Goal: Communication & Community: Answer question/provide support

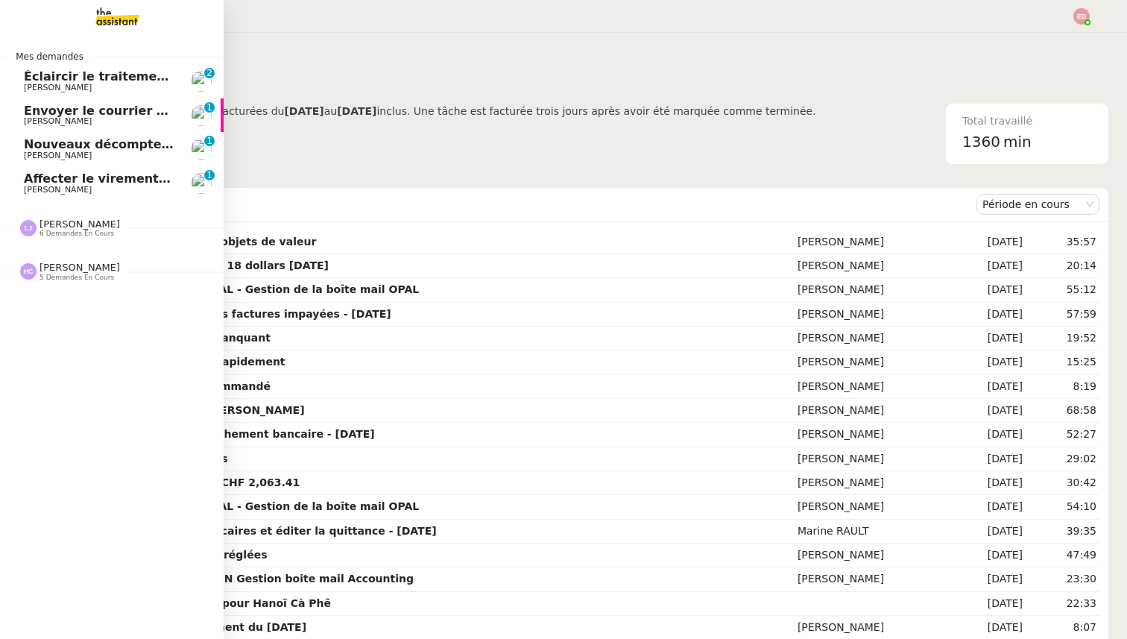
click at [85, 174] on span "Affecter le virement en attente" at bounding box center [129, 178] width 210 height 14
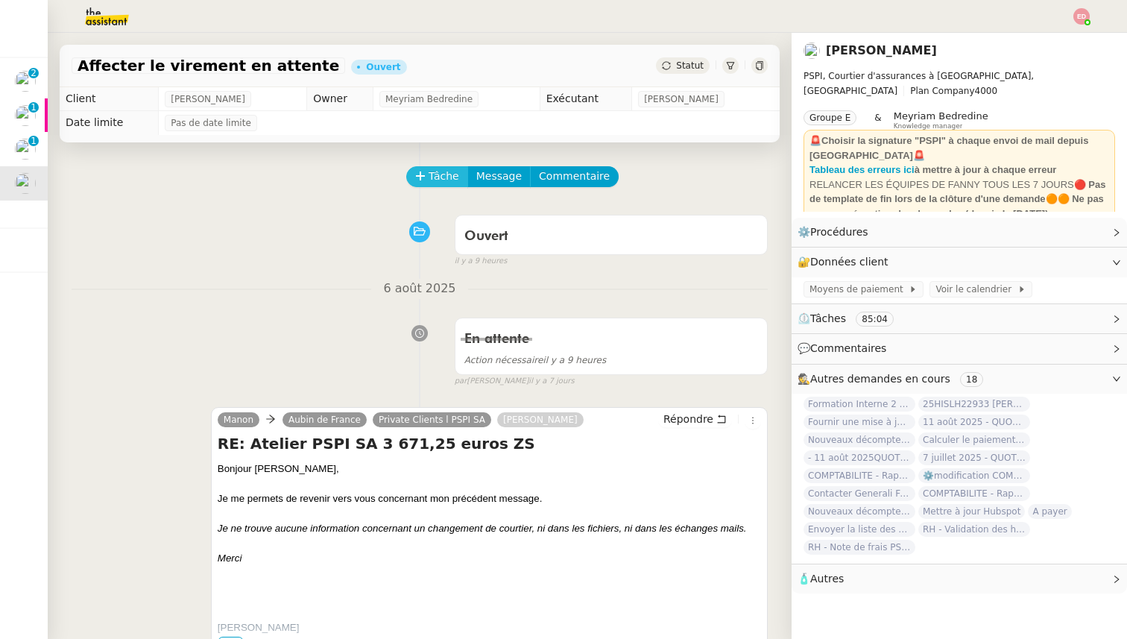
click at [424, 182] on button "Tâche" at bounding box center [437, 176] width 62 height 21
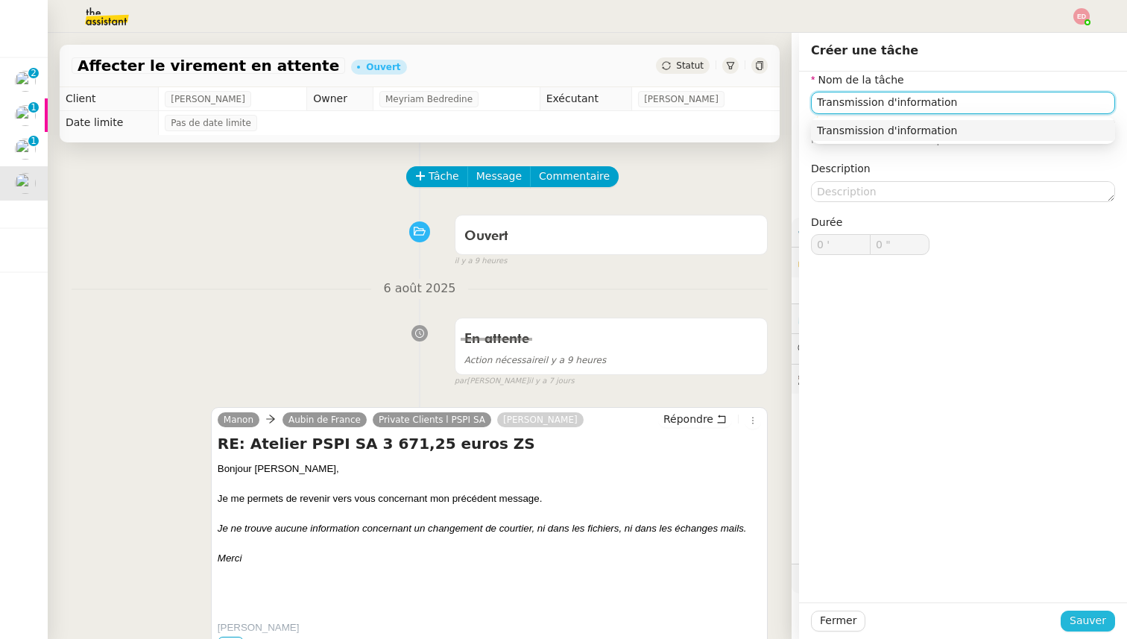
type input "Transmission d'information"
click at [1076, 619] on span "Sauver" at bounding box center [1088, 620] width 37 height 17
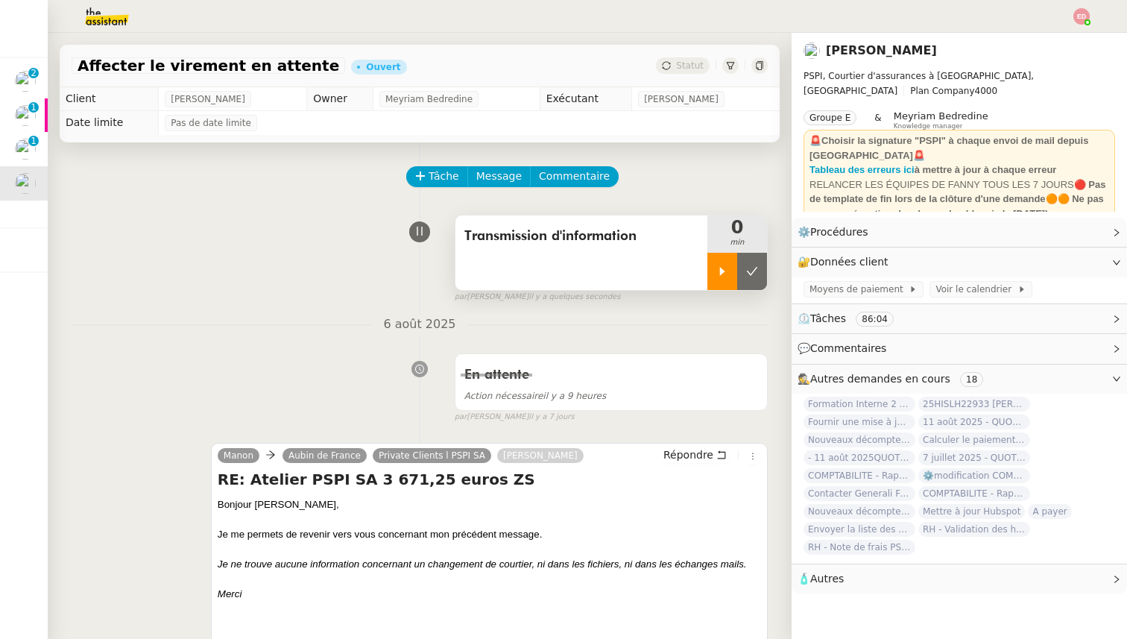
click at [722, 262] on div at bounding box center [723, 271] width 30 height 37
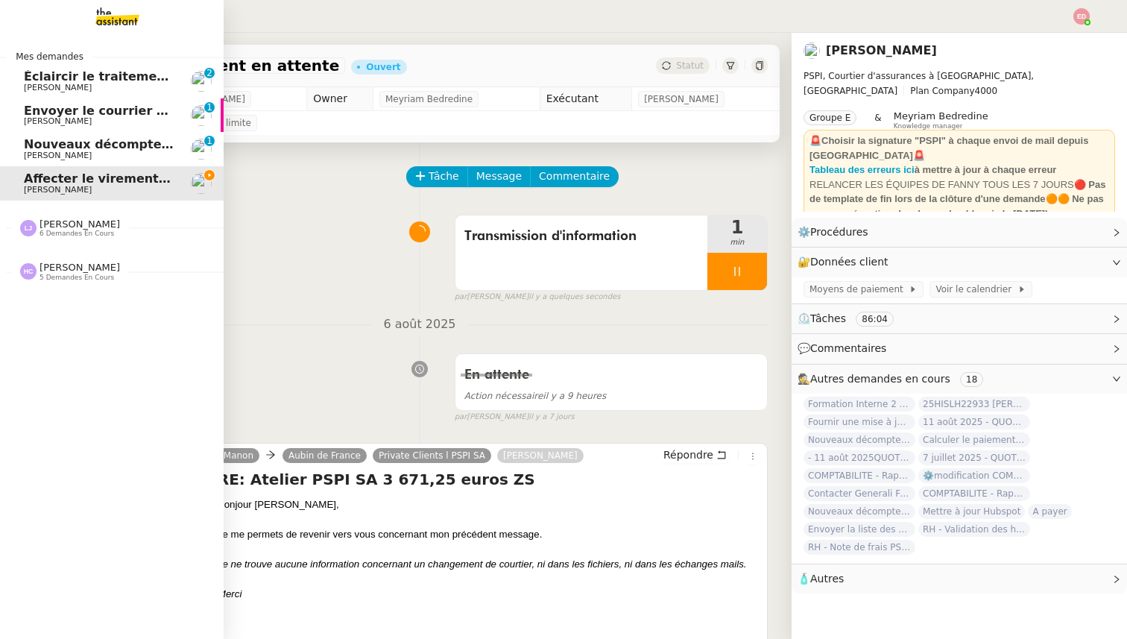
click at [41, 153] on span "[PERSON_NAME]" at bounding box center [58, 156] width 68 height 10
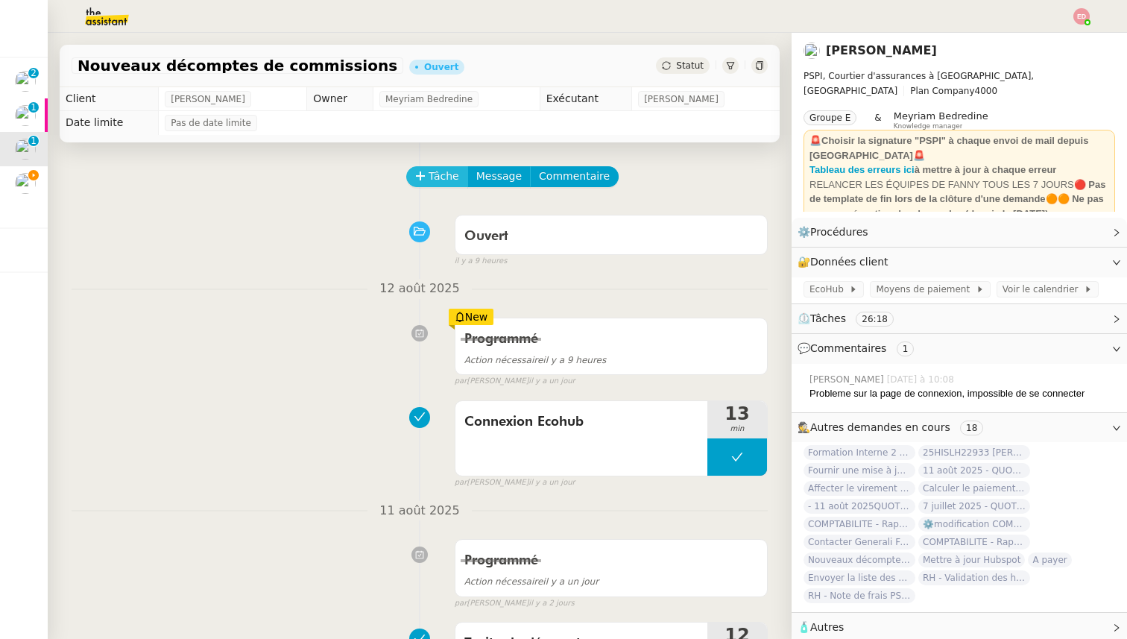
click at [410, 171] on button "Tâche" at bounding box center [437, 176] width 62 height 21
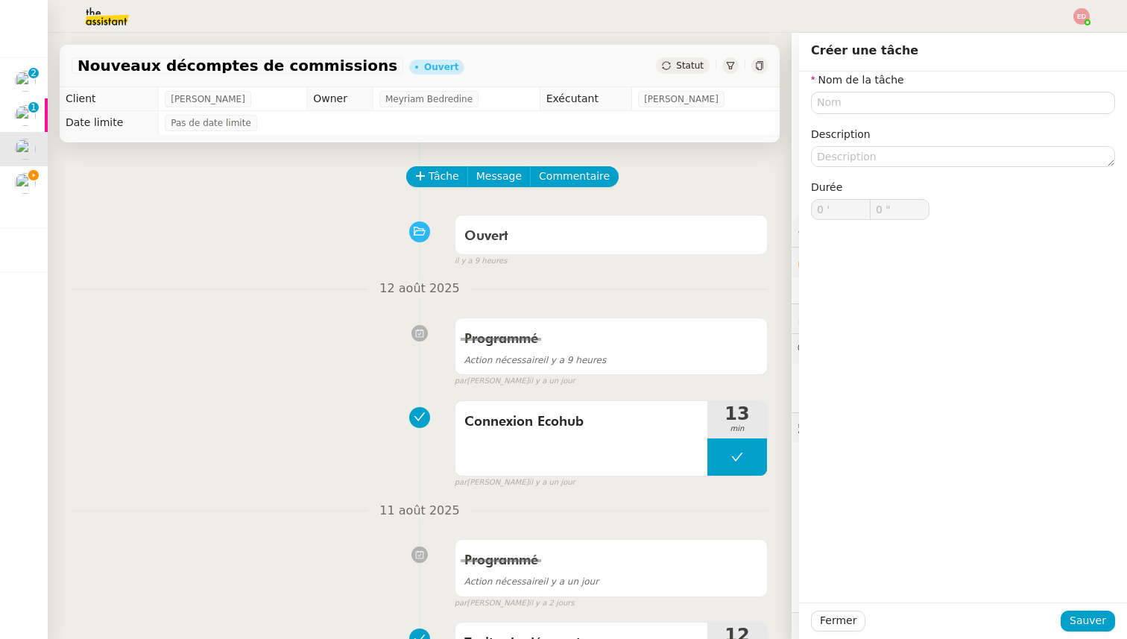
click at [242, 506] on nz-divider "11 août 2025" at bounding box center [420, 511] width 696 height 20
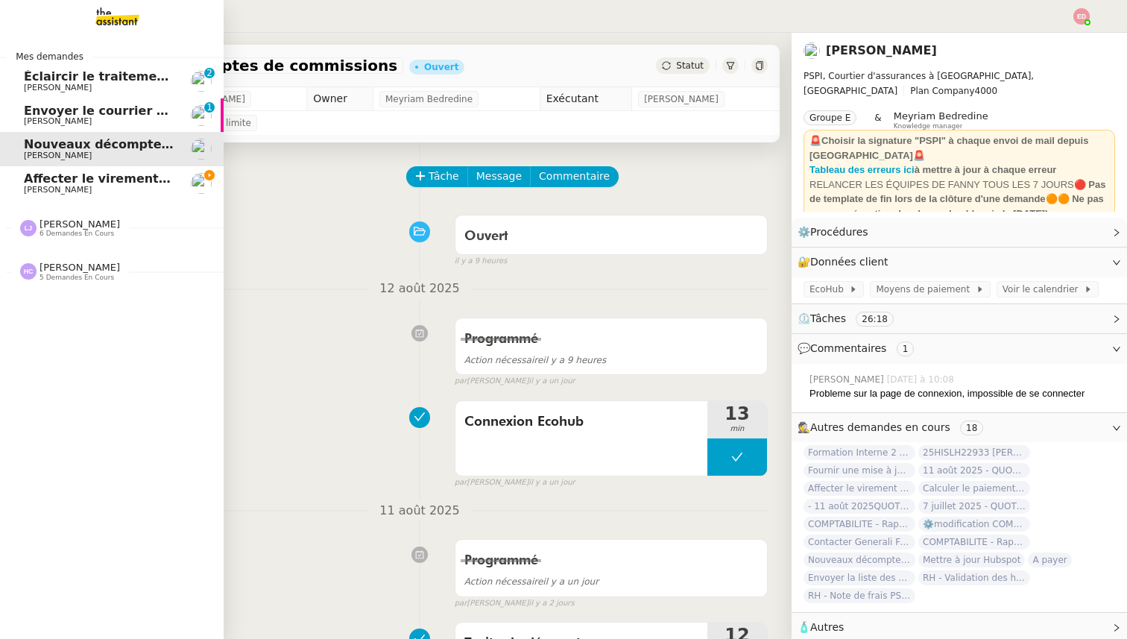
click at [81, 106] on span "Envoyer le courrier recommandé" at bounding box center [134, 111] width 220 height 14
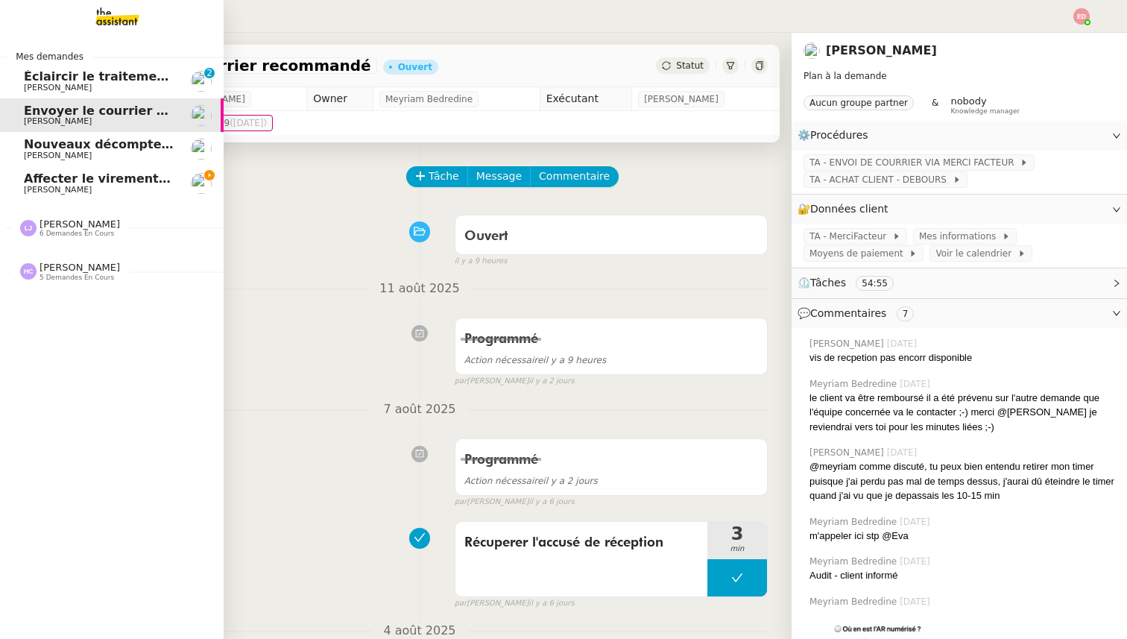
click at [81, 72] on span "Éclaircir le traitement des bordereaux GoldenCare" at bounding box center [193, 76] width 339 height 14
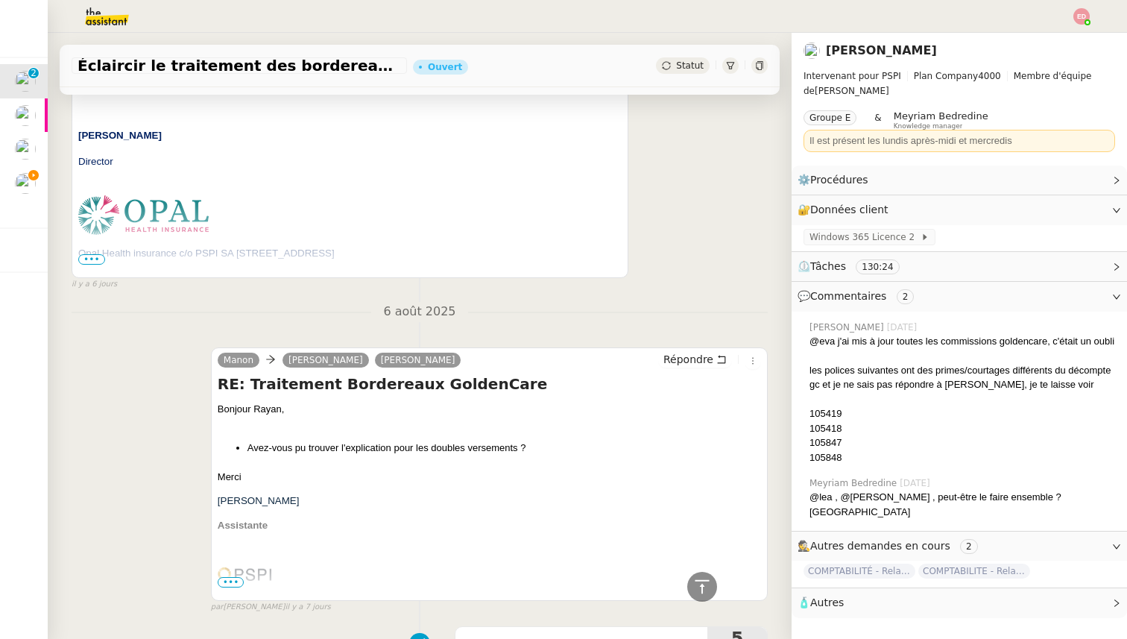
scroll to position [507, 0]
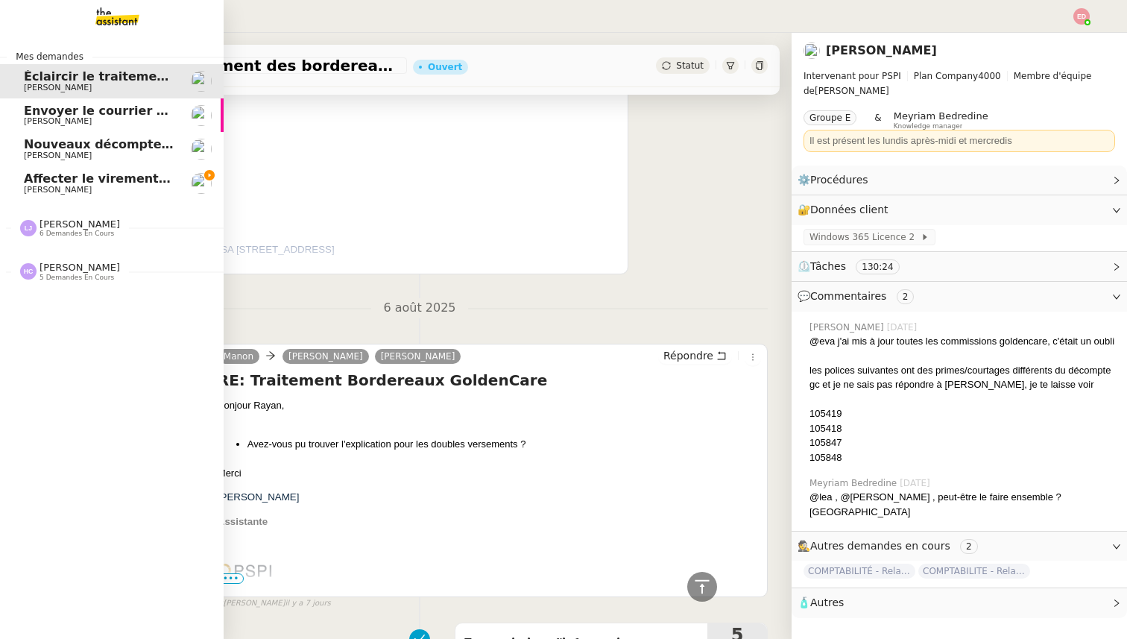
click at [77, 177] on span "Affecter le virement en attente" at bounding box center [129, 178] width 210 height 14
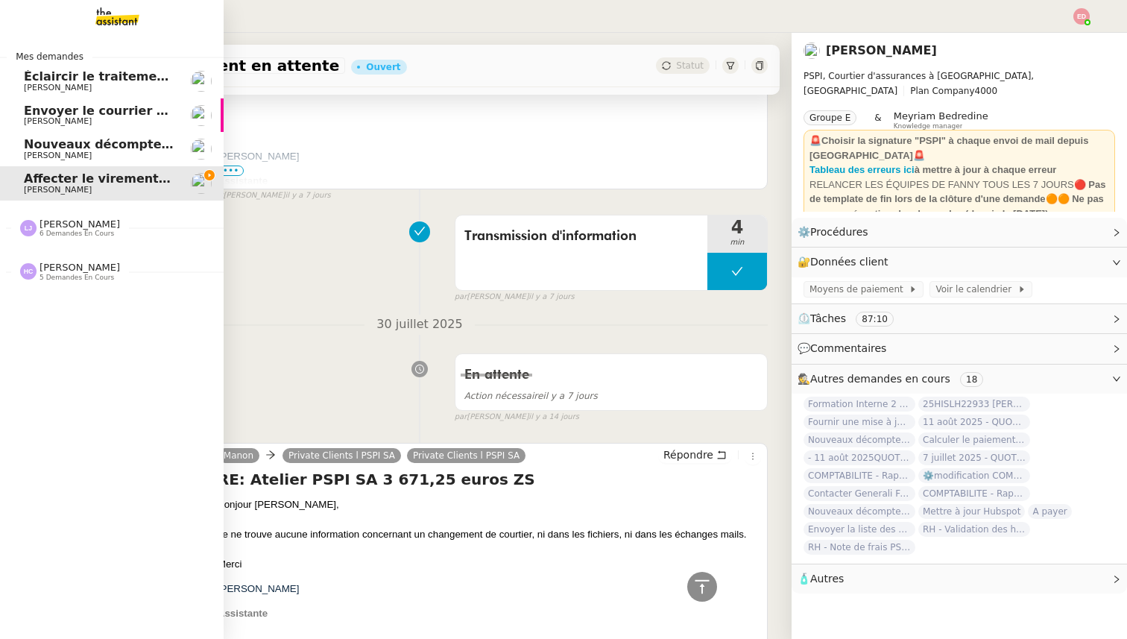
click at [72, 231] on span "6 demandes en cours" at bounding box center [77, 234] width 75 height 8
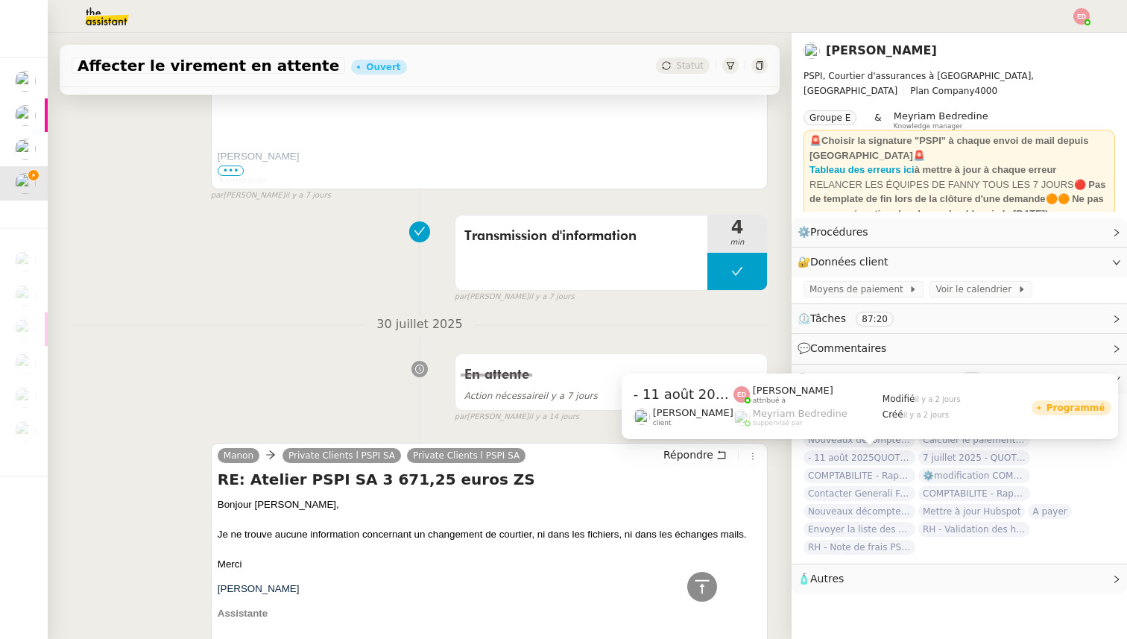
click at [849, 456] on span "- 11 août 2025QUOTIDIEN - OPAL - Gestion de la boîte mail OPAL" at bounding box center [860, 457] width 112 height 15
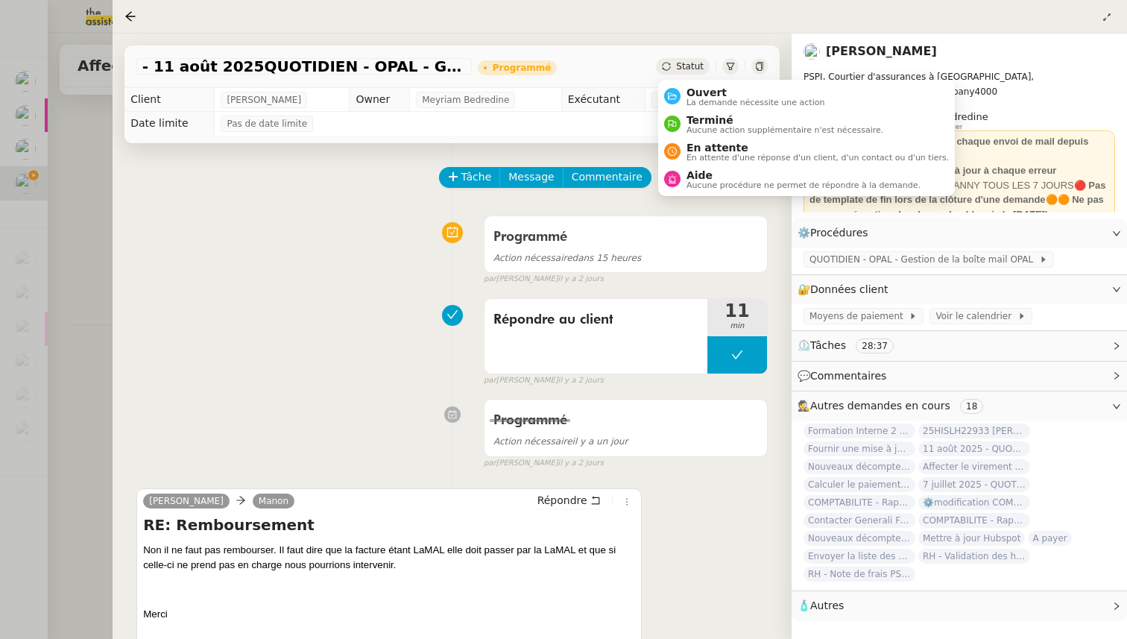
click at [687, 63] on span "Statut" at bounding box center [690, 66] width 28 height 10
click at [704, 98] on span "La demande nécessite une action" at bounding box center [756, 102] width 139 height 8
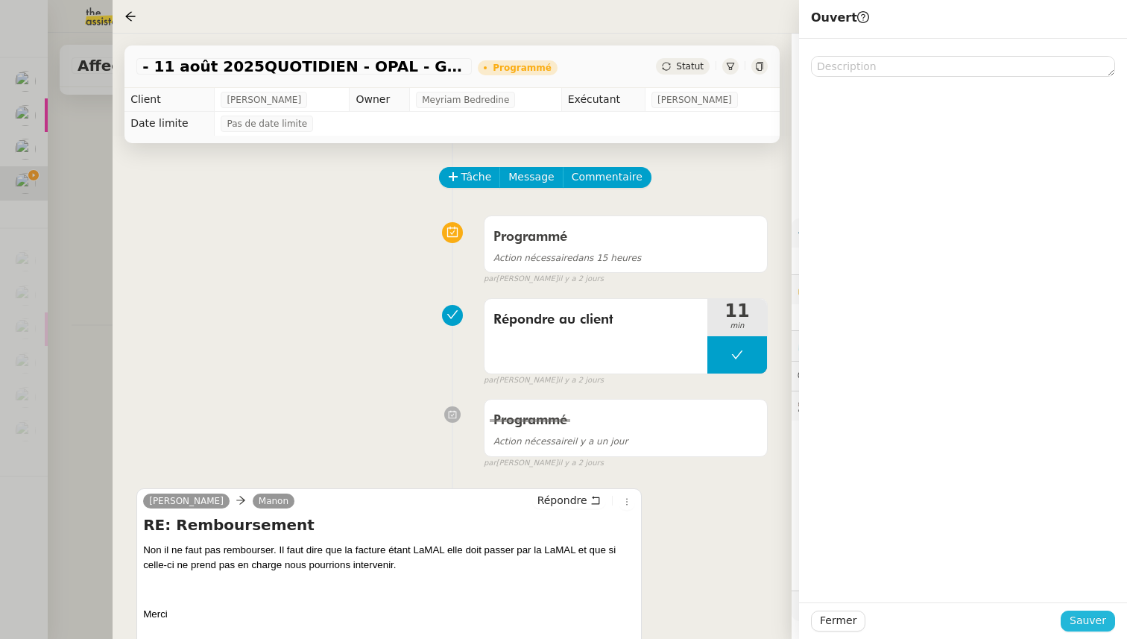
click at [1083, 615] on span "Sauver" at bounding box center [1088, 620] width 37 height 17
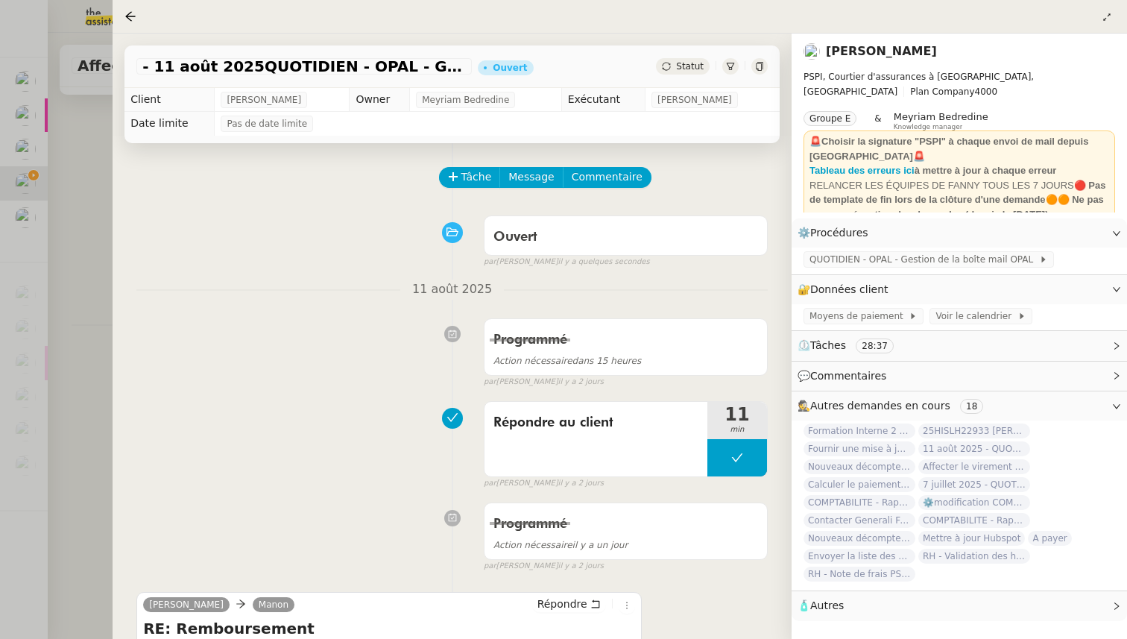
click at [18, 209] on div at bounding box center [563, 319] width 1127 height 639
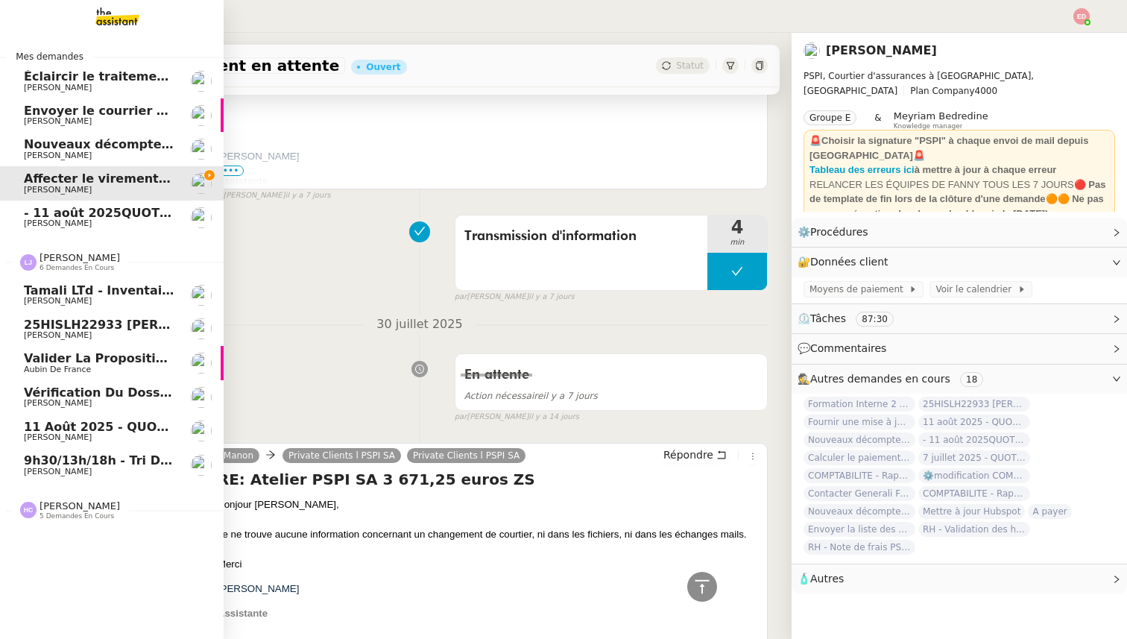
click at [70, 364] on span "Valider la proposition d'assurance Honda" at bounding box center [165, 358] width 282 height 14
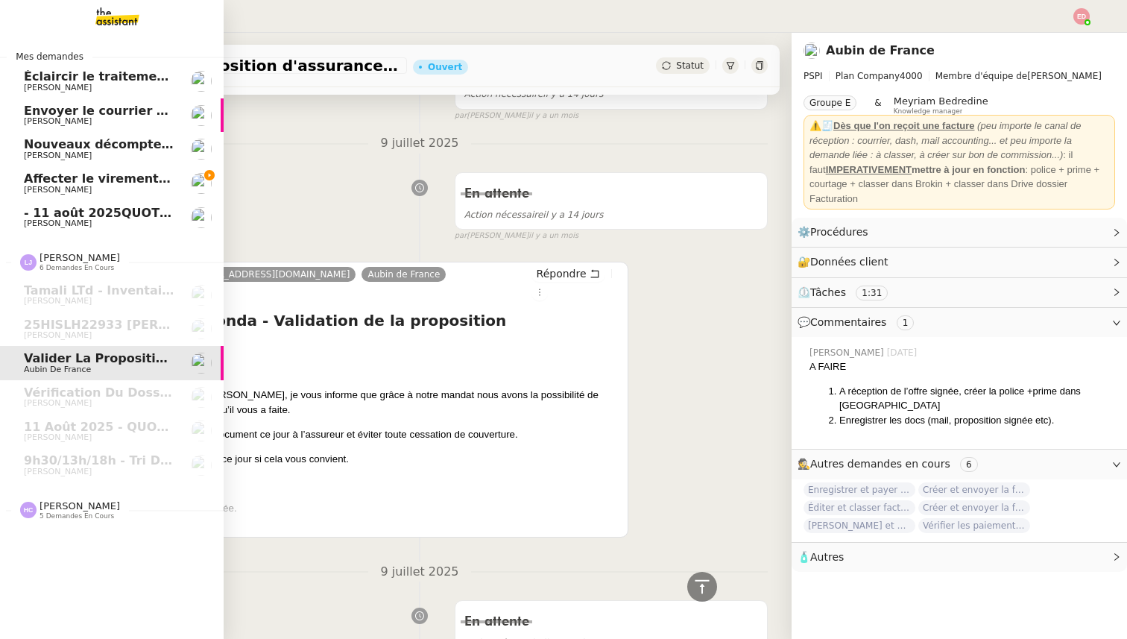
click at [79, 501] on span "[PERSON_NAME]" at bounding box center [80, 505] width 81 height 11
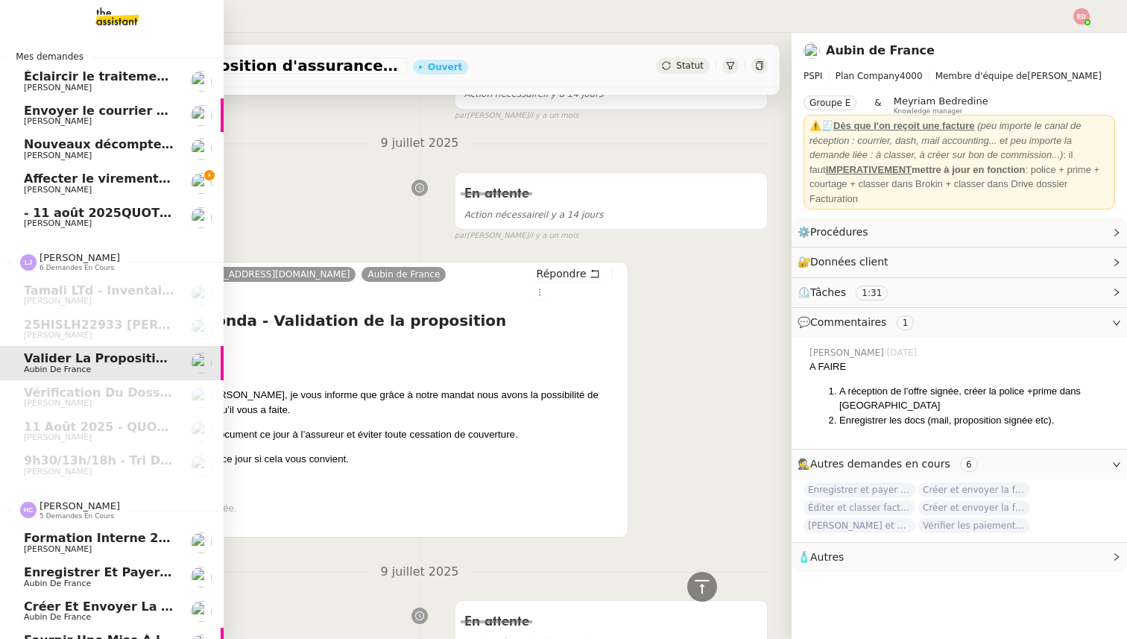
scroll to position [57, 0]
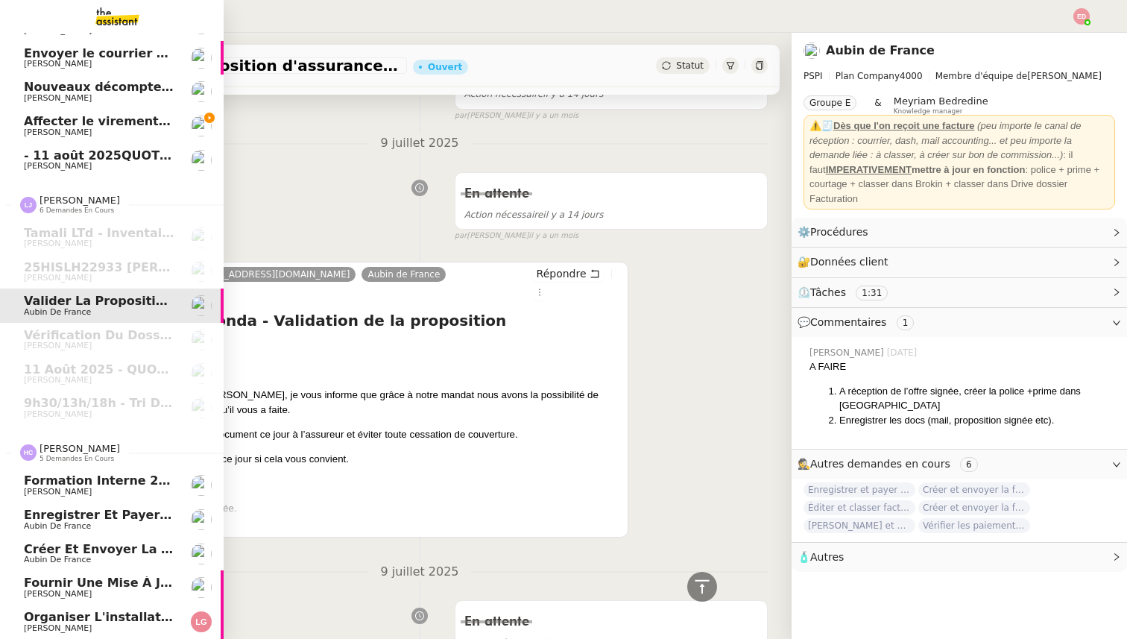
click at [66, 554] on span "Créer et envoyer la facture Sambouk" at bounding box center [151, 549] width 254 height 14
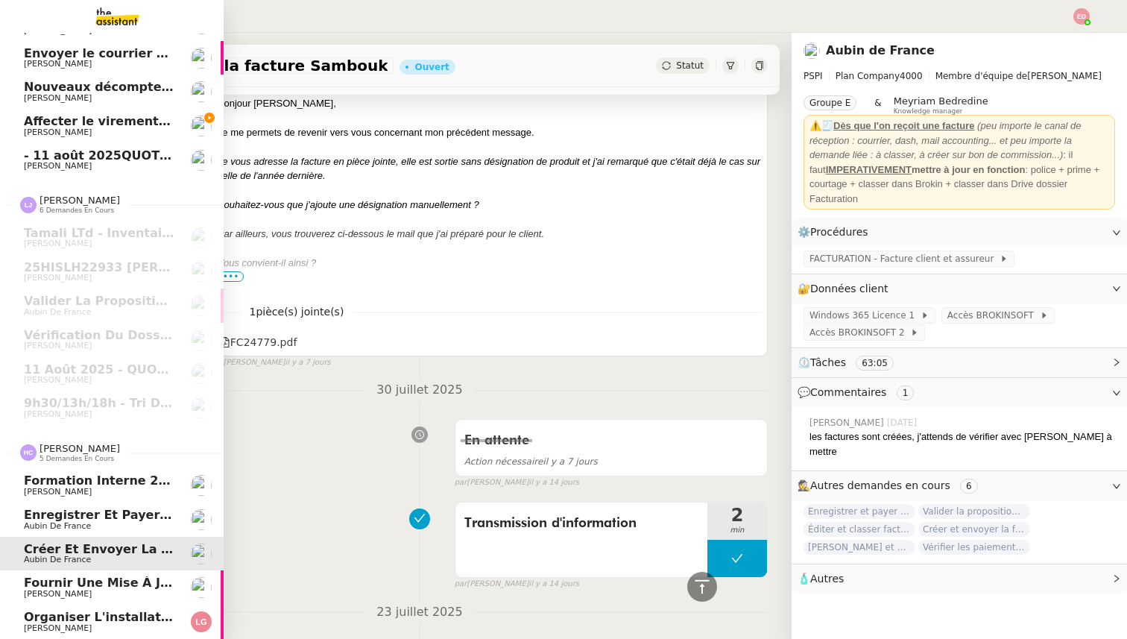
scroll to position [507, 0]
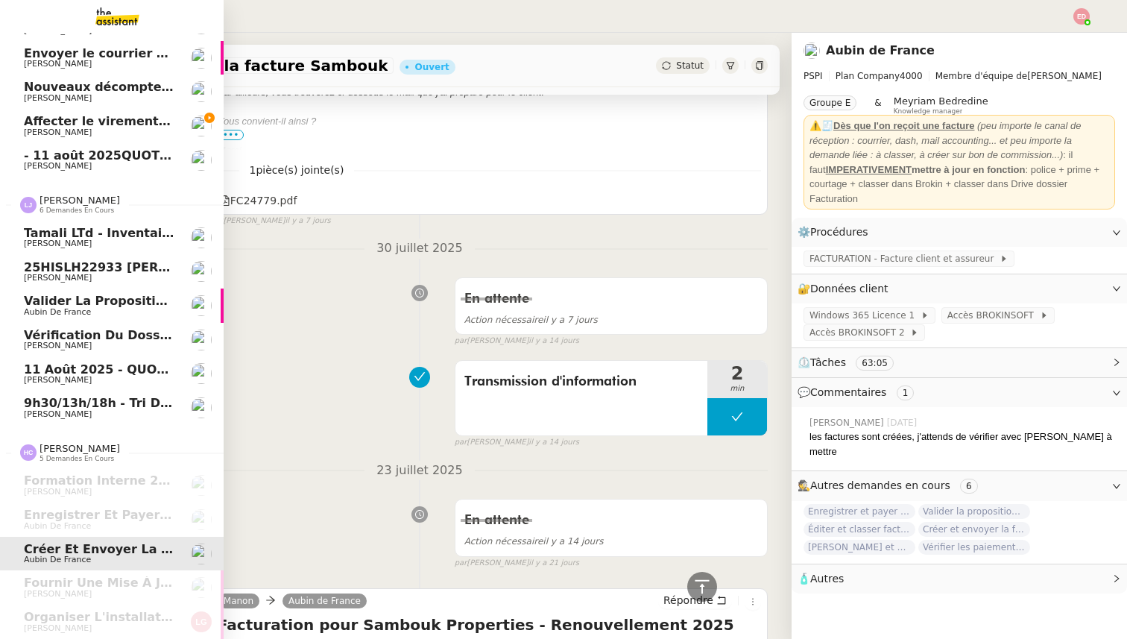
click at [84, 333] on span "Vérification du dossier A TRAITER - [DATE]" at bounding box center [167, 335] width 287 height 14
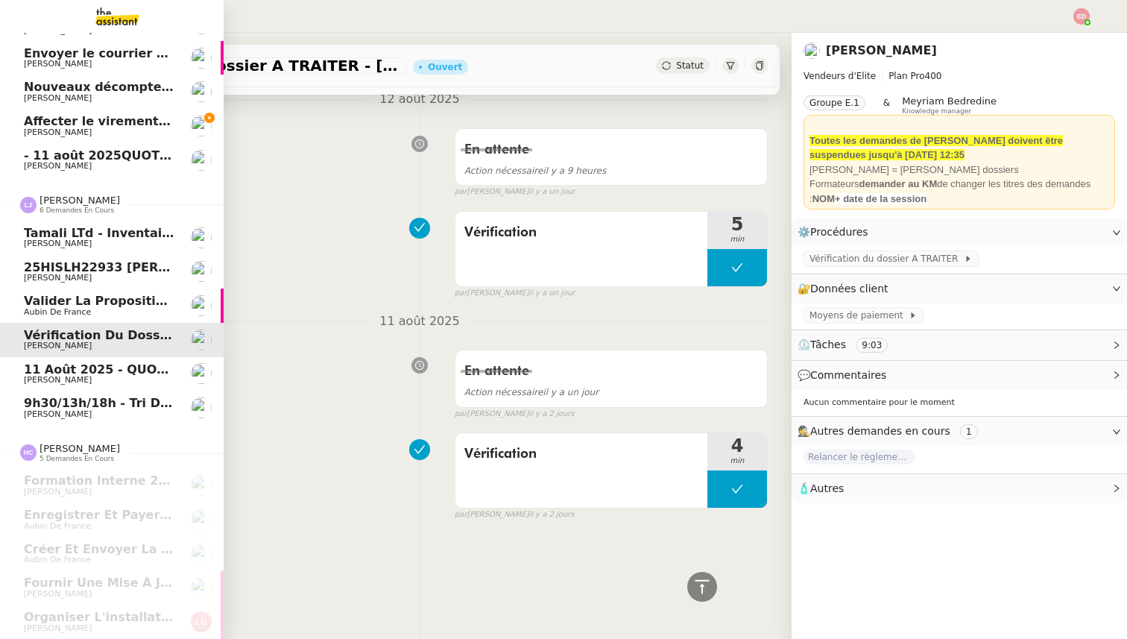
click at [86, 301] on span "Valider la proposition d'assurance Honda" at bounding box center [165, 301] width 282 height 14
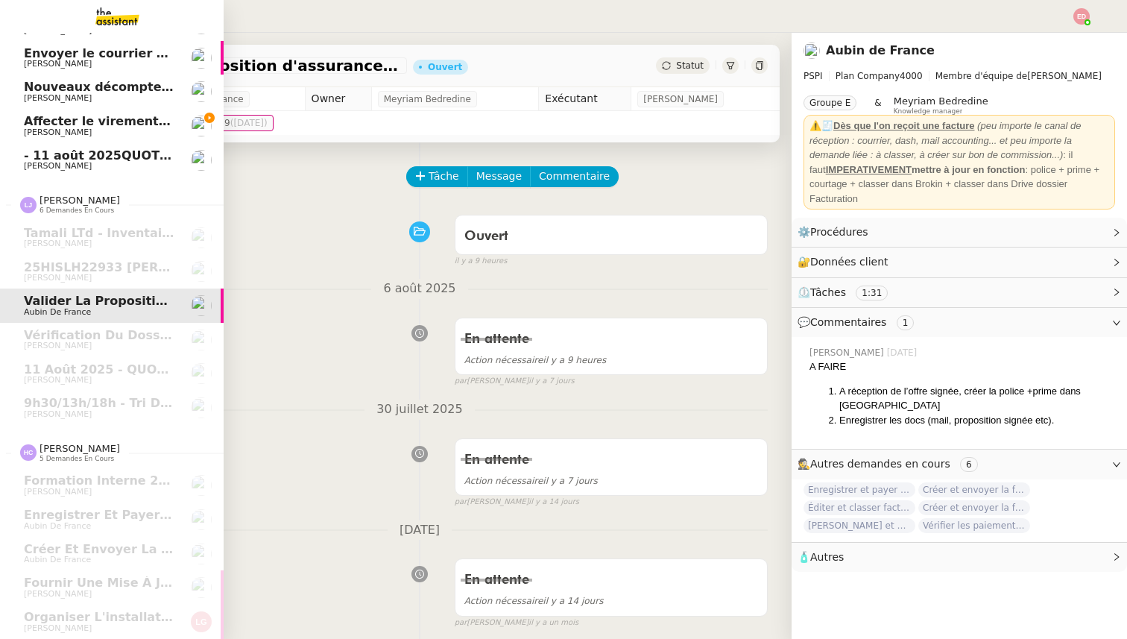
click at [56, 129] on span "[PERSON_NAME]" at bounding box center [58, 132] width 68 height 10
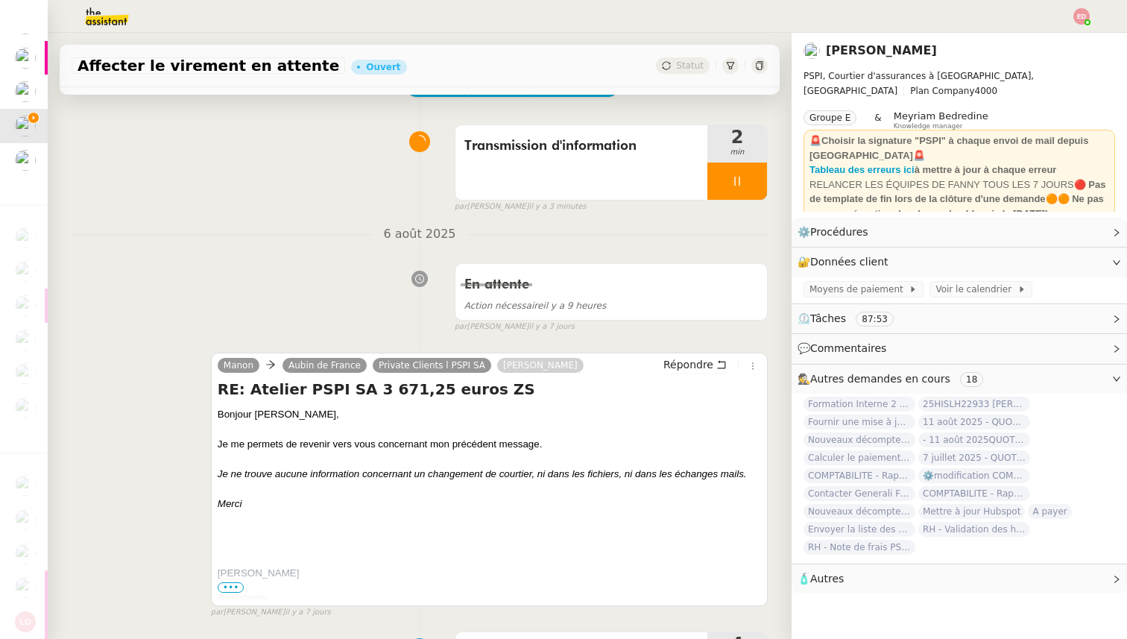
scroll to position [107, 0]
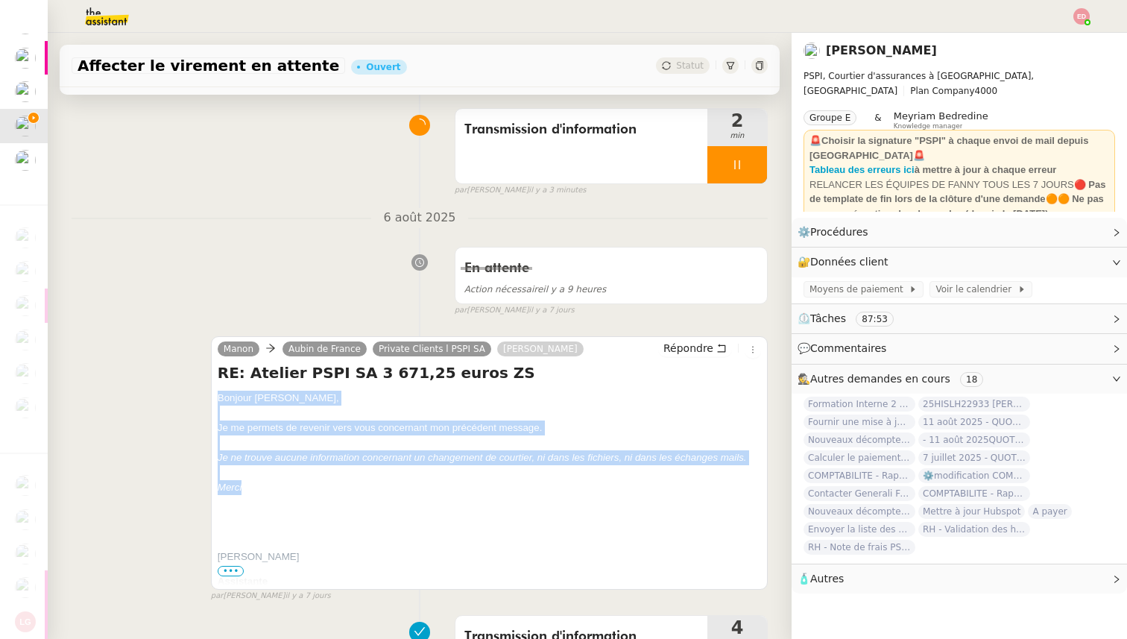
drag, startPoint x: 248, startPoint y: 491, endPoint x: 211, endPoint y: 386, distance: 110.6
click at [211, 386] on div "[PERSON_NAME] de France Private Clients l PSPI SA [PERSON_NAME] RE: Atelier PSP…" at bounding box center [489, 463] width 557 height 254
copy div "[PERSON_NAME], Je me permets de revenir vers vous concernant mon précédent mess…"
click at [714, 352] on button "Répondre" at bounding box center [695, 348] width 74 height 16
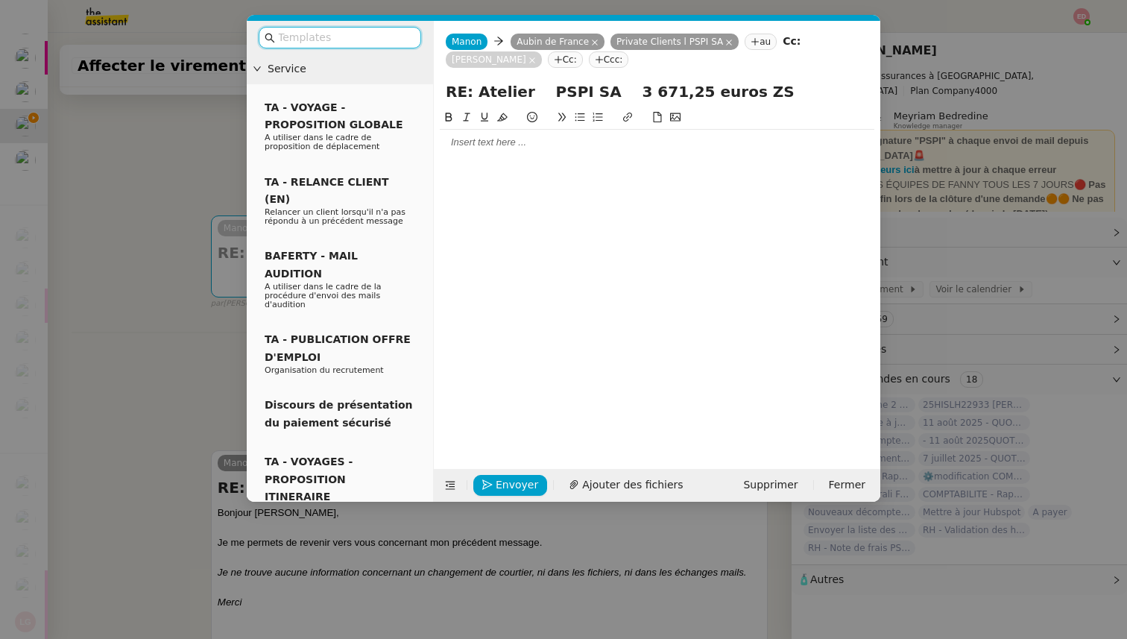
click at [499, 143] on div at bounding box center [657, 142] width 435 height 13
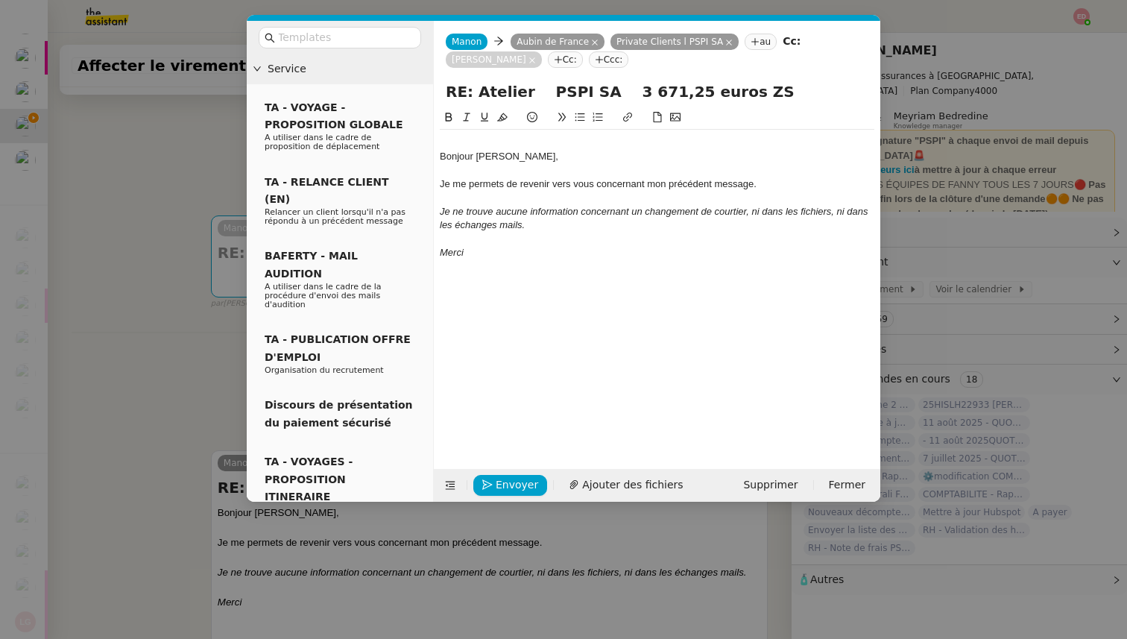
scroll to position [0, 0]
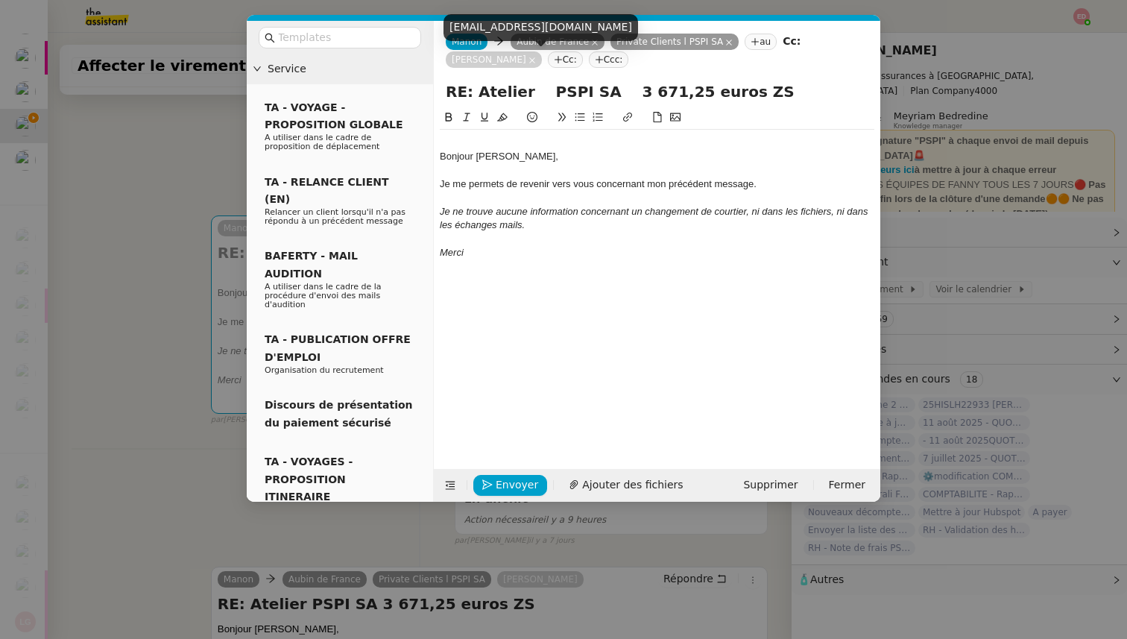
click at [529, 60] on icon at bounding box center [532, 60] width 6 height 6
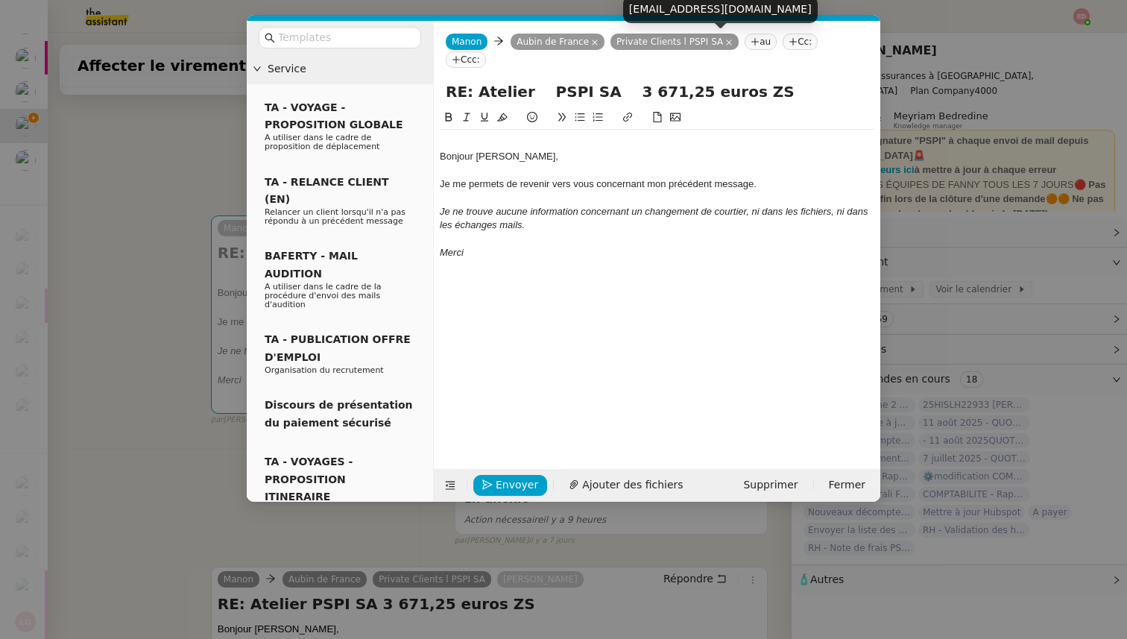
click at [726, 40] on icon at bounding box center [729, 43] width 6 height 6
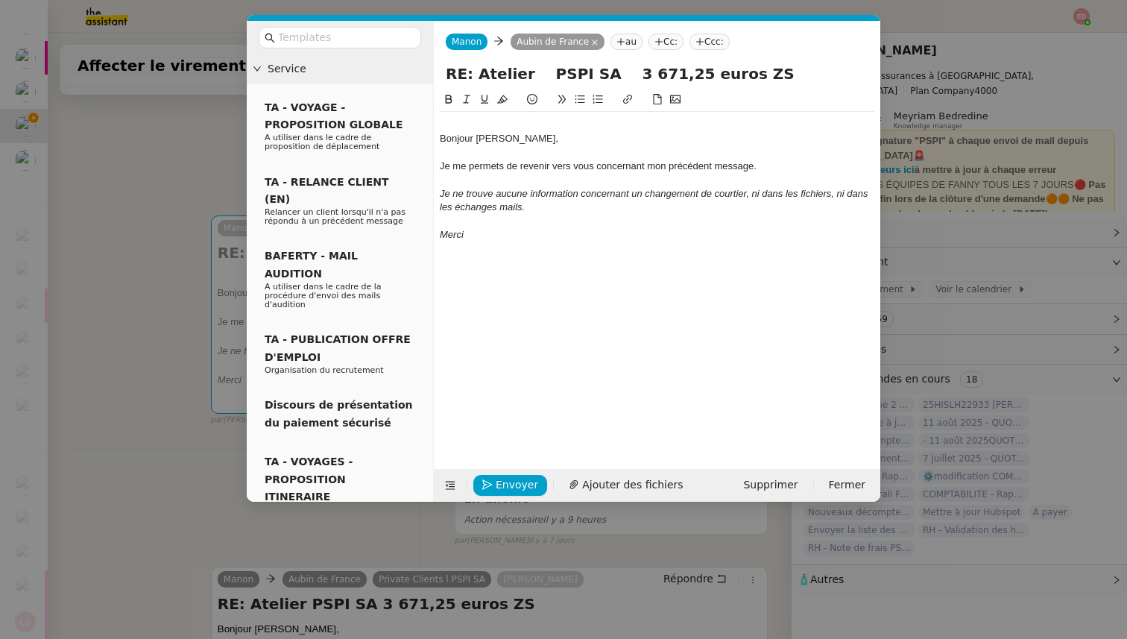
click at [451, 128] on div at bounding box center [657, 124] width 435 height 13
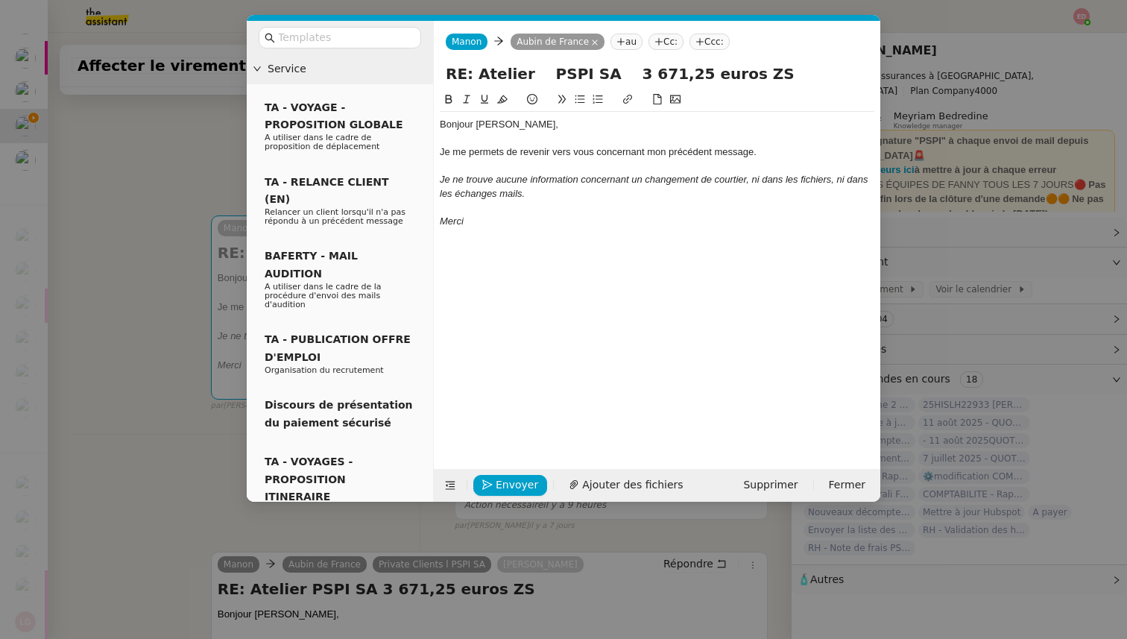
click at [143, 312] on nz-modal-container "Service TA - VOYAGE - PROPOSITION GLOBALE A utiliser dans le cadre de propositi…" at bounding box center [563, 319] width 1127 height 639
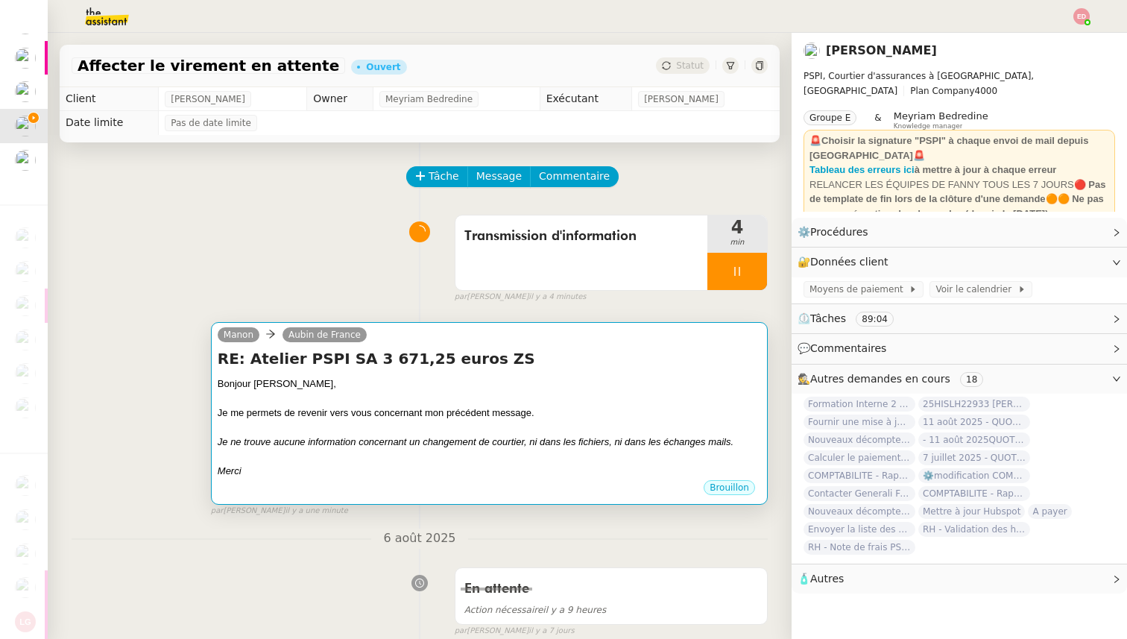
click at [312, 385] on div "Bonjour [PERSON_NAME]," at bounding box center [490, 384] width 544 height 15
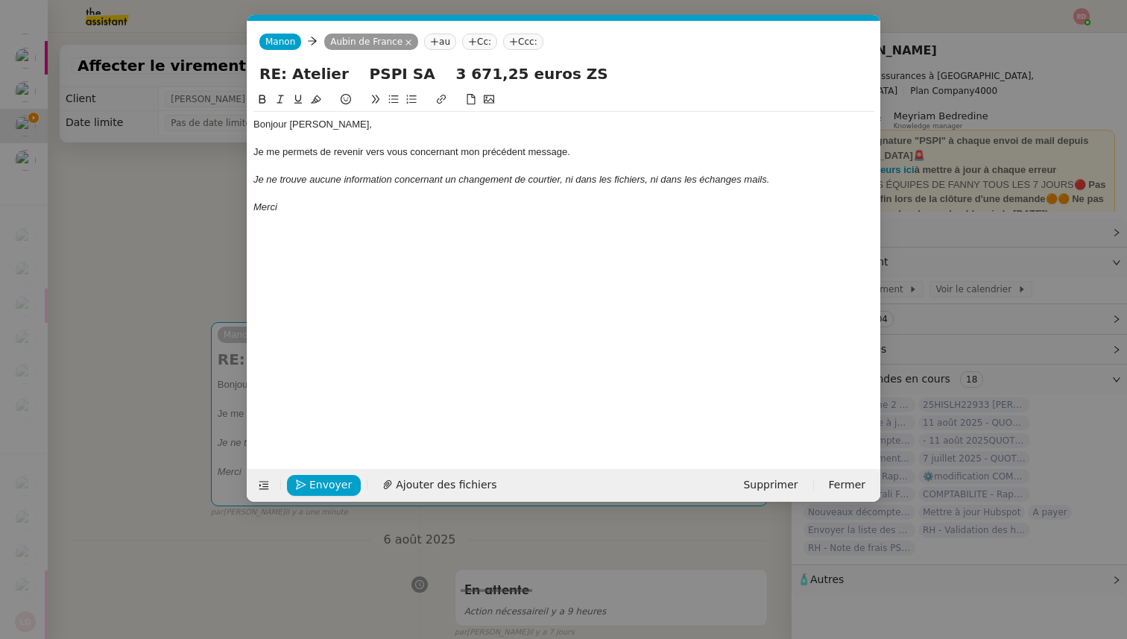
scroll to position [0, 31]
click at [315, 482] on span "Envoyer" at bounding box center [330, 484] width 42 height 17
click at [315, 482] on span "Confirmer l'envoi" at bounding box center [353, 484] width 89 height 17
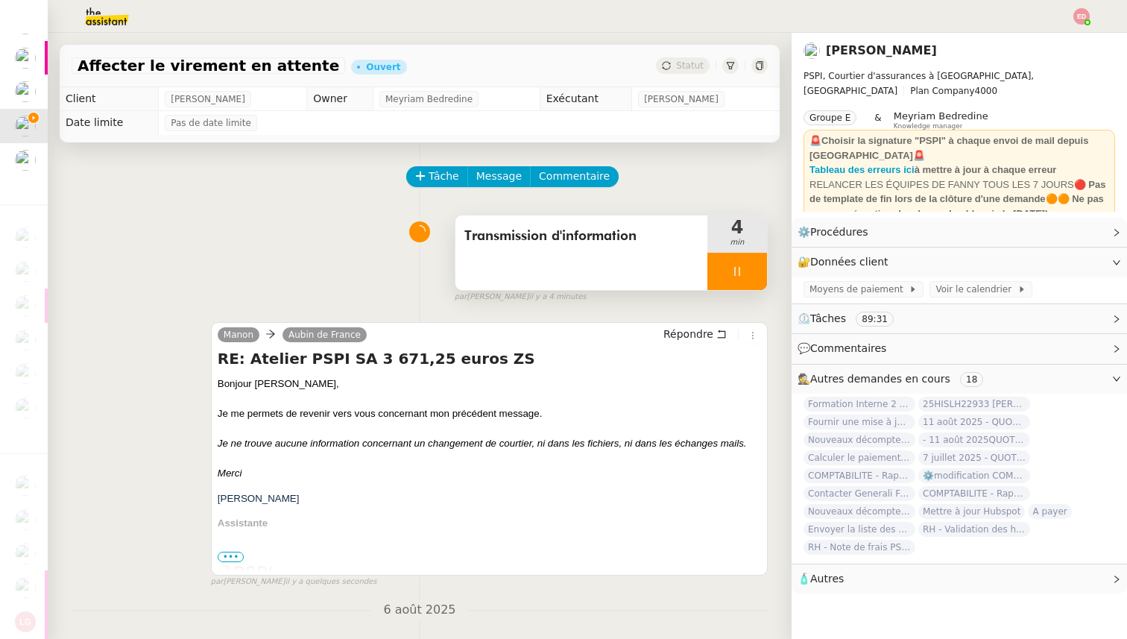
click at [753, 274] on div at bounding box center [738, 271] width 60 height 37
click at [761, 274] on icon at bounding box center [767, 271] width 12 height 12
click at [689, 62] on span "Statut" at bounding box center [690, 65] width 28 height 10
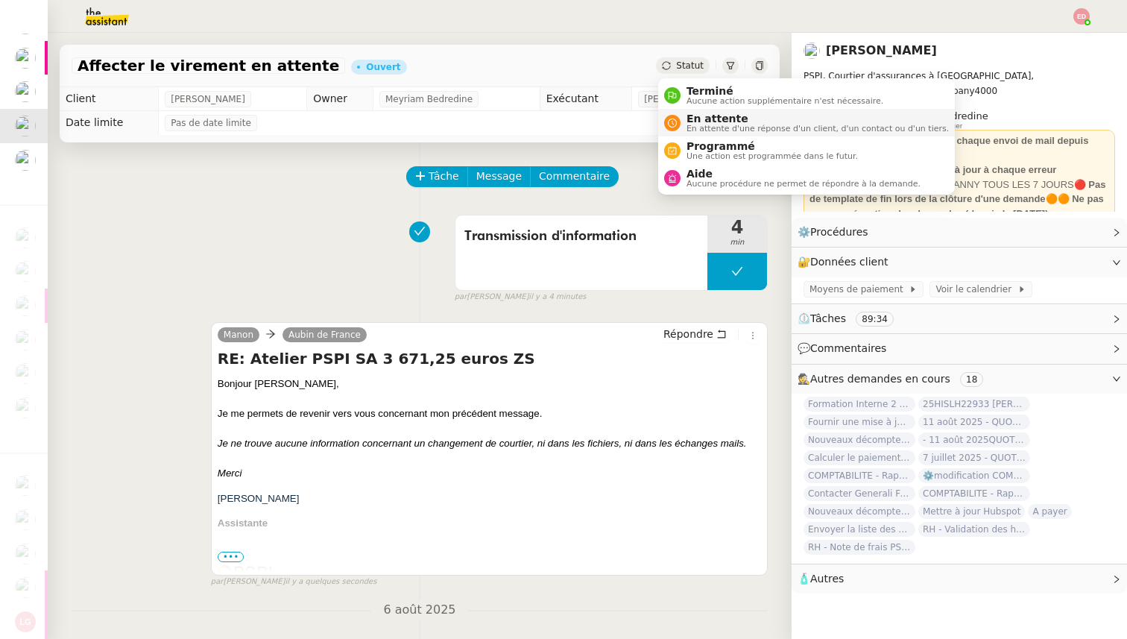
click at [698, 126] on span "En attente d'une réponse d'un client, d'un contact ou d'un tiers." at bounding box center [818, 129] width 262 height 8
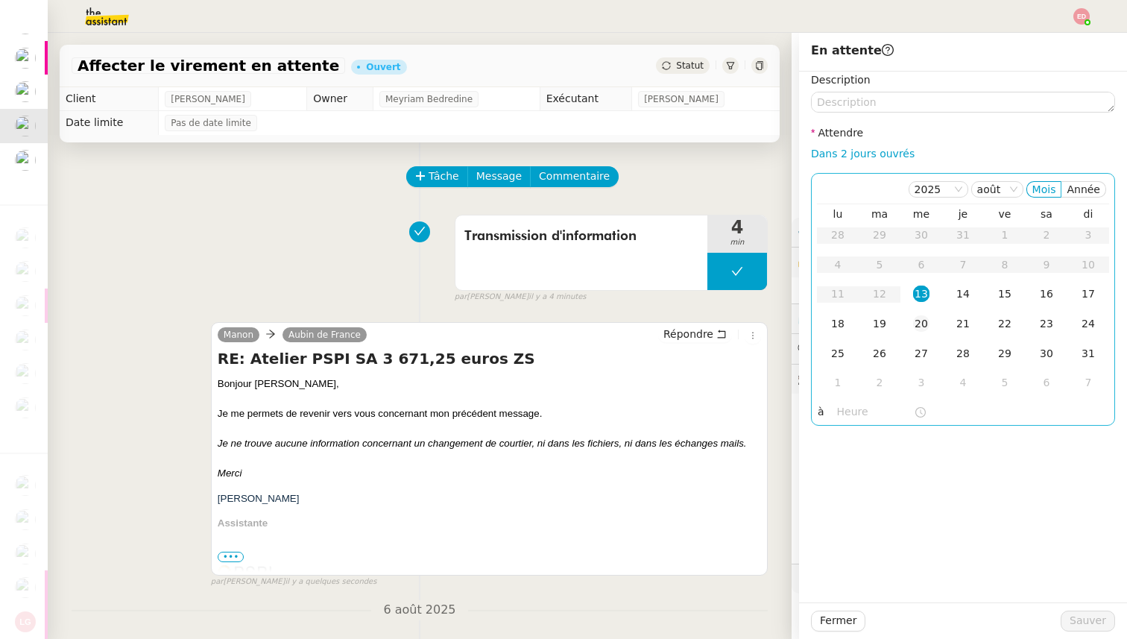
click at [922, 315] on td "20" at bounding box center [922, 324] width 42 height 30
click at [1077, 622] on span "Sauver" at bounding box center [1088, 620] width 37 height 17
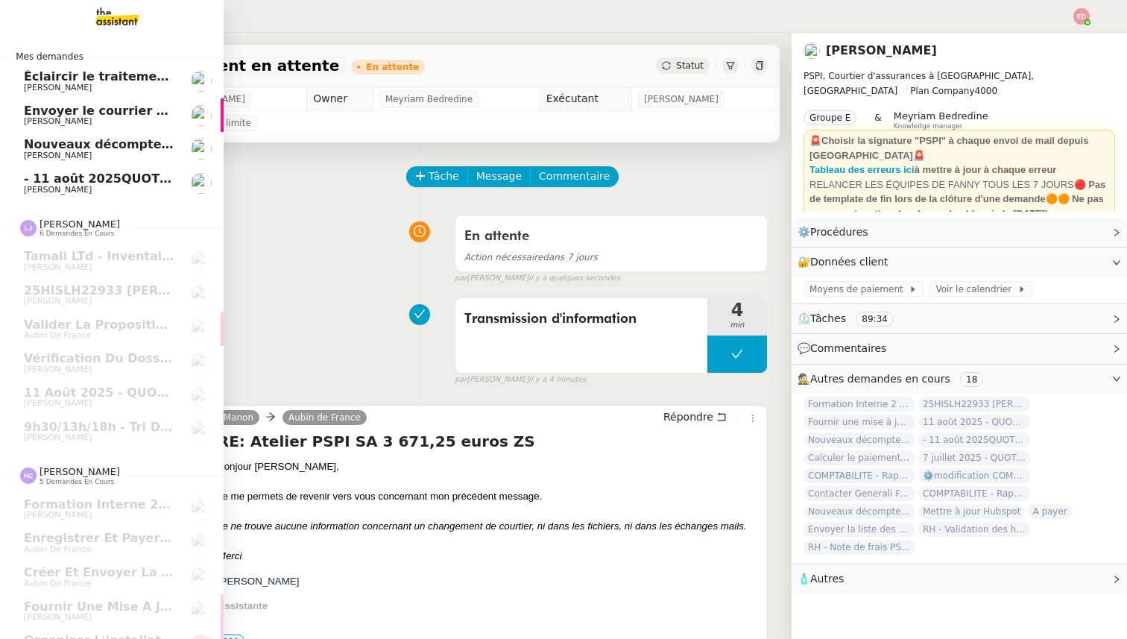
click at [65, 113] on span "Envoyer le courrier recommandé" at bounding box center [134, 111] width 220 height 14
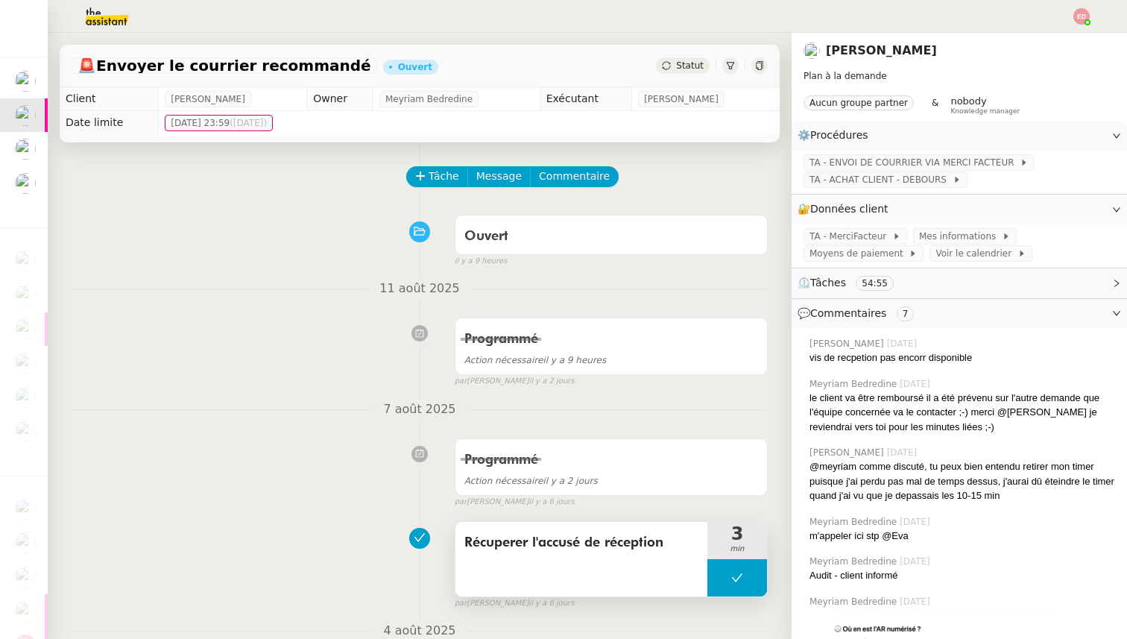
click at [533, 545] on span "Récuperer l'accusé de réception" at bounding box center [582, 543] width 234 height 22
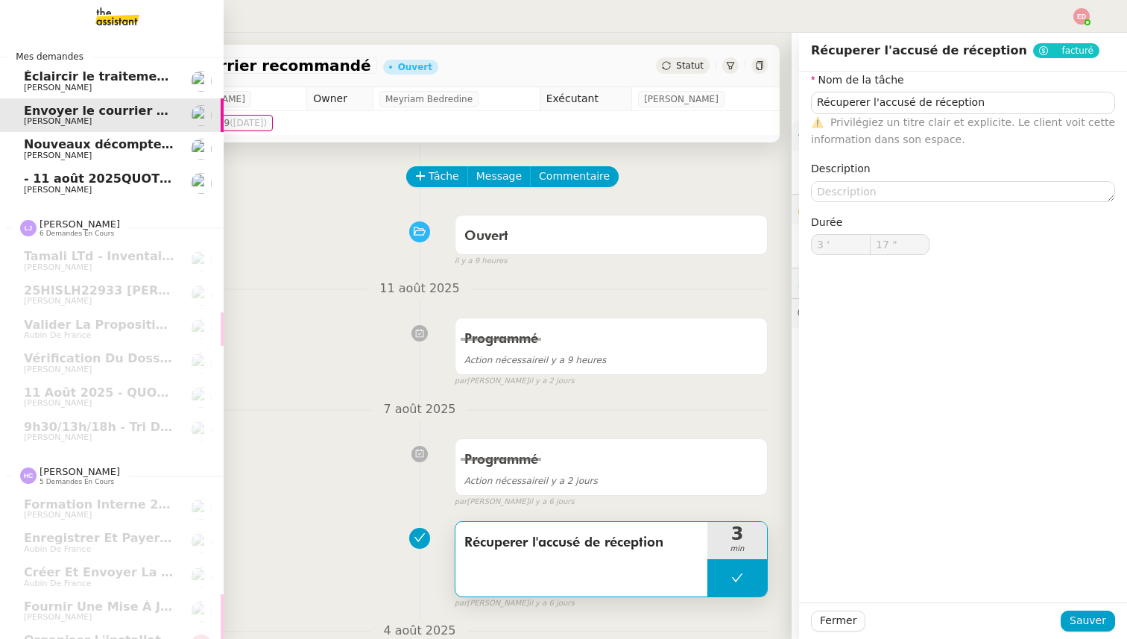
click at [79, 136] on link "Nouveaux décomptes de commissions [PERSON_NAME]" at bounding box center [112, 149] width 224 height 34
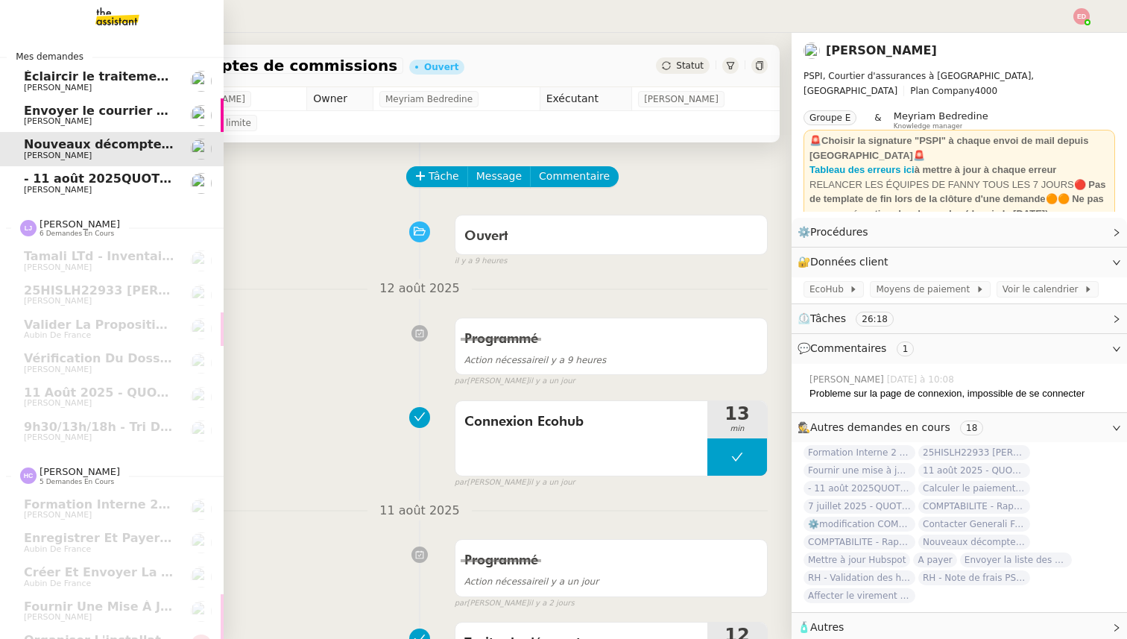
click at [73, 177] on span "- 11 août 2025QUOTIDIEN - OPAL - Gestion de la boîte mail OPAL" at bounding box center [240, 178] width 432 height 14
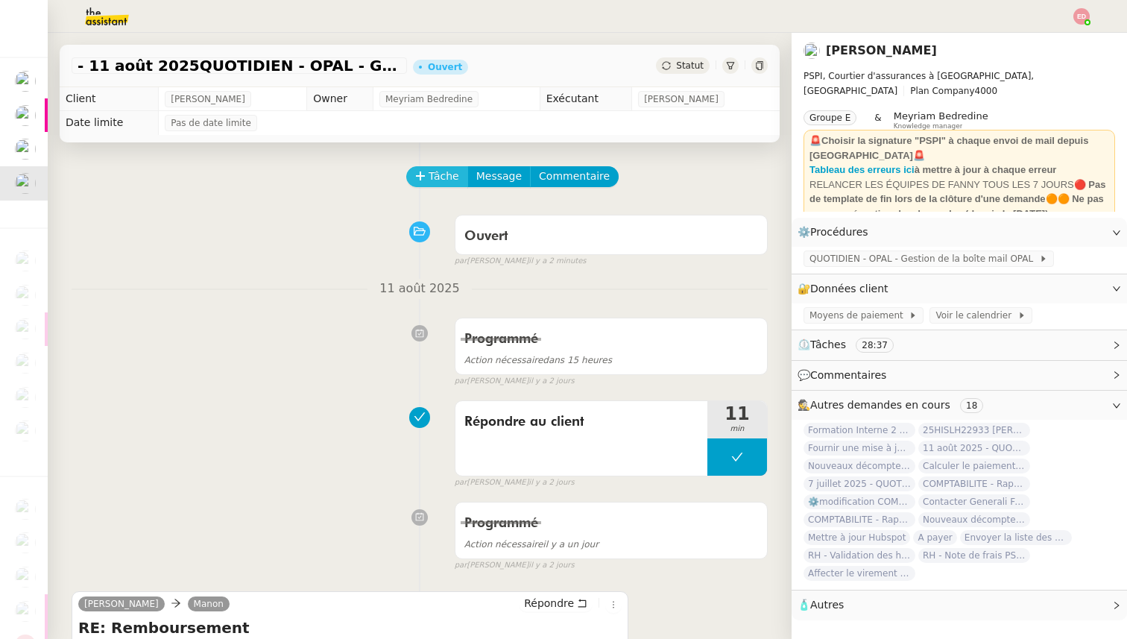
click at [441, 181] on span "Tâche" at bounding box center [444, 176] width 31 height 17
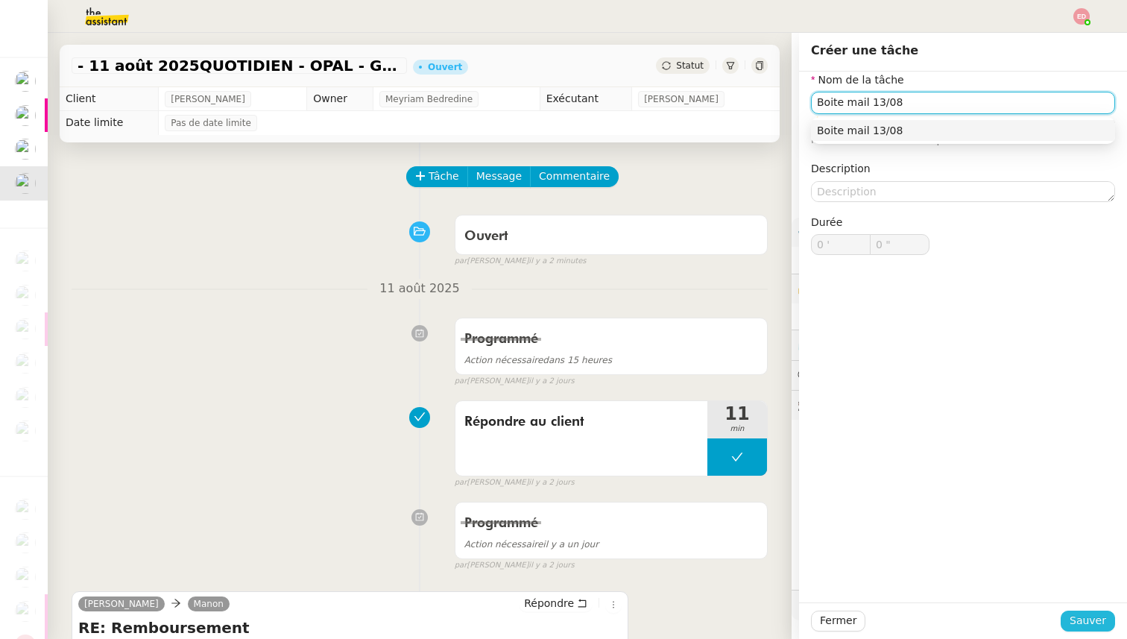
type input "Boite mail 13/08"
click at [1080, 615] on span "Sauver" at bounding box center [1088, 620] width 37 height 17
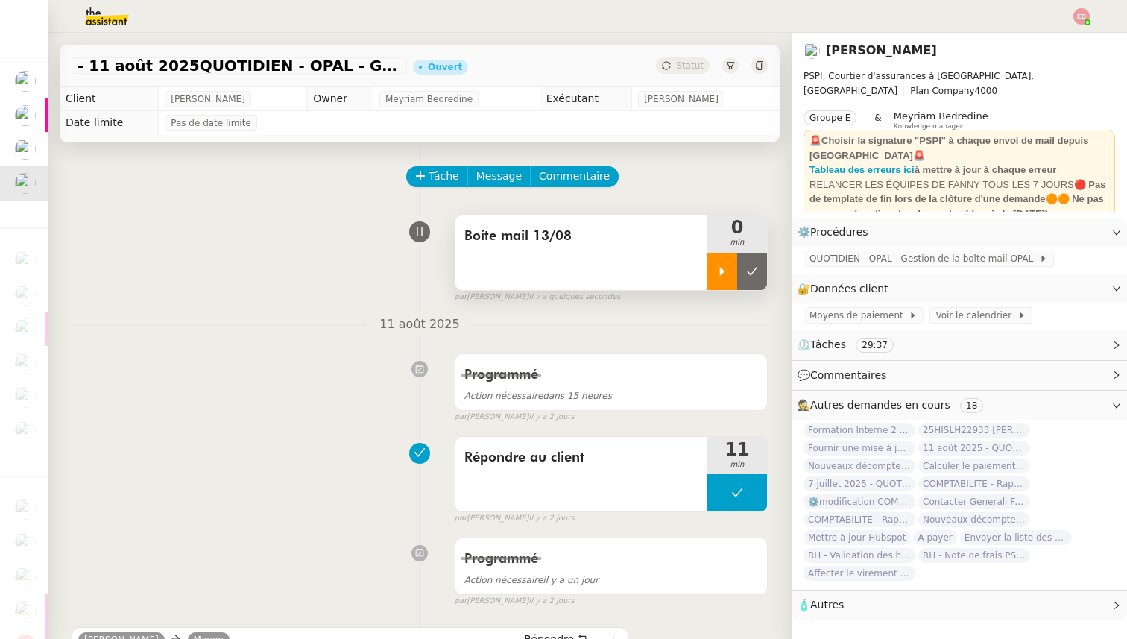
click at [723, 280] on div at bounding box center [723, 271] width 30 height 37
click at [1064, 289] on link "Modifier" at bounding box center [1076, 288] width 42 height 17
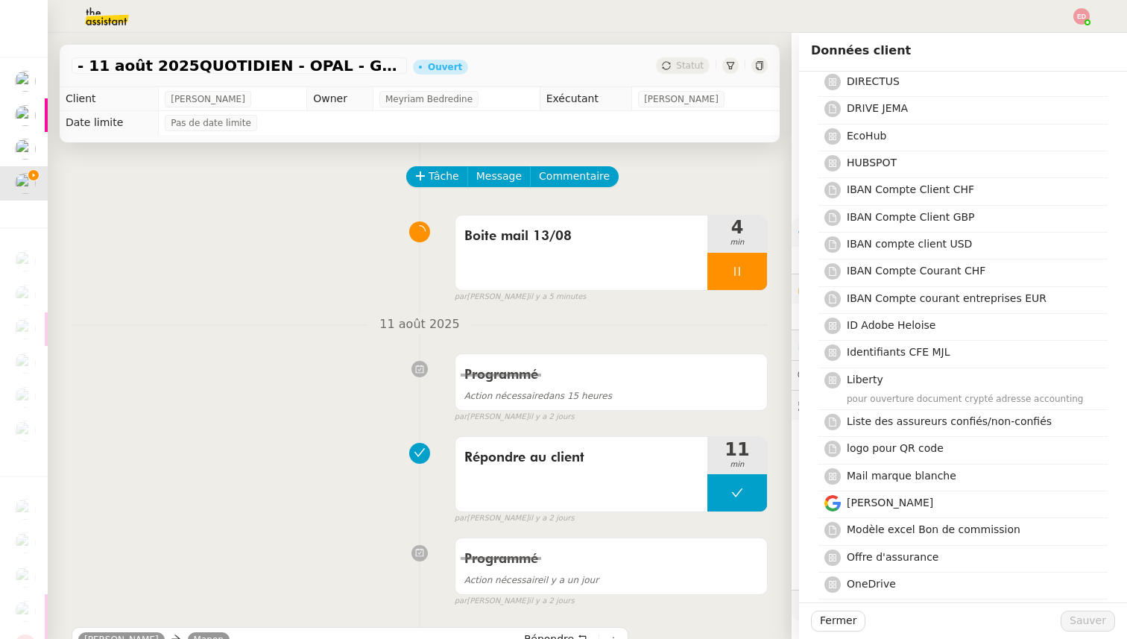
scroll to position [960, 0]
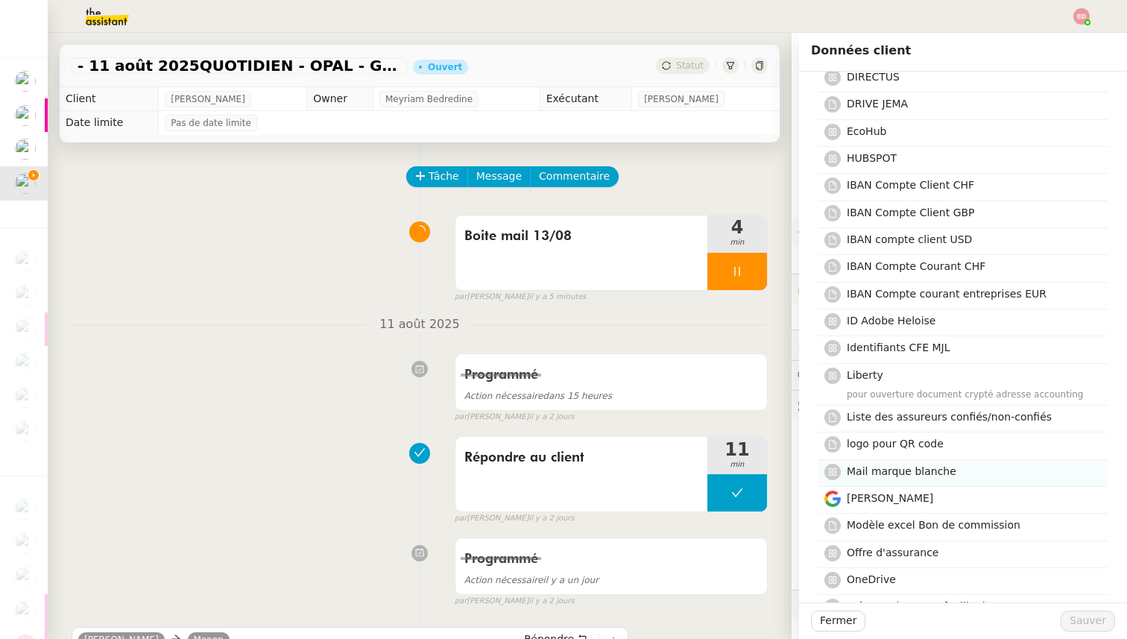
click at [935, 465] on span "Mail marque blanche" at bounding box center [902, 471] width 110 height 12
click at [1085, 618] on span "Sauver" at bounding box center [1088, 620] width 37 height 17
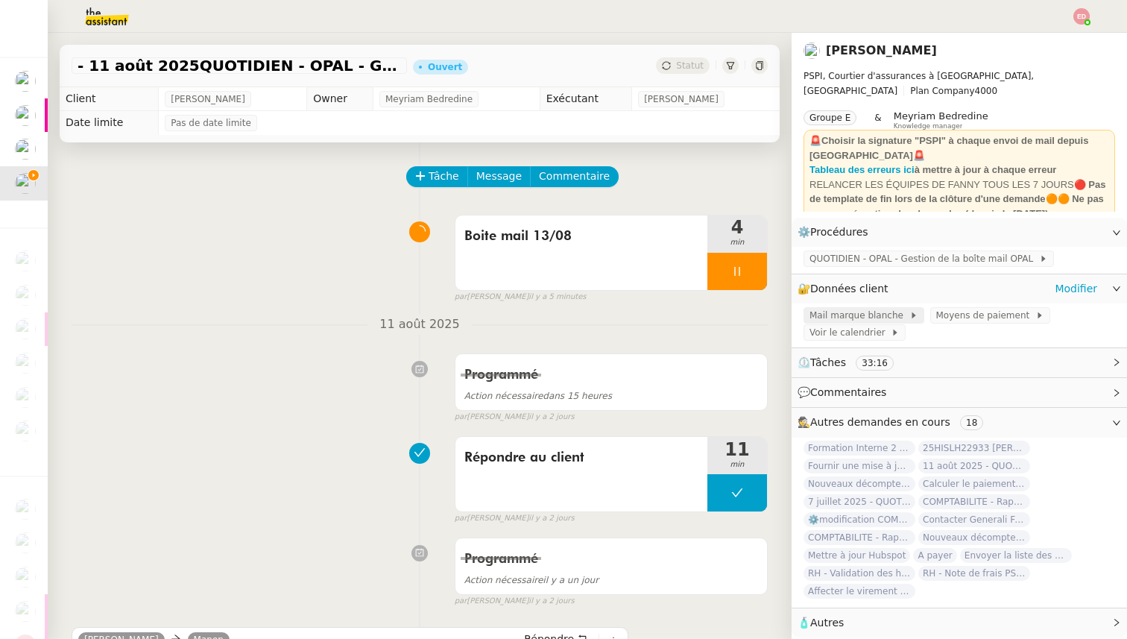
click at [869, 312] on span "Mail marque blanche" at bounding box center [860, 315] width 100 height 15
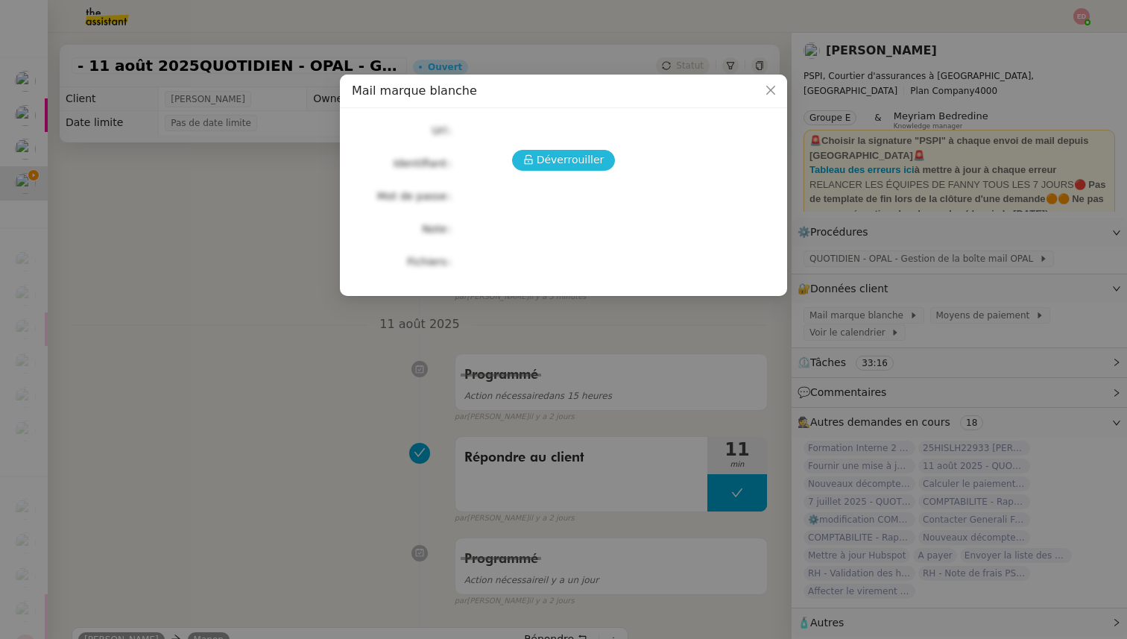
click at [575, 157] on span "Déverrouiller" at bounding box center [571, 159] width 68 height 17
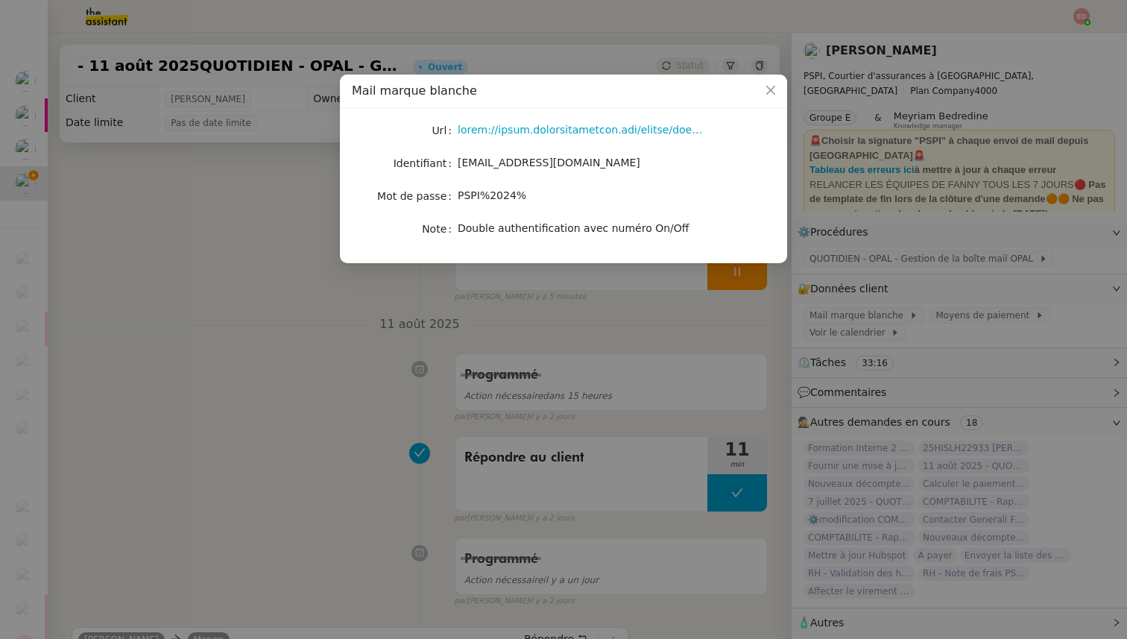
click at [485, 192] on span "PSPI%2024%" at bounding box center [492, 195] width 69 height 12
copy span "PSPI%2024%"
click at [200, 372] on nz-modal-container "Mail marque blanche Url Identifiant [EMAIL_ADDRESS][DOMAIN_NAME] Mot de passe […" at bounding box center [563, 319] width 1127 height 639
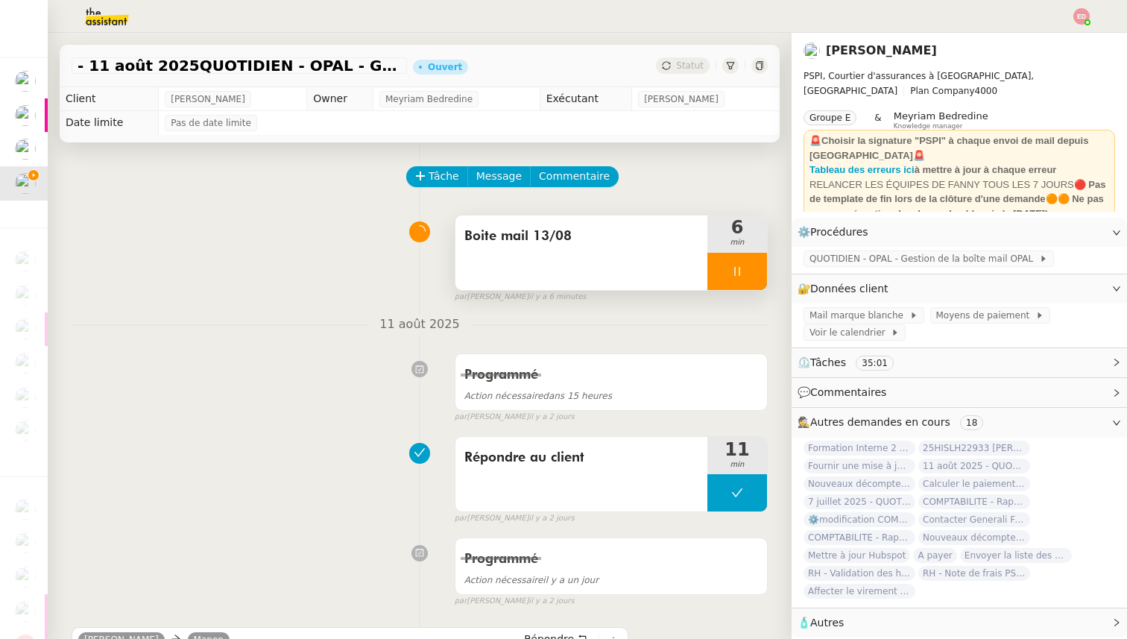
click at [758, 268] on div at bounding box center [738, 271] width 60 height 37
click at [758, 268] on icon at bounding box center [752, 271] width 12 height 12
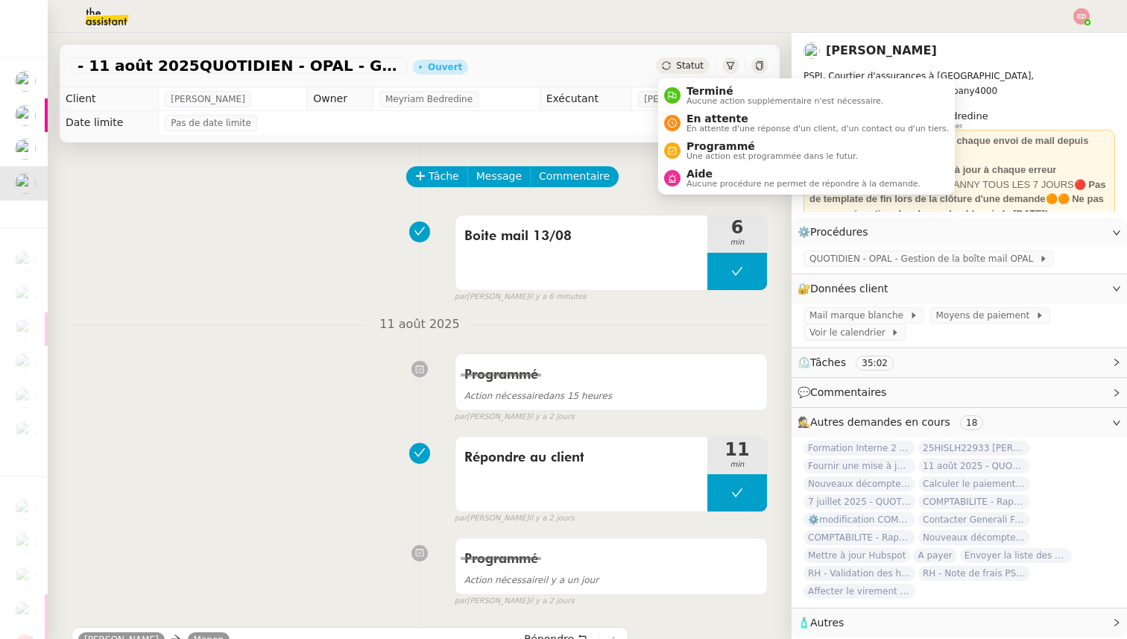
click at [696, 64] on span "Statut" at bounding box center [690, 65] width 28 height 10
click at [700, 149] on span "Programmé" at bounding box center [772, 146] width 171 height 12
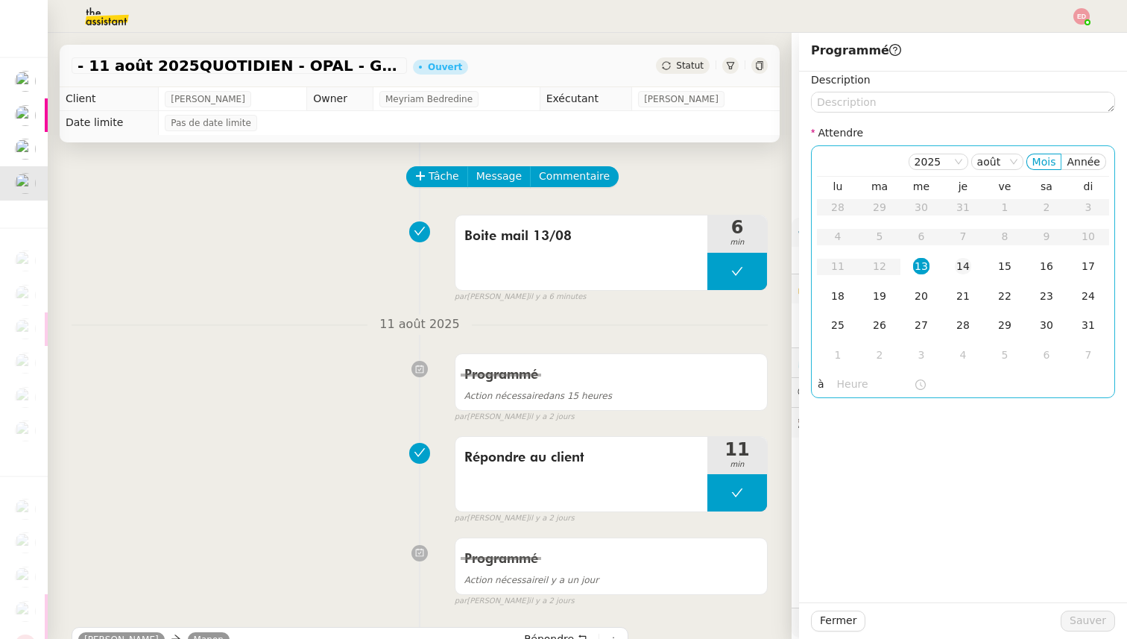
click at [957, 268] on div "14" at bounding box center [963, 266] width 16 height 16
click at [1080, 620] on span "Sauver" at bounding box center [1088, 620] width 37 height 17
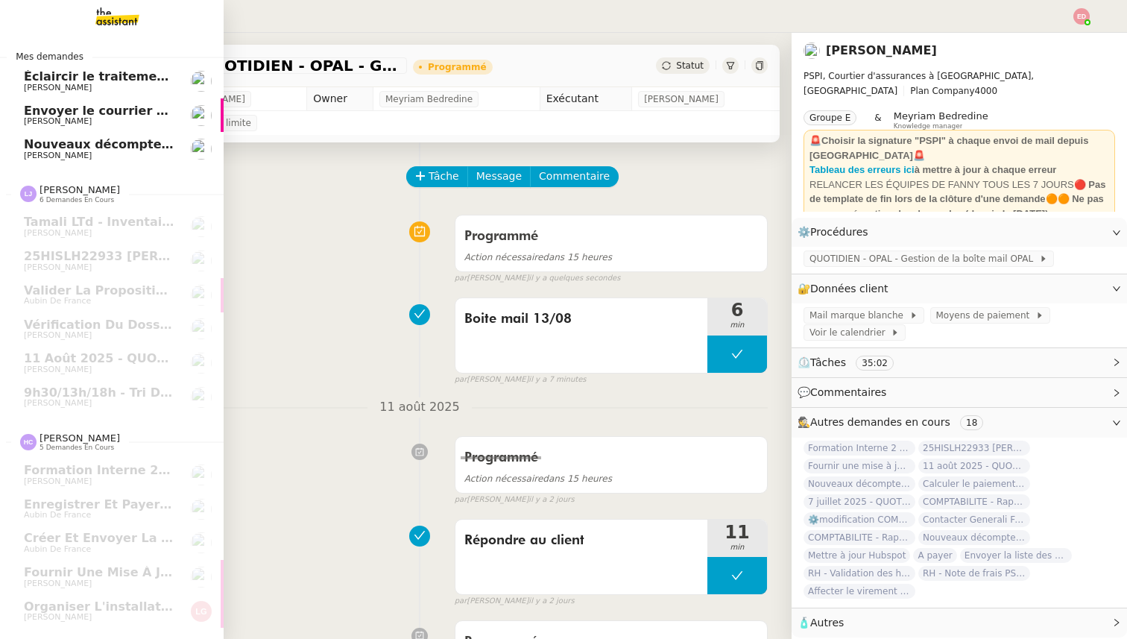
click at [34, 148] on span "Nouveaux décomptes de commissions" at bounding box center [152, 144] width 256 height 14
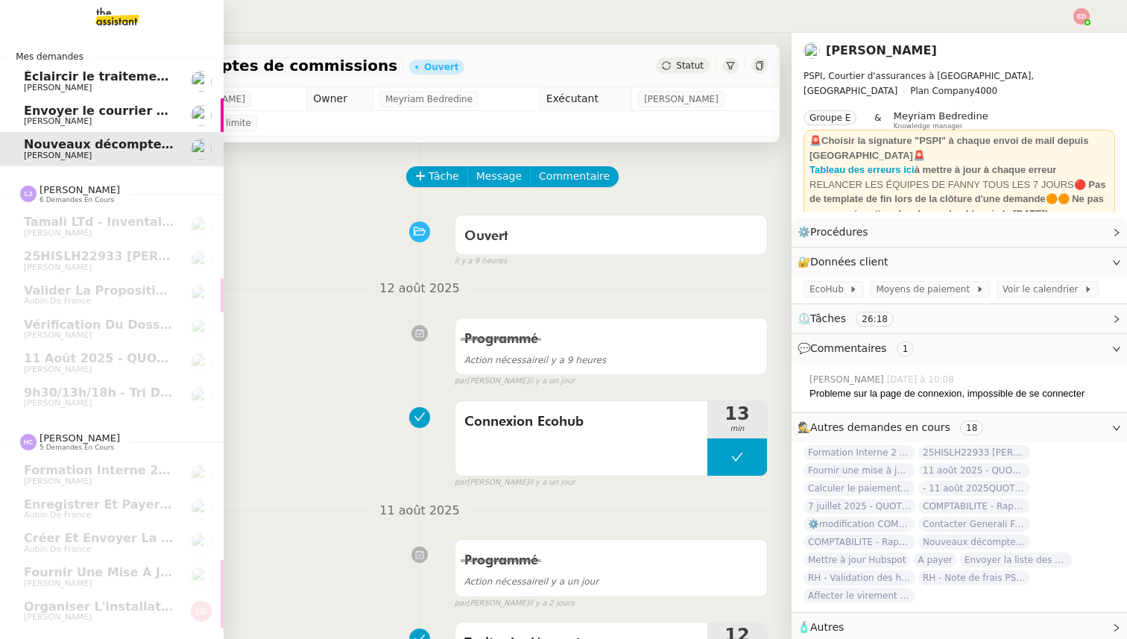
click at [31, 116] on span "Envoyer le courrier recommandé" at bounding box center [134, 111] width 220 height 14
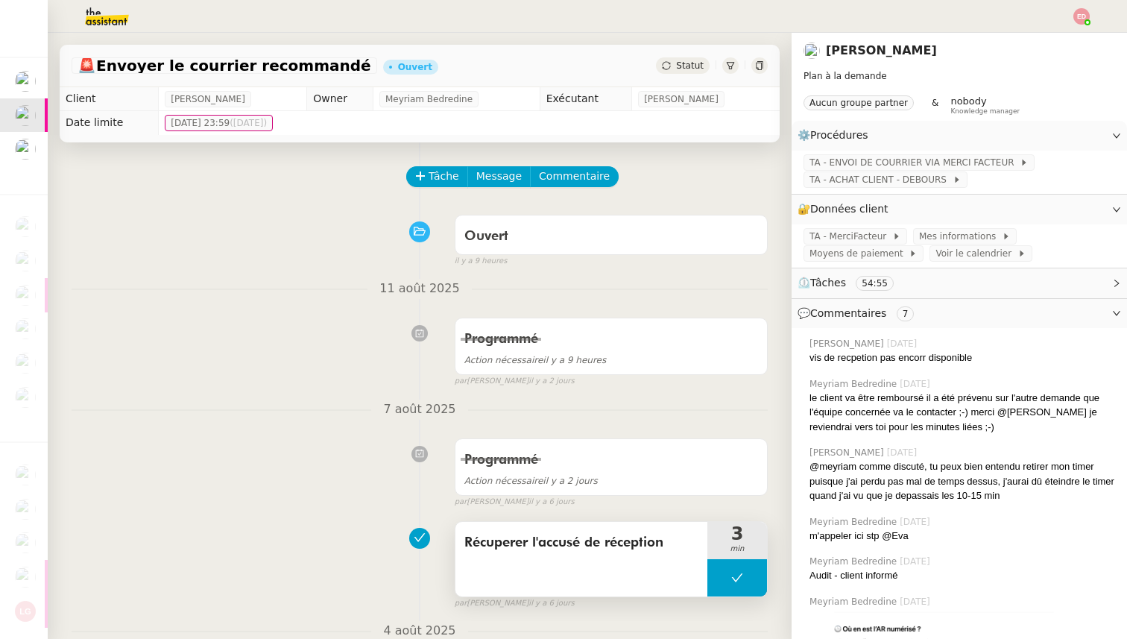
click at [542, 537] on span "Récuperer l'accusé de réception" at bounding box center [582, 543] width 234 height 22
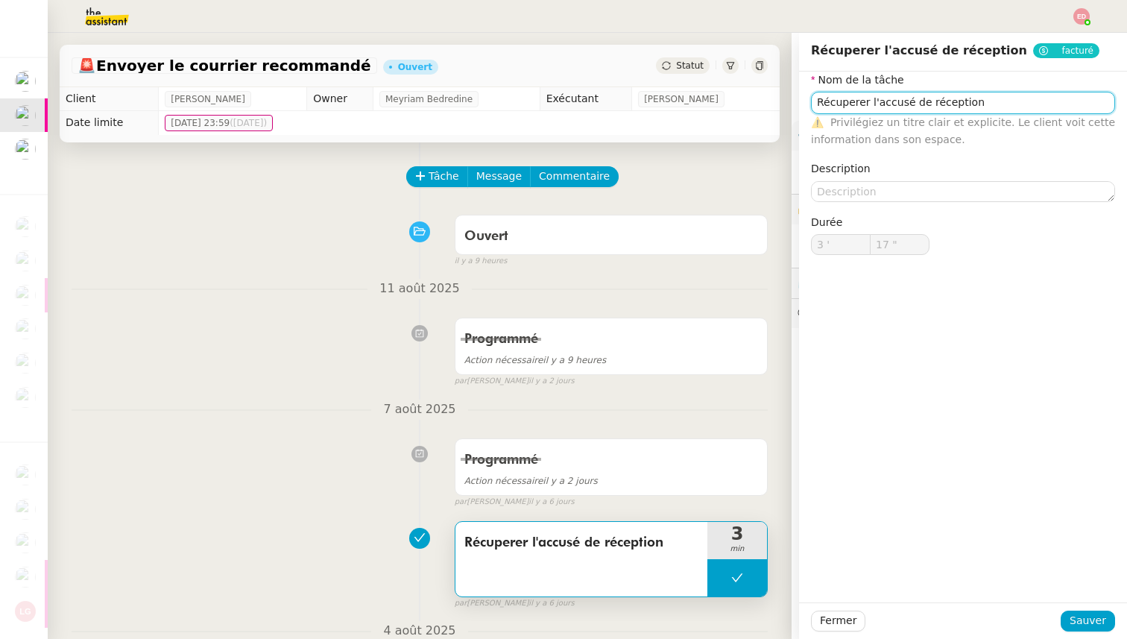
click at [839, 102] on input "Récuperer l'accusé de réception" at bounding box center [963, 103] width 304 height 22
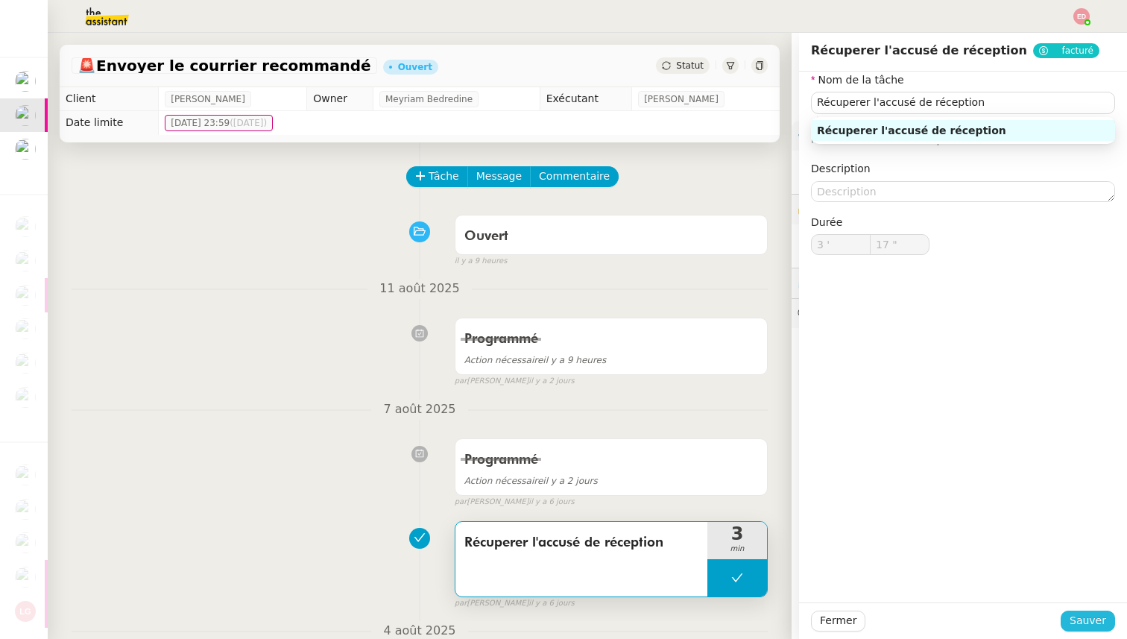
click at [1092, 623] on span "Sauver" at bounding box center [1088, 620] width 37 height 17
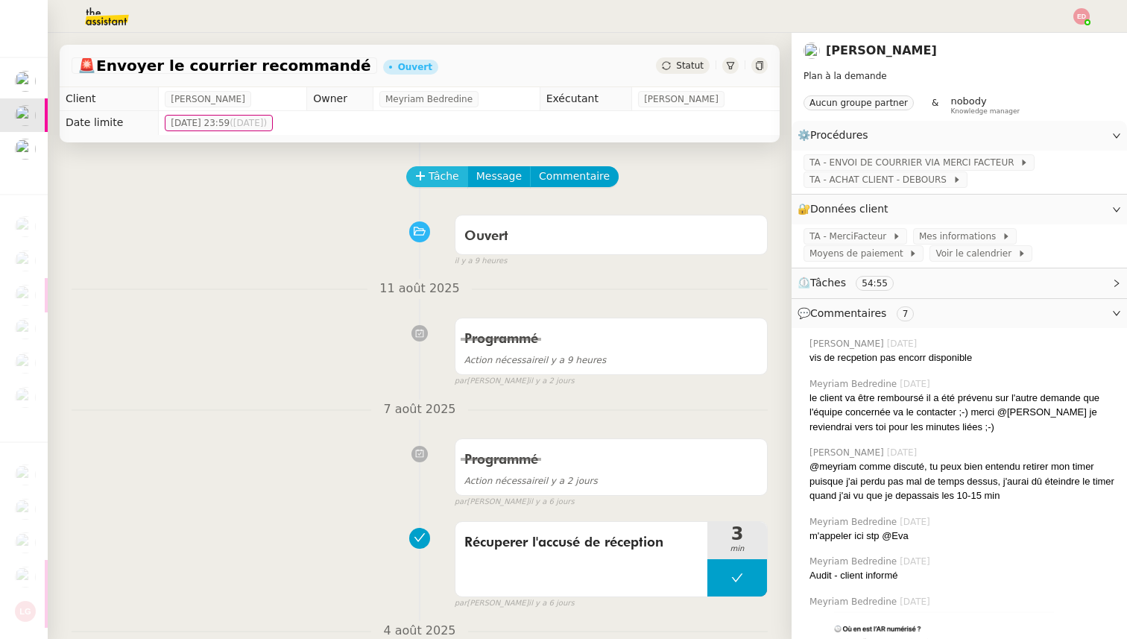
click at [446, 183] on span "Tâche" at bounding box center [444, 176] width 31 height 17
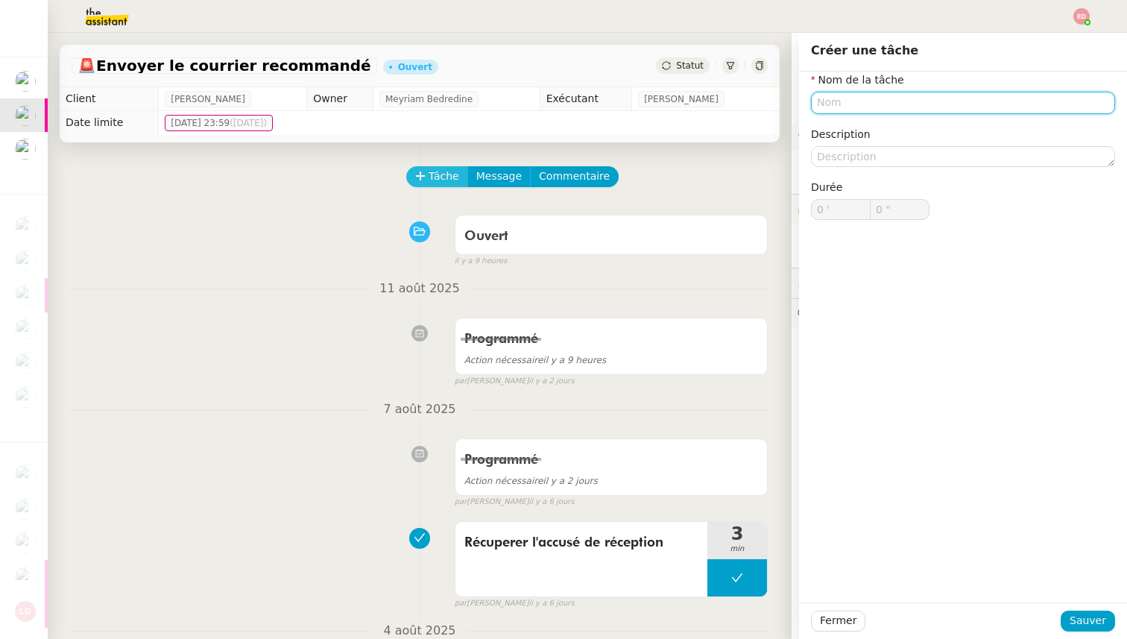
paste input "Récuperer l'accusé de réception"
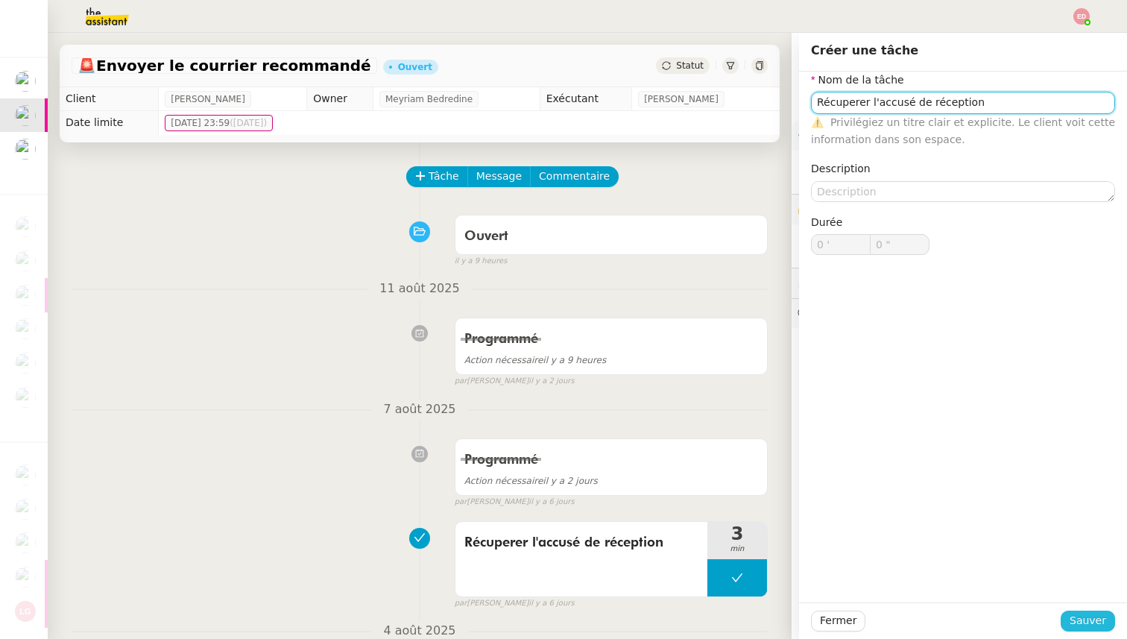
type input "Récuperer l'accusé de réception"
click at [1086, 614] on span "Sauver" at bounding box center [1088, 620] width 37 height 17
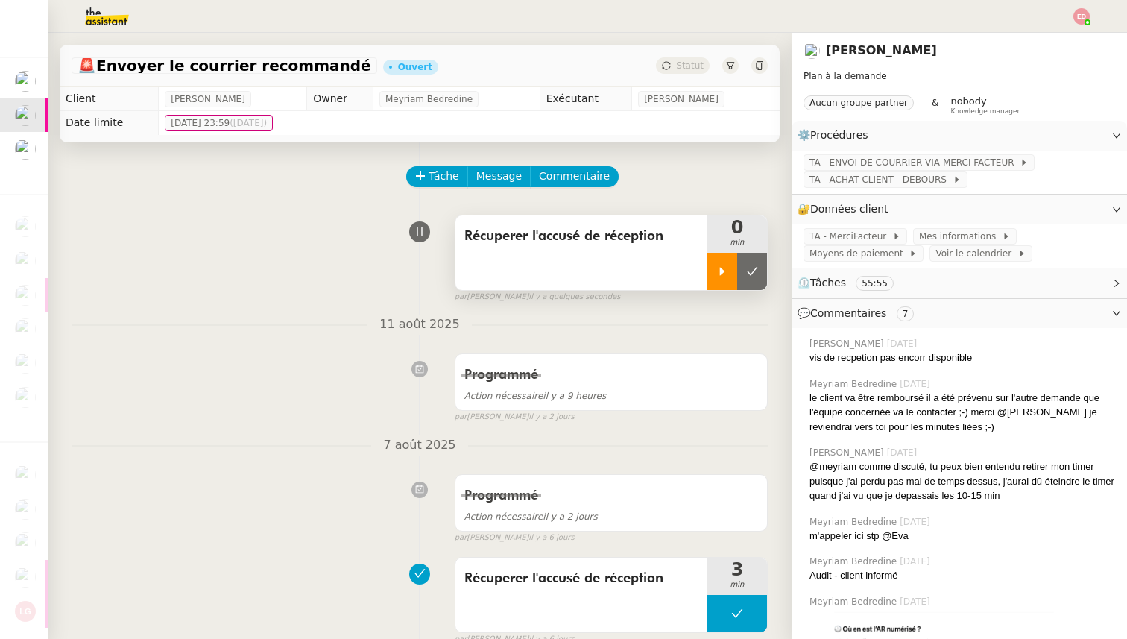
click at [714, 265] on div at bounding box center [723, 271] width 30 height 37
click at [857, 235] on span "TA - MerciFacteur" at bounding box center [851, 236] width 83 height 15
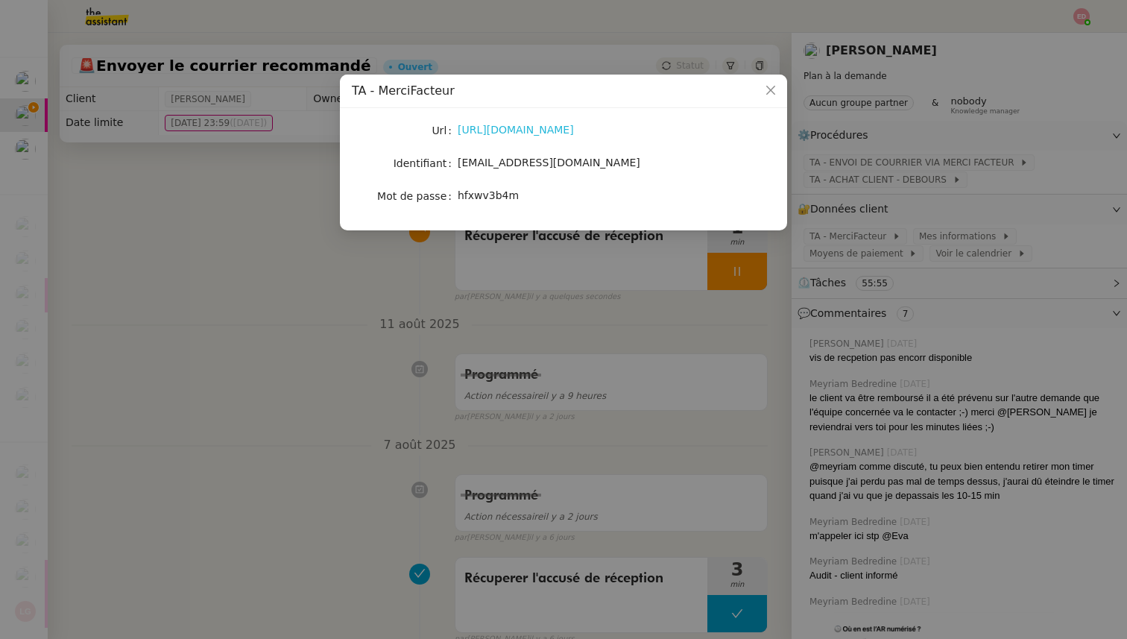
click at [538, 130] on link "[URL][DOMAIN_NAME]" at bounding box center [516, 130] width 116 height 12
click at [556, 161] on span "[EMAIL_ADDRESS][DOMAIN_NAME]" at bounding box center [549, 163] width 183 height 12
copy span "[EMAIL_ADDRESS][DOMAIN_NAME]"
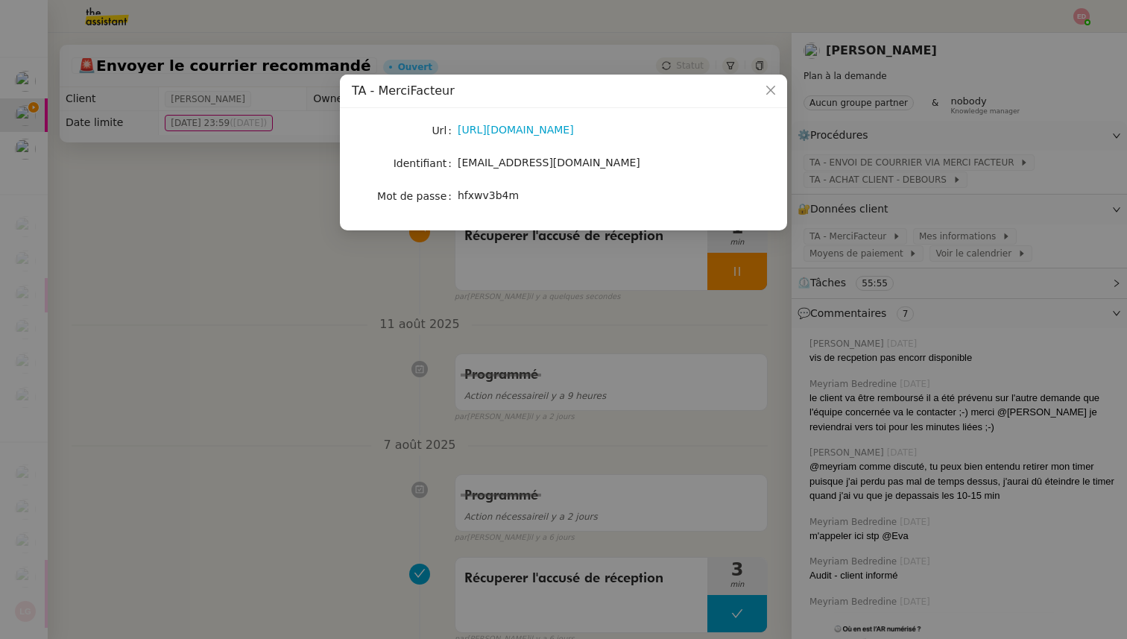
click at [486, 194] on span "hfxwv3b4m" at bounding box center [488, 195] width 61 height 12
copy span "hfxwv3b4m"
click at [299, 318] on nz-modal-container "TA - MerciFacteur Url [URL][DOMAIN_NAME] Identifiant [EMAIL_ADDRESS][DOMAIN_NAM…" at bounding box center [563, 319] width 1127 height 639
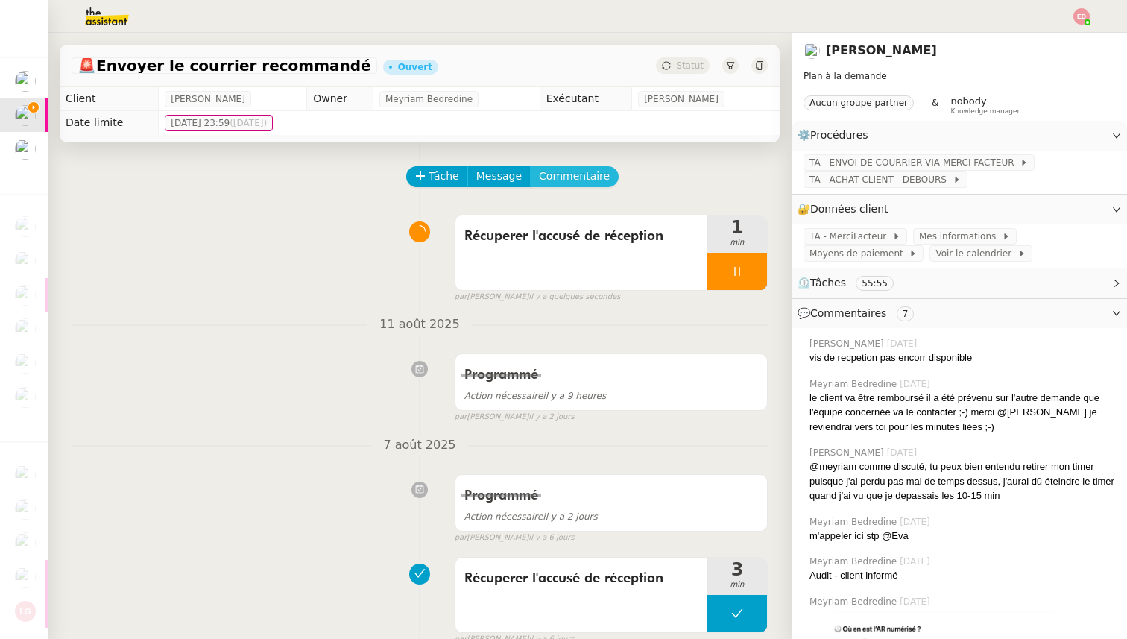
click at [557, 186] on button "Commentaire" at bounding box center [574, 176] width 89 height 21
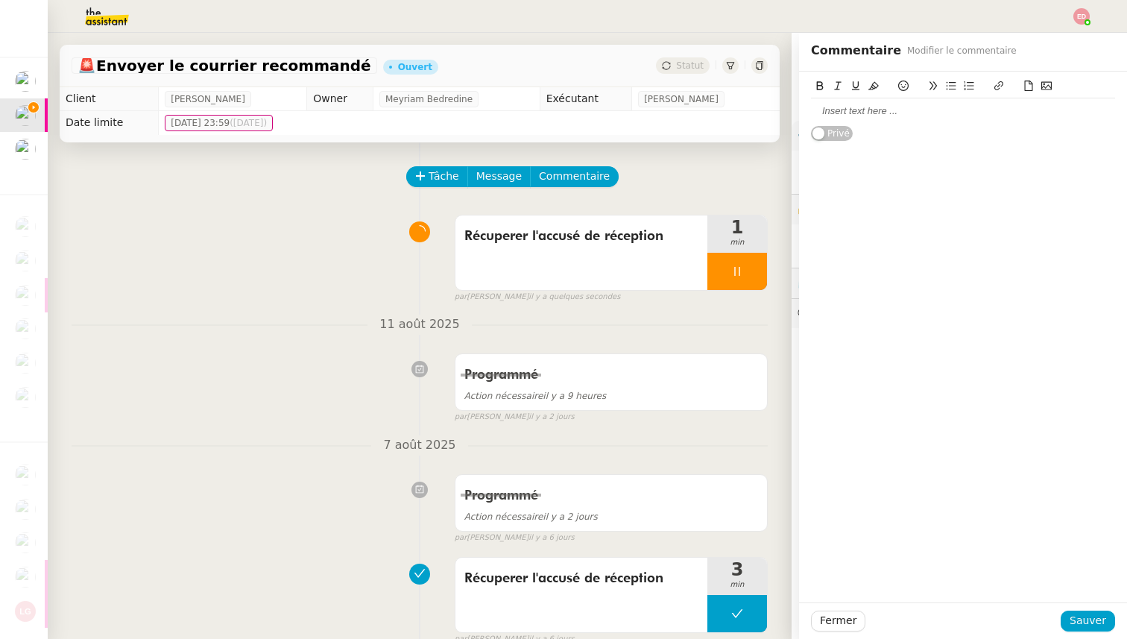
click at [837, 107] on div at bounding box center [963, 110] width 304 height 13
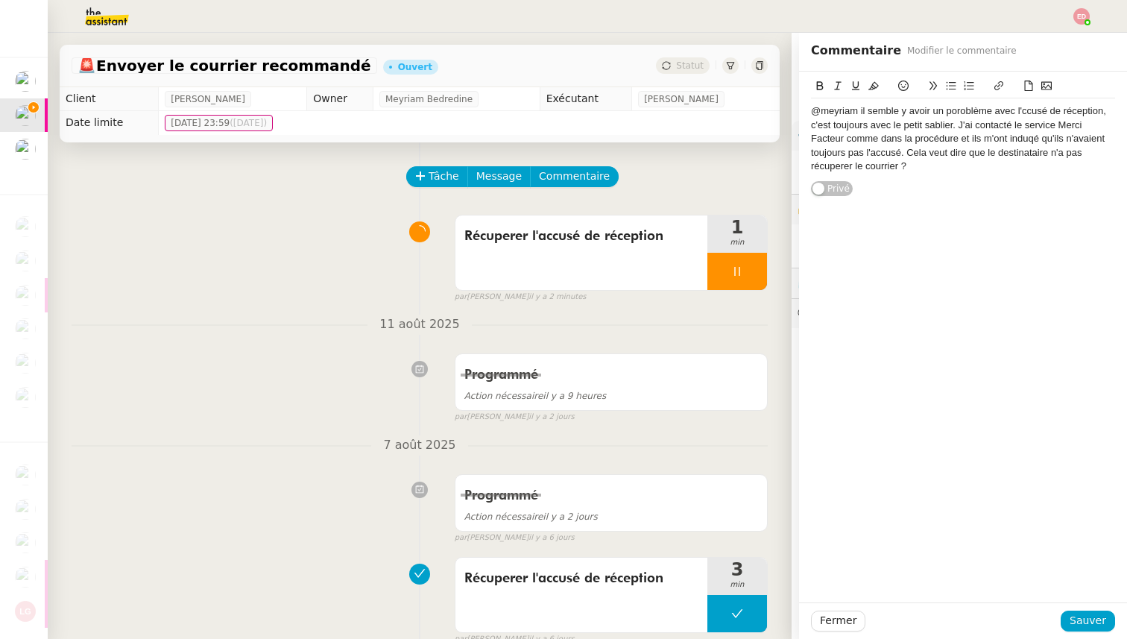
click at [844, 167] on div "@meyriam il semble y avoir un poroblème avec l'ccusé de réception, c'est toujou…" at bounding box center [963, 138] width 304 height 69
click at [0, 0] on lt-span "récupérer" at bounding box center [0, 0] width 0 height 0
click at [956, 108] on div "@meyriam il semble y avoir un poroblème avec l'ccusé de réception, c'est toujou…" at bounding box center [963, 138] width 304 height 69
click at [0, 0] on lt-em "problème" at bounding box center [0, 0] width 0 height 0
click at [1024, 113] on div "@meyriam il semble y avoir un problème avec l'ccusé de réception, c'est toujour…" at bounding box center [963, 138] width 304 height 69
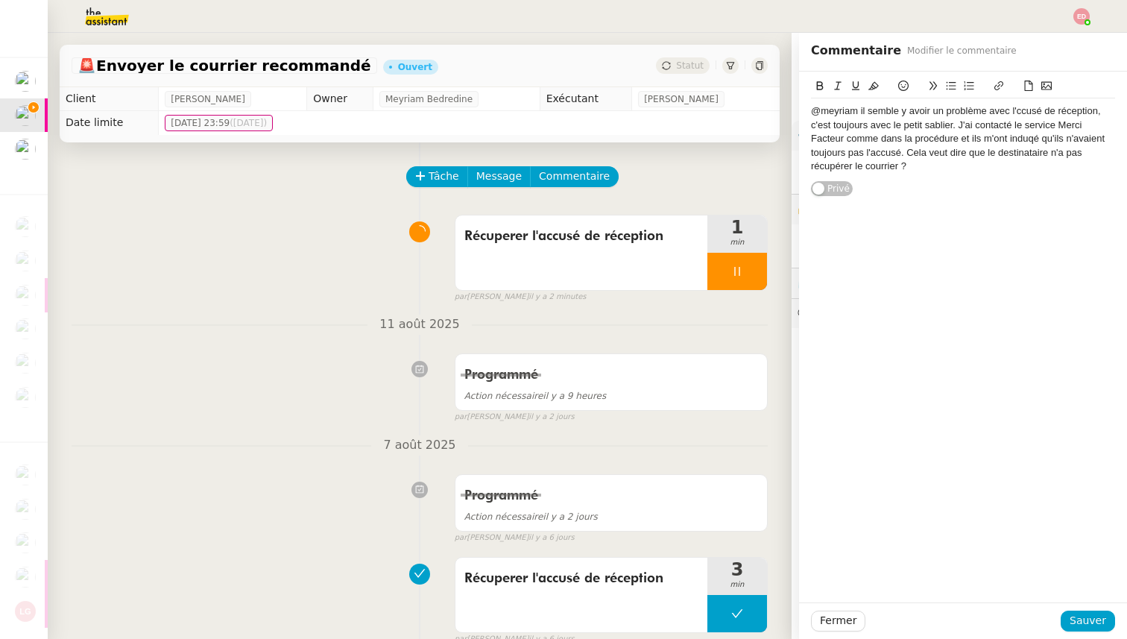
click at [0, 0] on lt-span "l' a ccusé" at bounding box center [0, 0] width 0 height 0
click at [1020, 138] on div "@meyriam il semble y avoir un problème avec l'accusé de réception, c'est toujou…" at bounding box center [963, 138] width 304 height 69
click at [840, 170] on div "@meyriam il semble y avoir un problème avec l'accusé de réception, c'est toujou…" at bounding box center [963, 138] width 304 height 69
click at [0, 0] on lt-span "récupér é" at bounding box center [0, 0] width 0 height 0
click at [1095, 621] on span "Sauver" at bounding box center [1088, 620] width 37 height 17
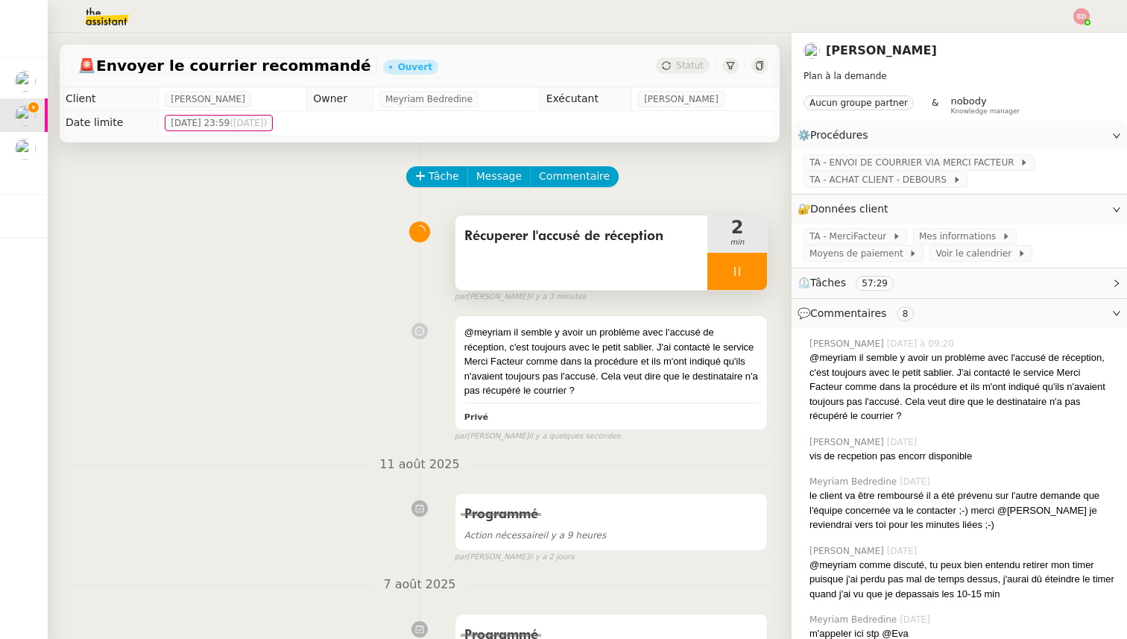
click at [760, 274] on div at bounding box center [738, 271] width 60 height 37
click at [760, 274] on button at bounding box center [752, 271] width 30 height 37
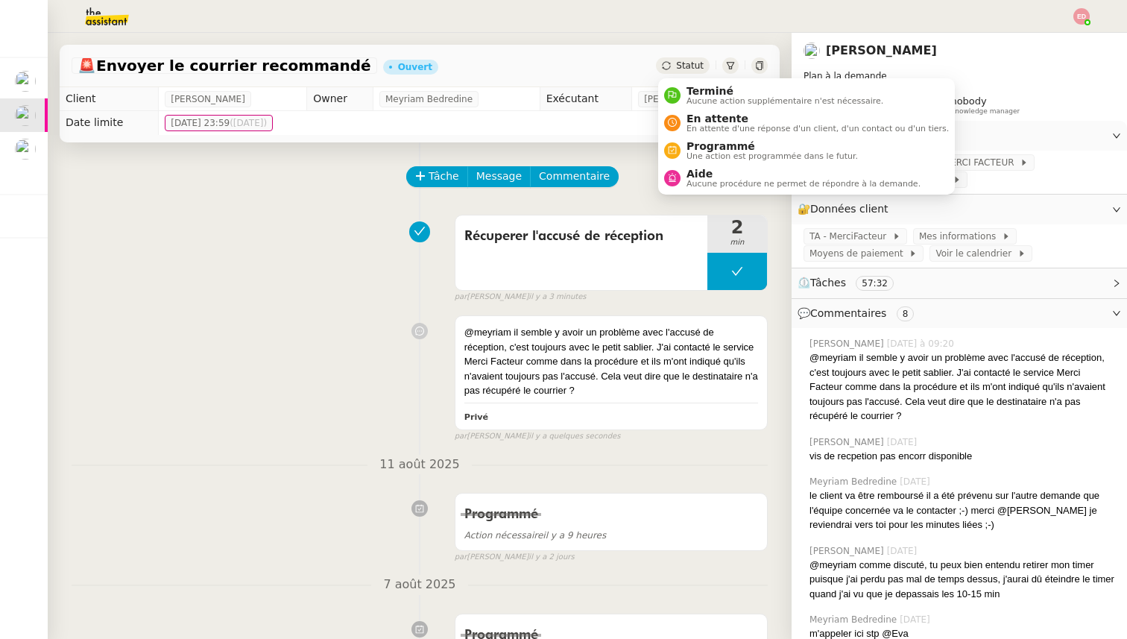
click at [695, 64] on span "Statut" at bounding box center [690, 65] width 28 height 10
click at [705, 177] on span "Aide" at bounding box center [804, 174] width 234 height 12
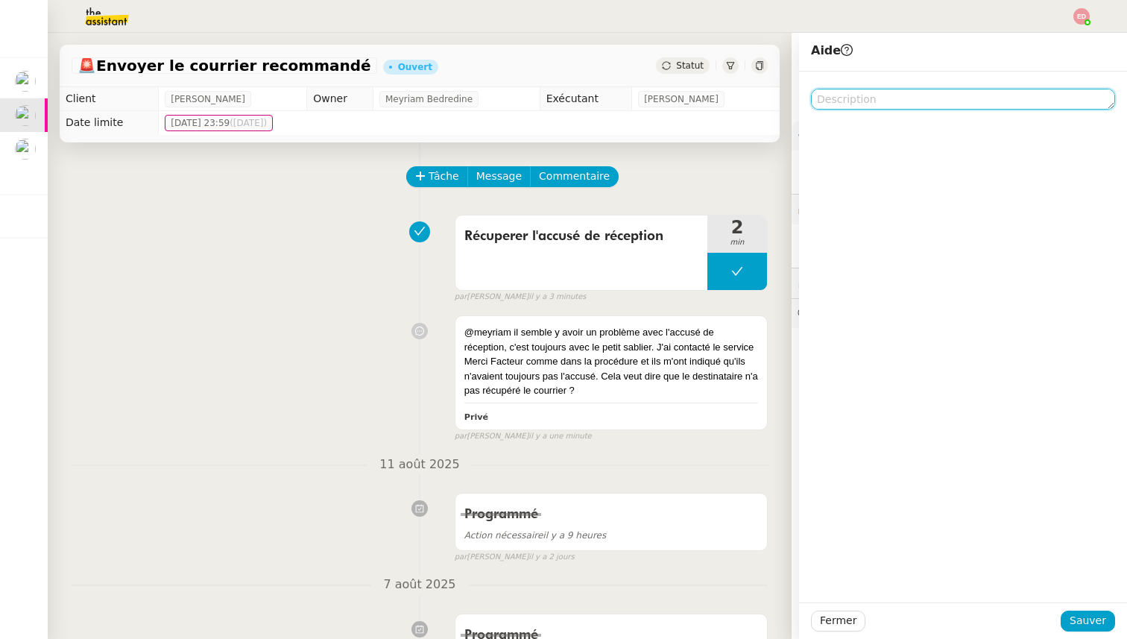
click at [891, 99] on textarea at bounding box center [963, 99] width 304 height 21
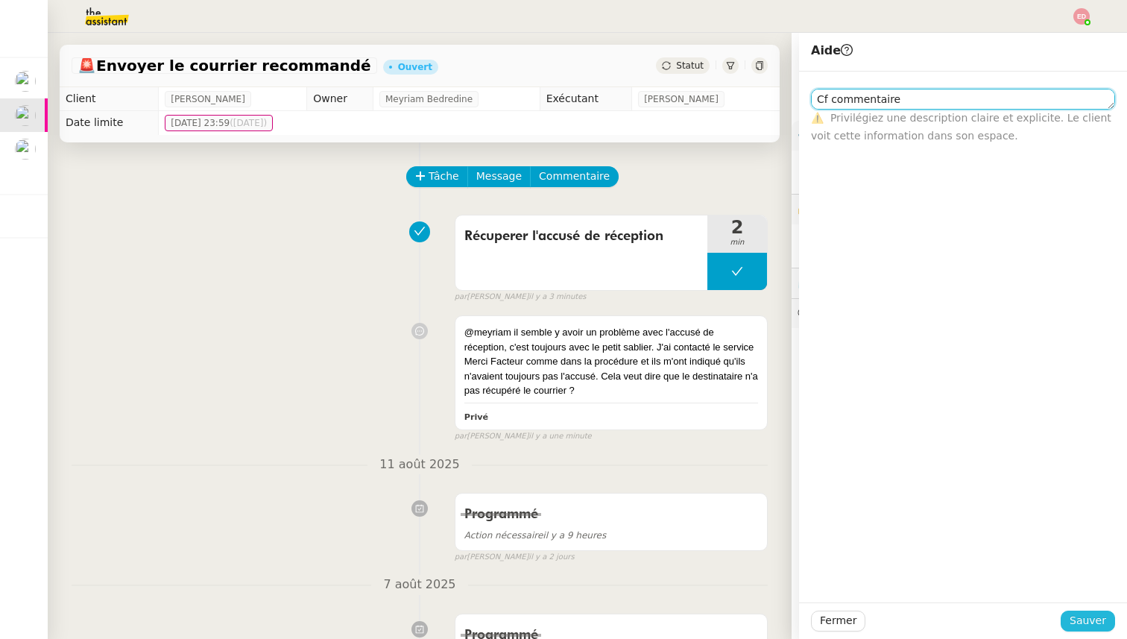
type textarea "Cf commentaire"
click at [1074, 611] on button "Sauver" at bounding box center [1088, 621] width 54 height 21
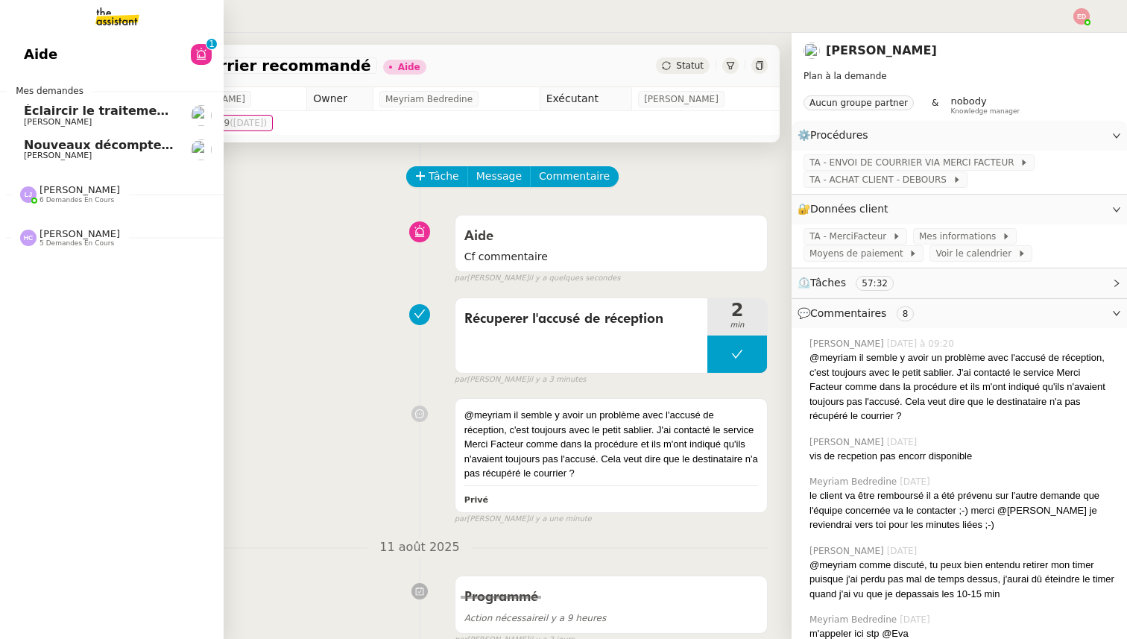
click at [40, 158] on span "[PERSON_NAME]" at bounding box center [58, 156] width 68 height 10
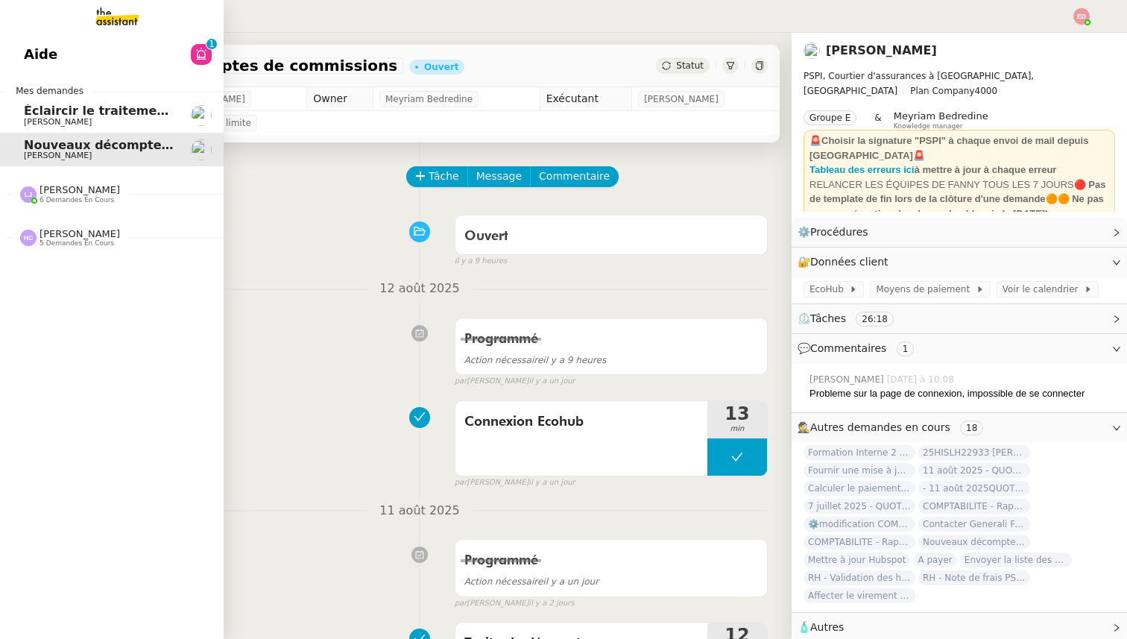
click at [50, 110] on span "Éclaircir le traitement des bordereaux GoldenCare" at bounding box center [193, 111] width 339 height 14
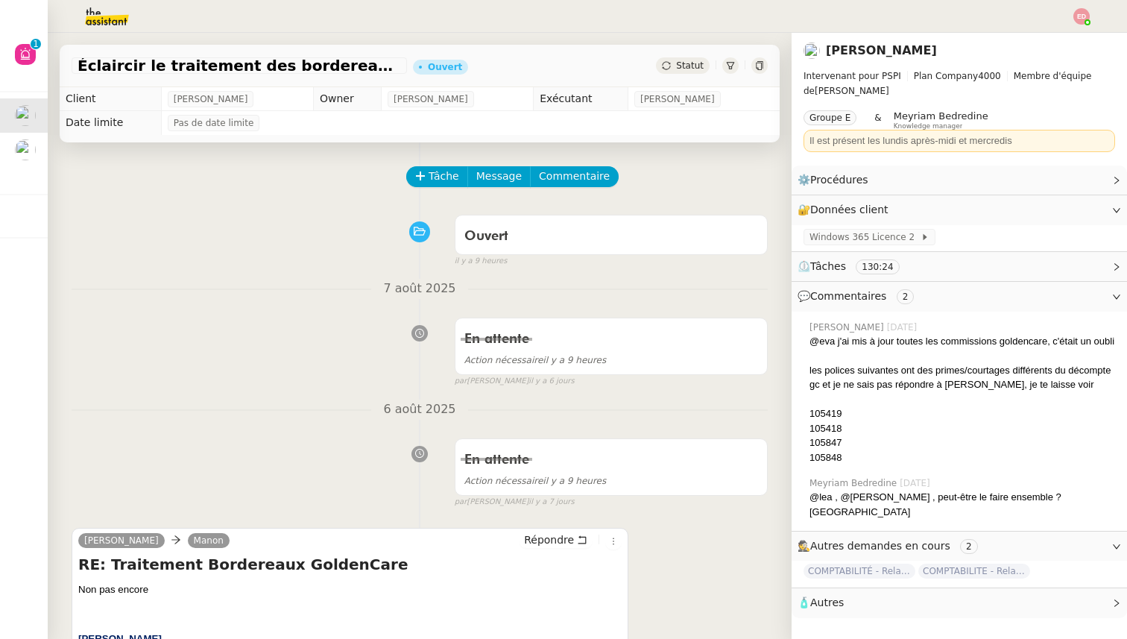
click at [676, 70] on div "Statut" at bounding box center [683, 65] width 54 height 16
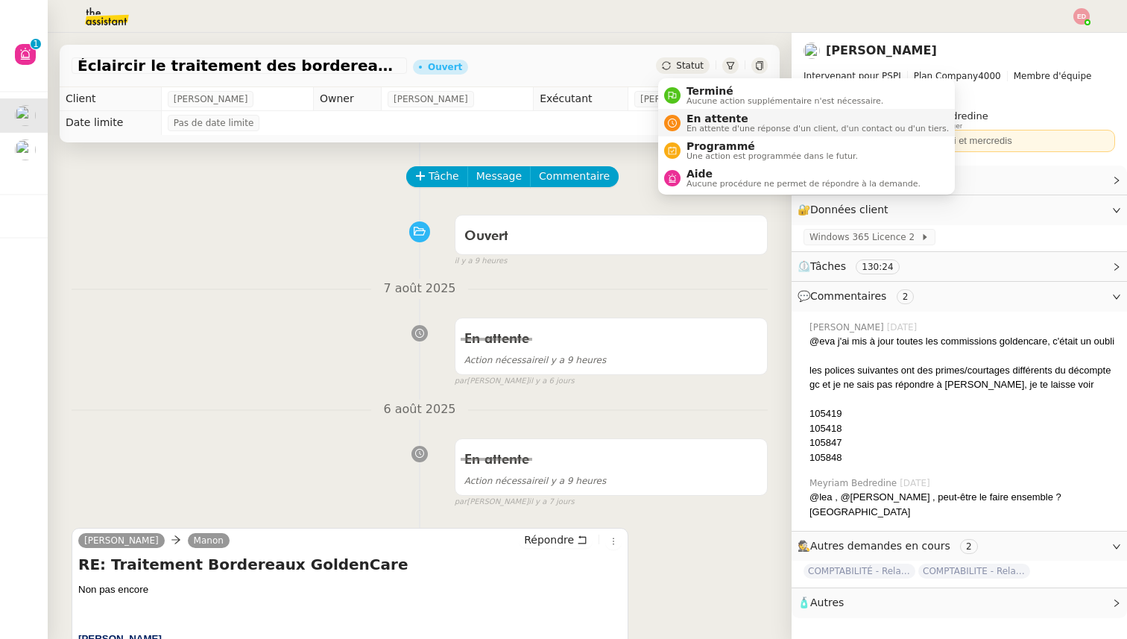
click at [717, 131] on span "En attente d'une réponse d'un client, d'un contact ou d'un tiers." at bounding box center [818, 129] width 262 height 8
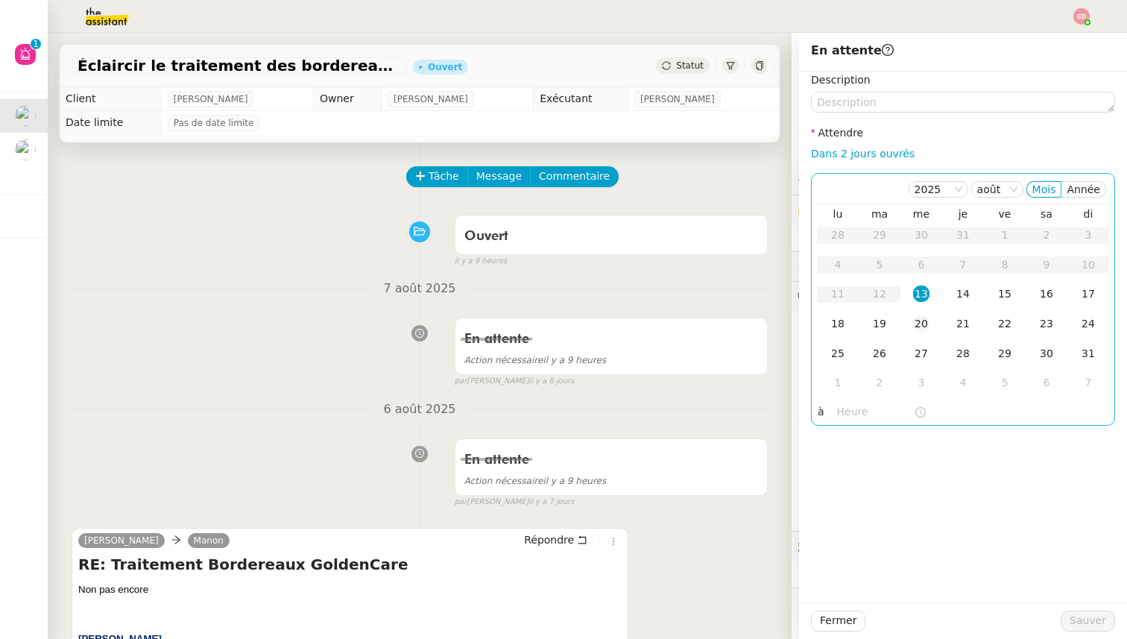
click at [919, 327] on div "20" at bounding box center [921, 323] width 16 height 16
click at [1080, 617] on span "Sauver" at bounding box center [1088, 620] width 37 height 17
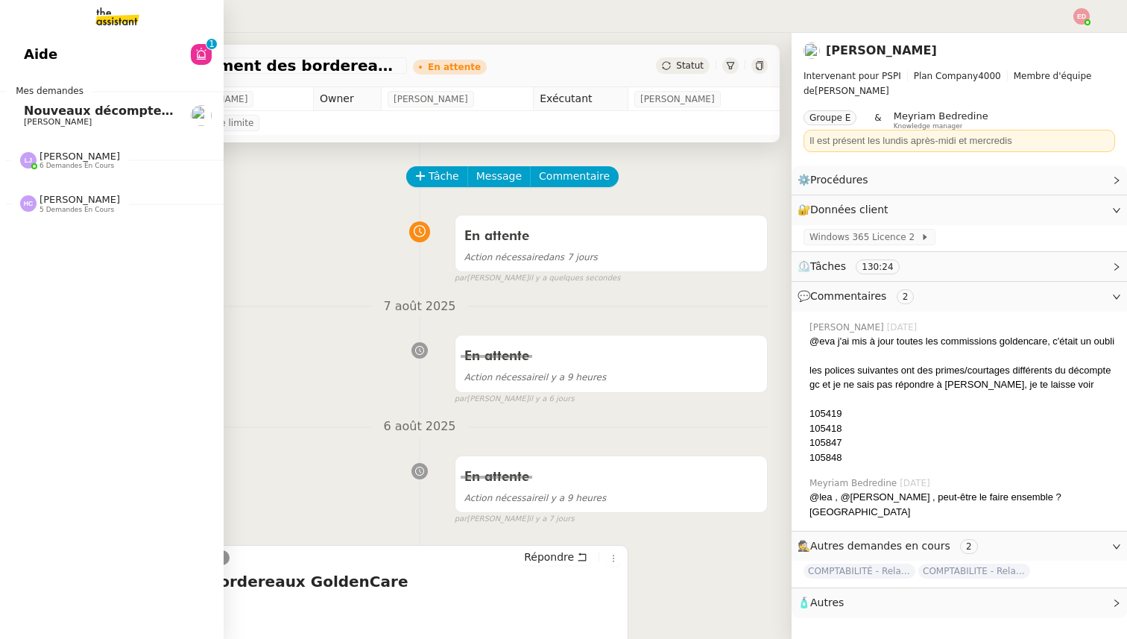
click at [40, 115] on span "Nouveaux décomptes de commissions" at bounding box center [152, 111] width 256 height 14
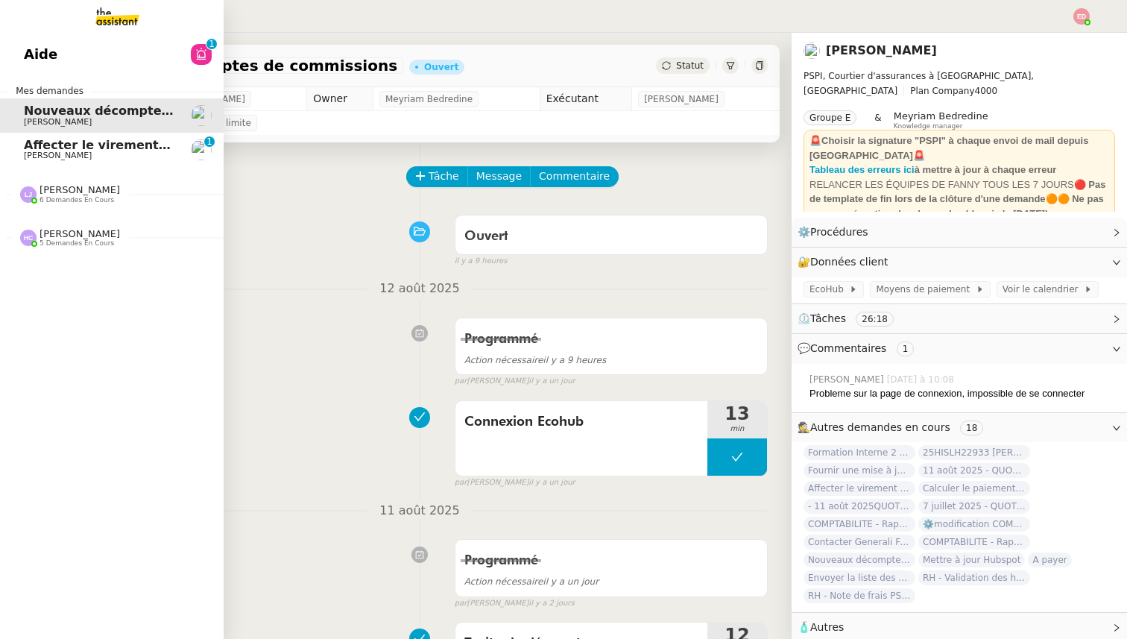
click at [70, 163] on link "Affecter le virement en attente [PERSON_NAME] 0 1 2 3 4 5 6 7 8 9" at bounding box center [112, 150] width 224 height 34
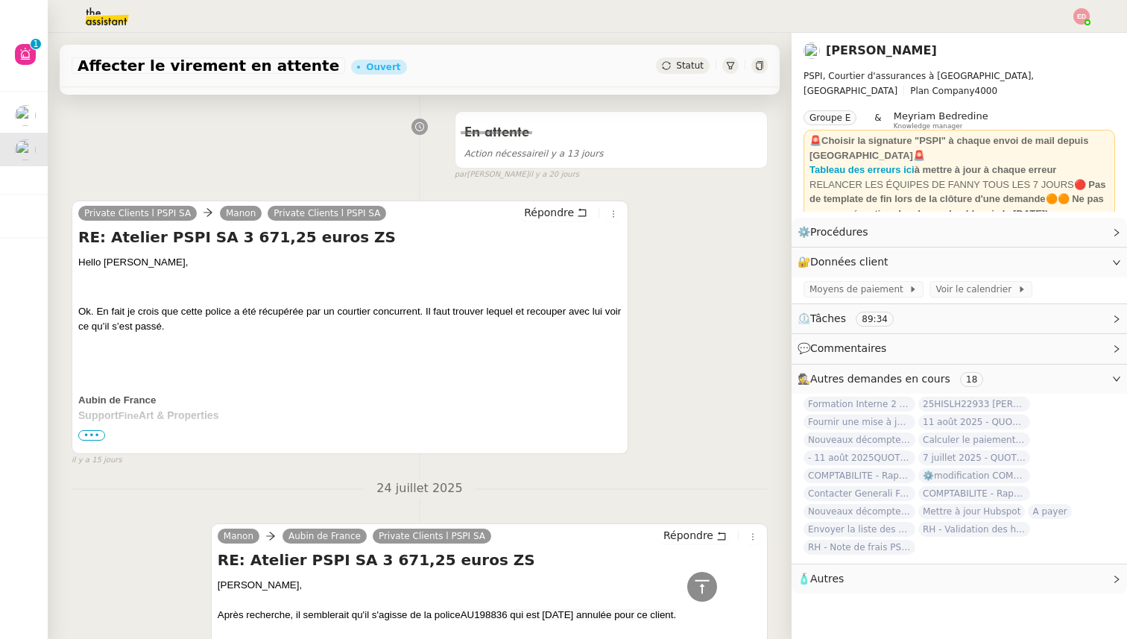
scroll to position [2053, 0]
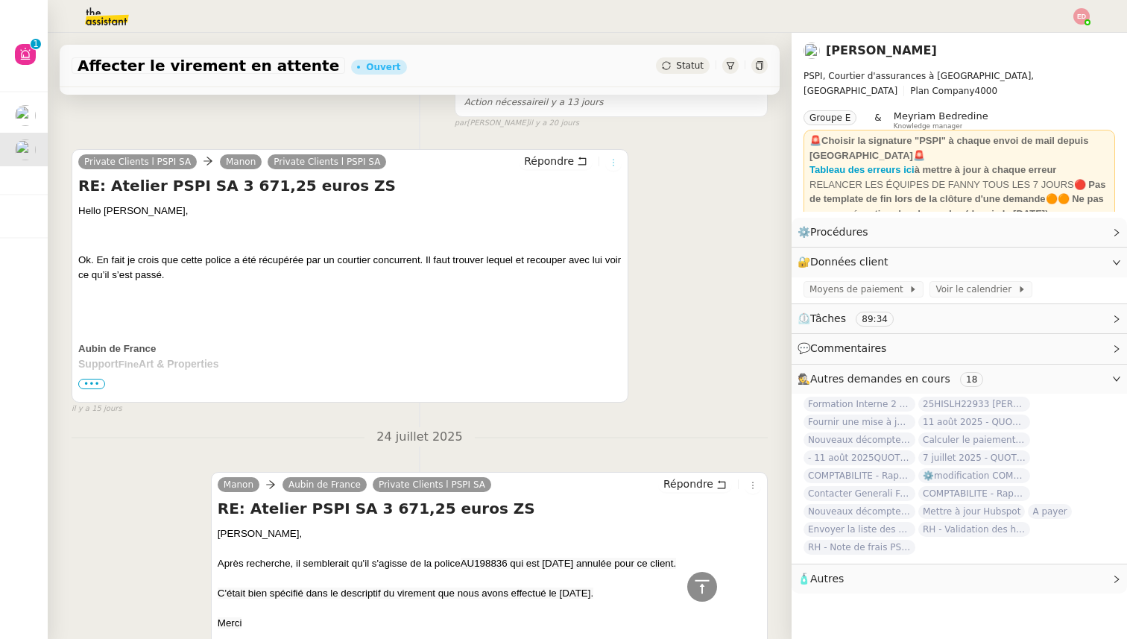
click at [614, 159] on icon at bounding box center [613, 162] width 9 height 9
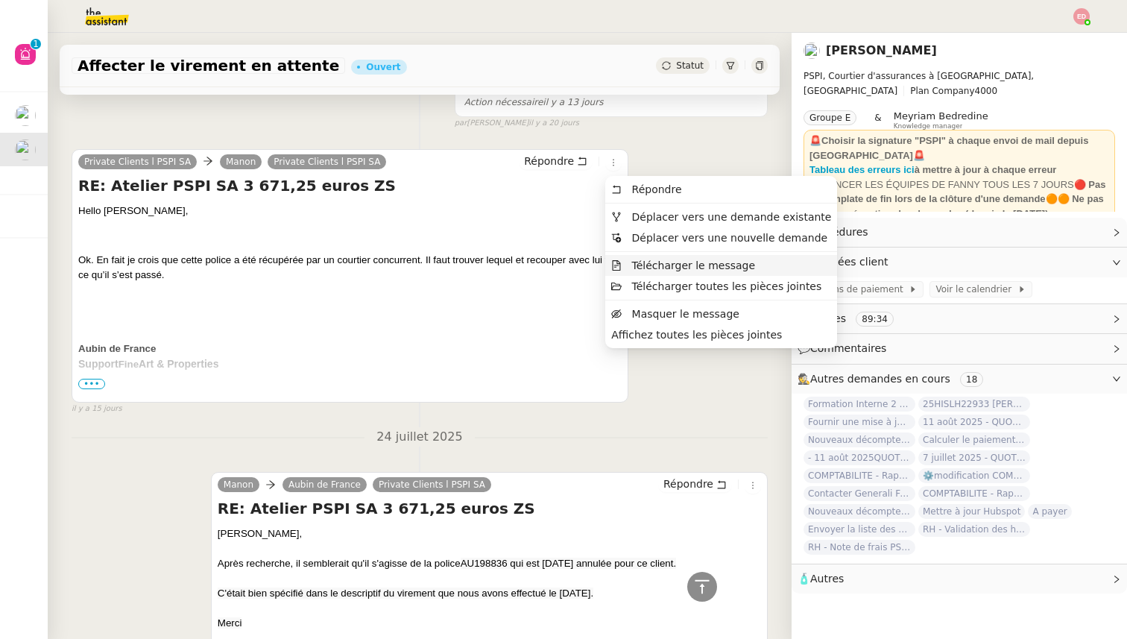
click at [645, 264] on span "Télécharger le message" at bounding box center [694, 265] width 124 height 12
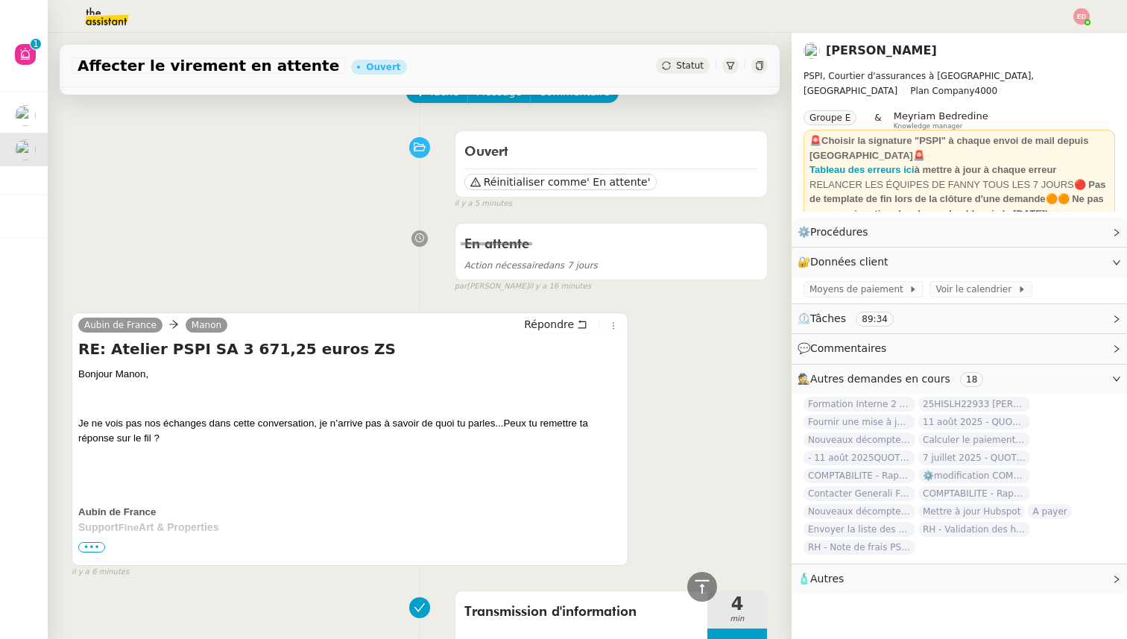
scroll to position [0, 0]
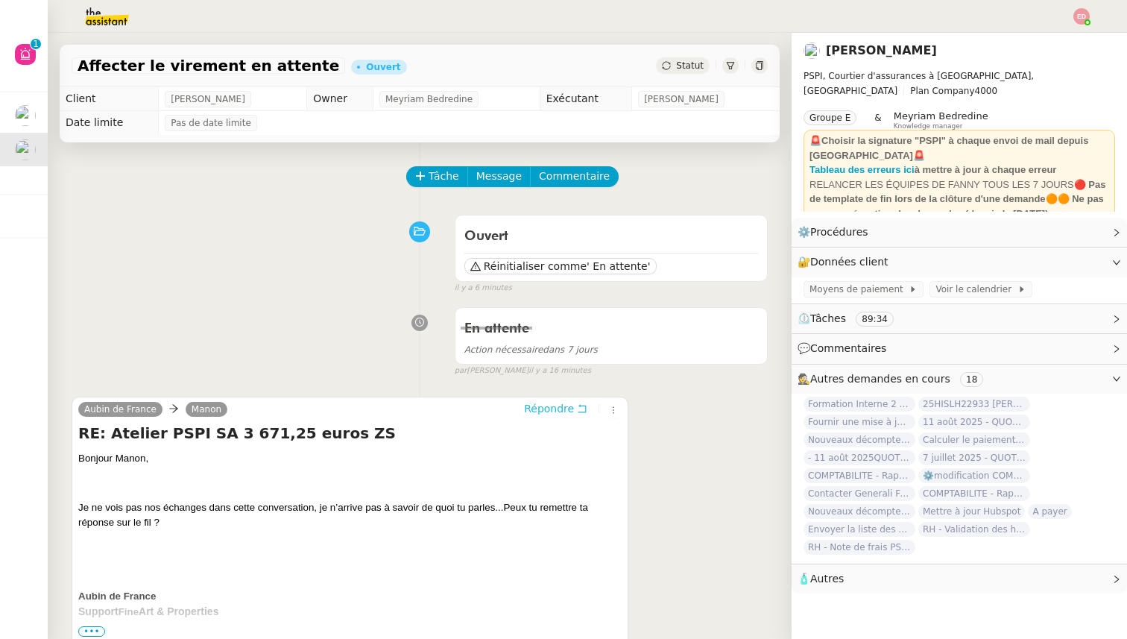
click at [555, 406] on span "Répondre" at bounding box center [549, 408] width 50 height 15
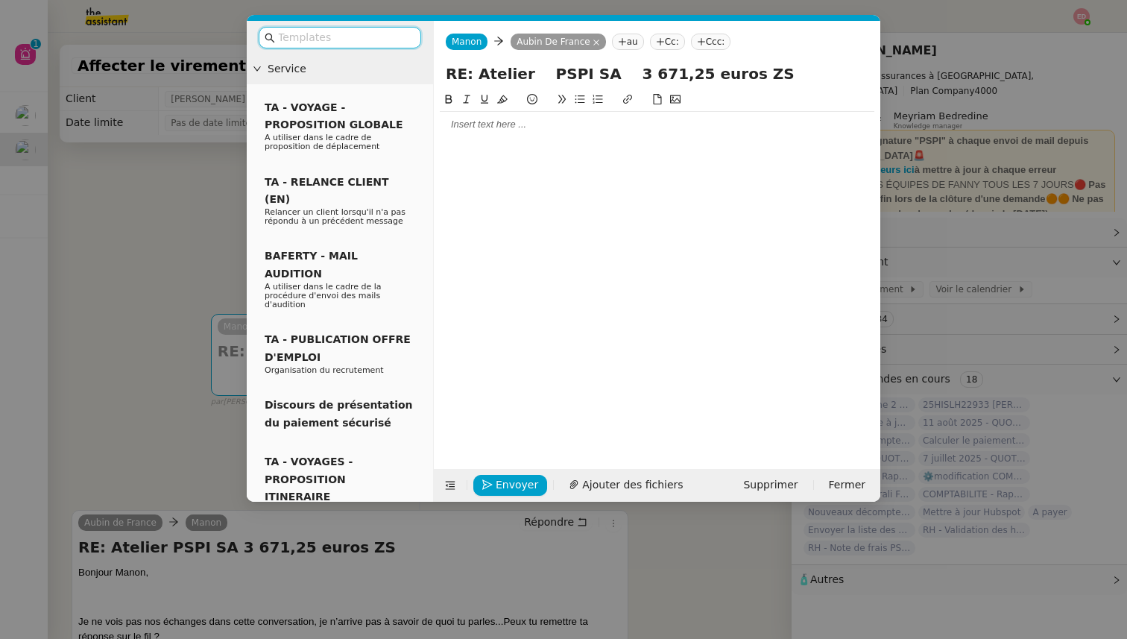
click at [496, 128] on div at bounding box center [657, 124] width 435 height 13
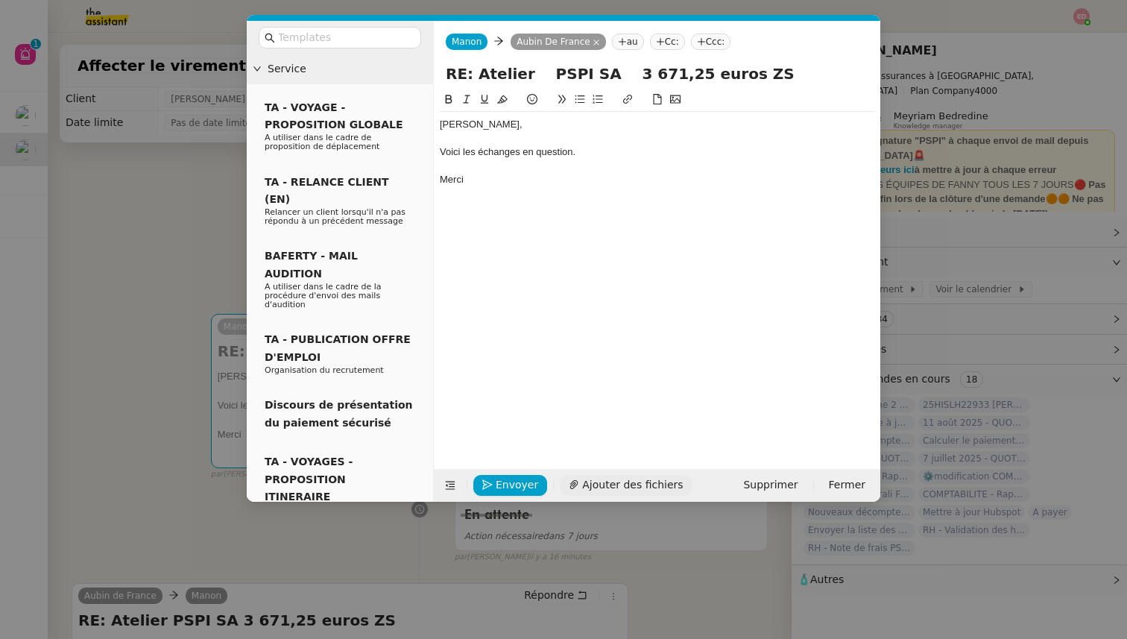
click at [626, 485] on span "Ajouter des fichiers" at bounding box center [632, 484] width 101 height 17
click at [589, 479] on span "Ajouter des fichiers" at bounding box center [632, 484] width 101 height 17
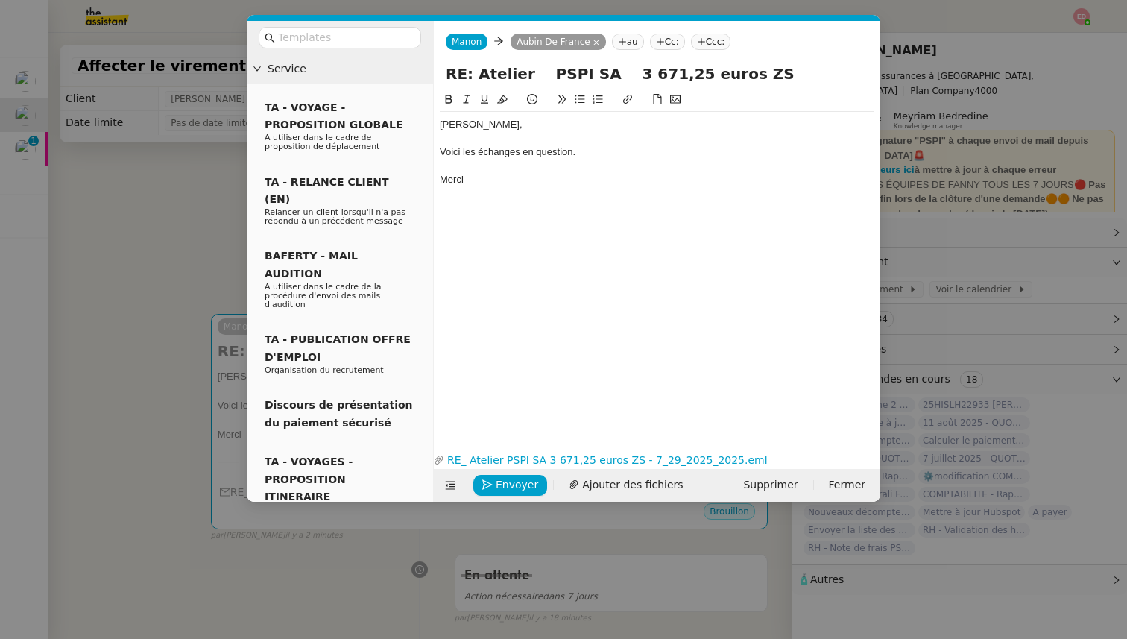
click at [500, 496] on div "Envoyer Ajouter des fichiers Supprimer Fermer" at bounding box center [657, 485] width 447 height 33
click at [498, 485] on span "Envoyer" at bounding box center [517, 484] width 42 height 17
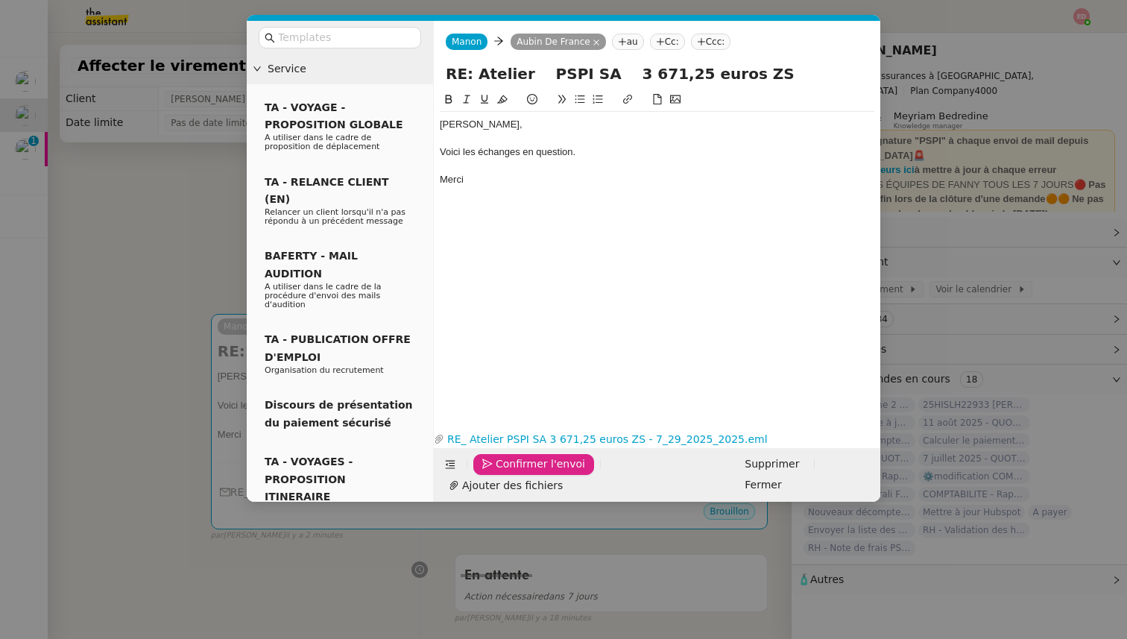
click at [498, 473] on span "Confirmer l'envoi" at bounding box center [540, 464] width 89 height 17
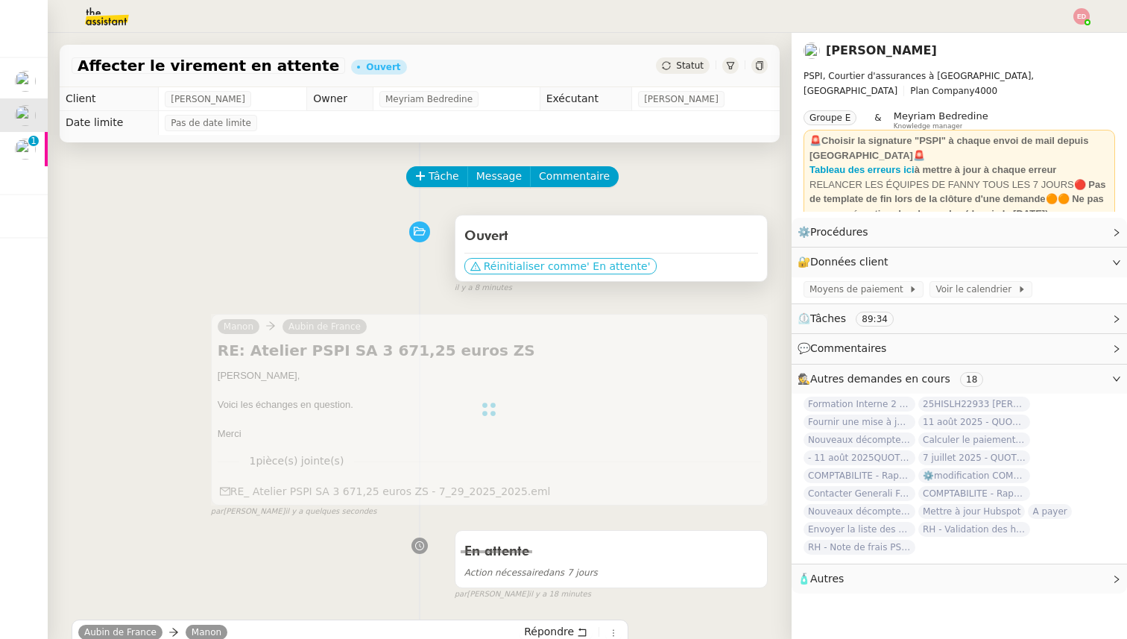
click at [567, 269] on span "Réinitialiser comme" at bounding box center [535, 266] width 103 height 15
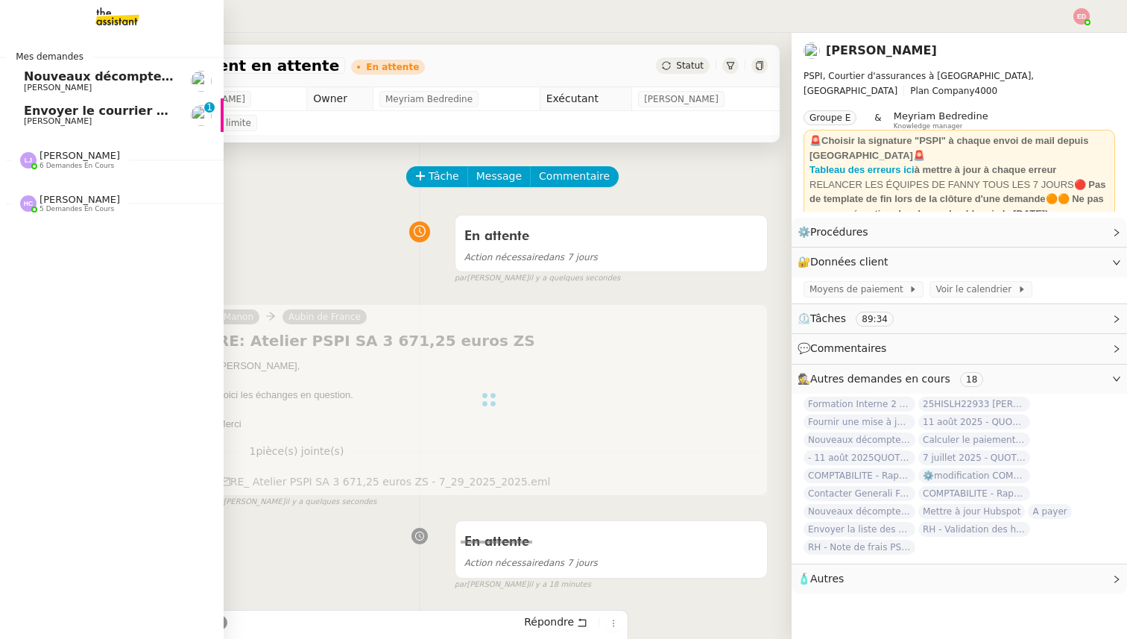
click at [42, 107] on span "Envoyer le courrier recommandé" at bounding box center [134, 111] width 220 height 14
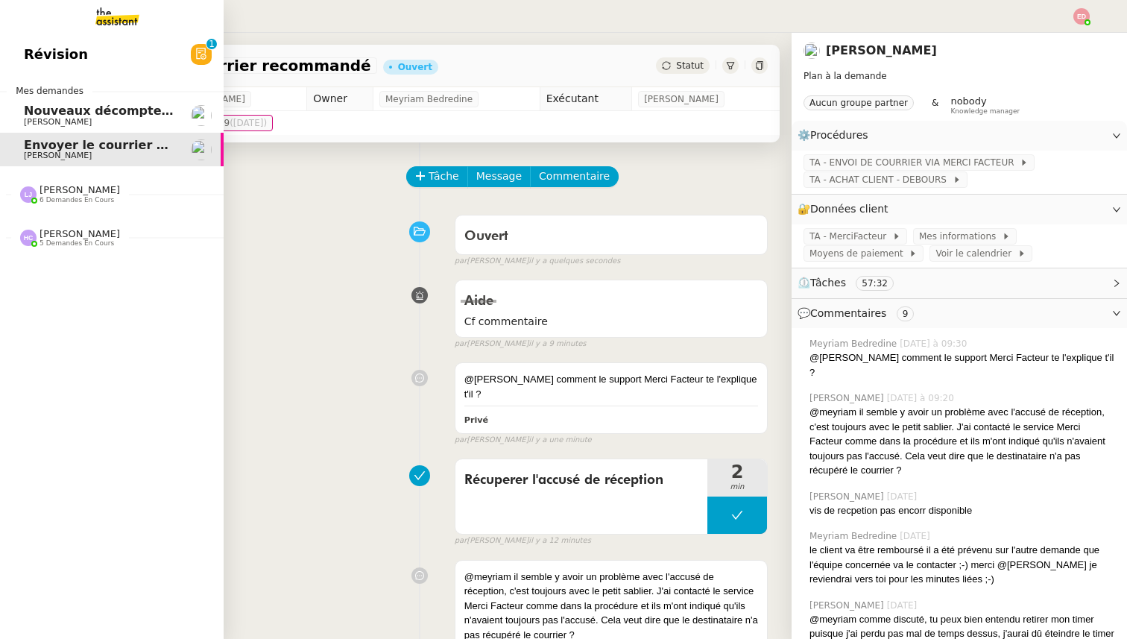
click at [64, 187] on span "[PERSON_NAME]" at bounding box center [80, 189] width 81 height 11
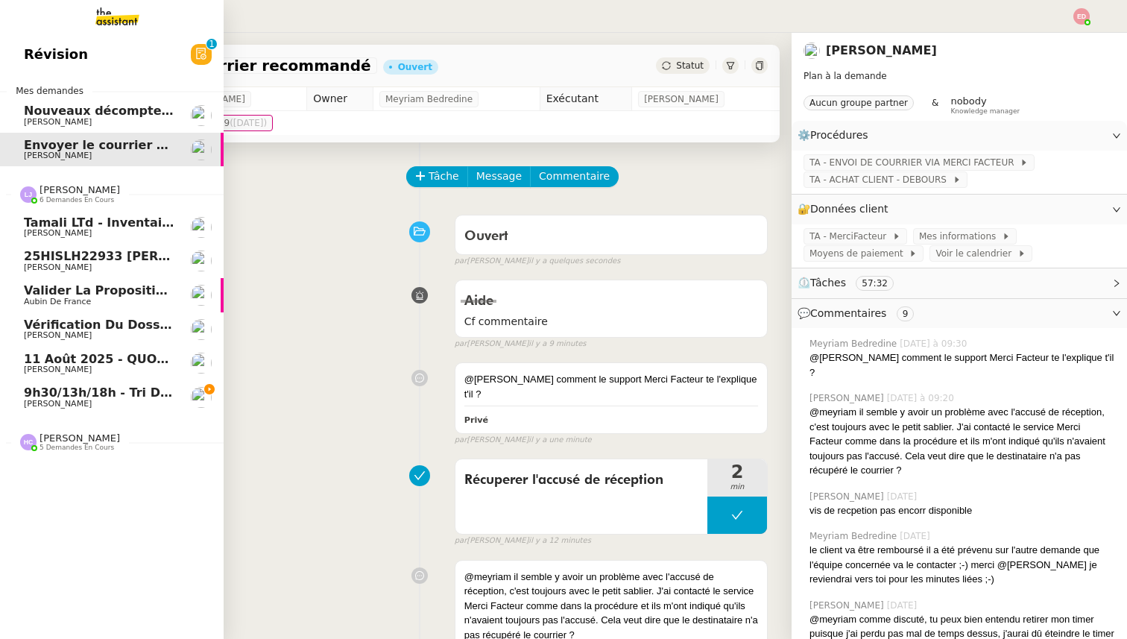
click at [72, 225] on span "Tamali LTd - Inventaire Marine" at bounding box center [125, 222] width 203 height 14
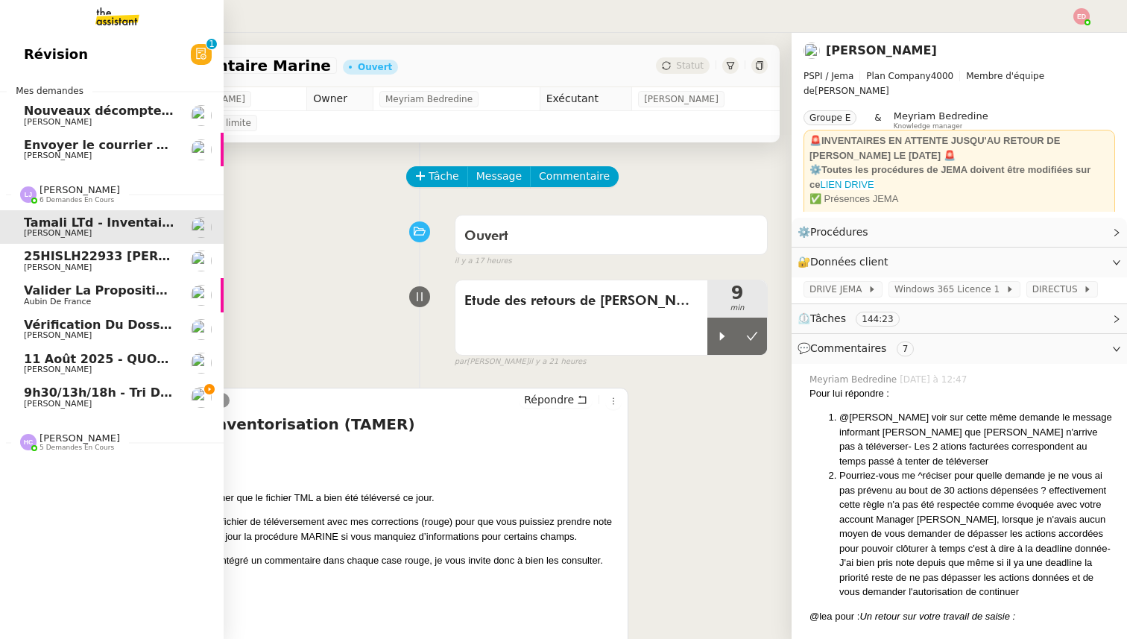
click at [72, 395] on span "9h30/13h/18h - Tri de la boite mail PRO - 8 août 2025" at bounding box center [205, 392] width 363 height 14
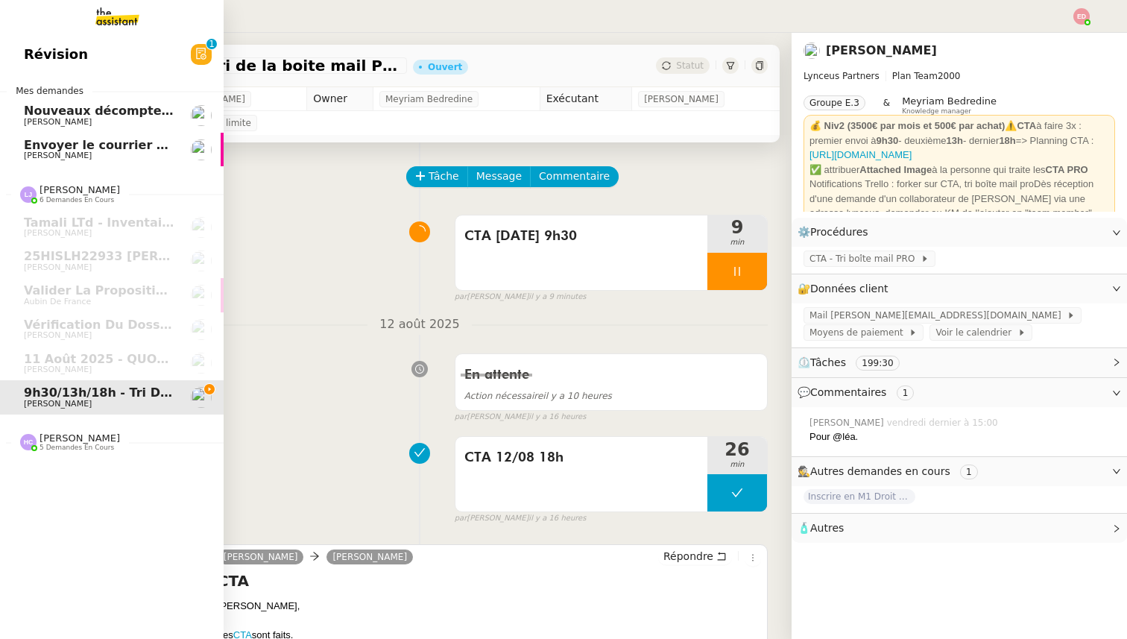
click at [89, 442] on span "[PERSON_NAME]" at bounding box center [80, 437] width 81 height 11
click at [125, 149] on span "Envoyer le courrier recommandé" at bounding box center [134, 145] width 220 height 14
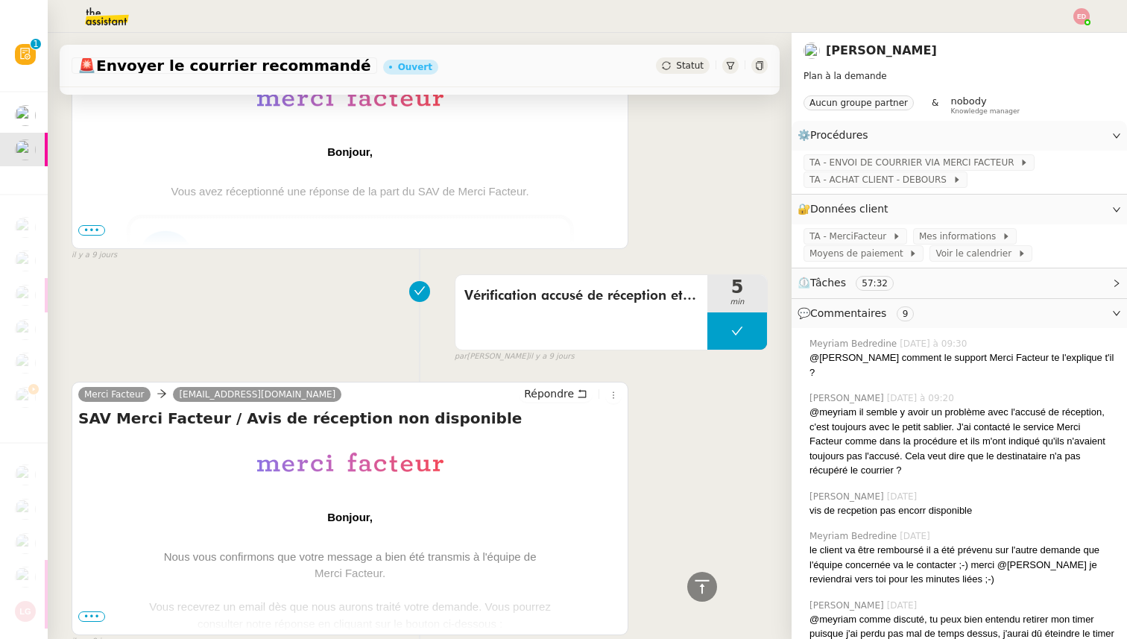
scroll to position [1405, 0]
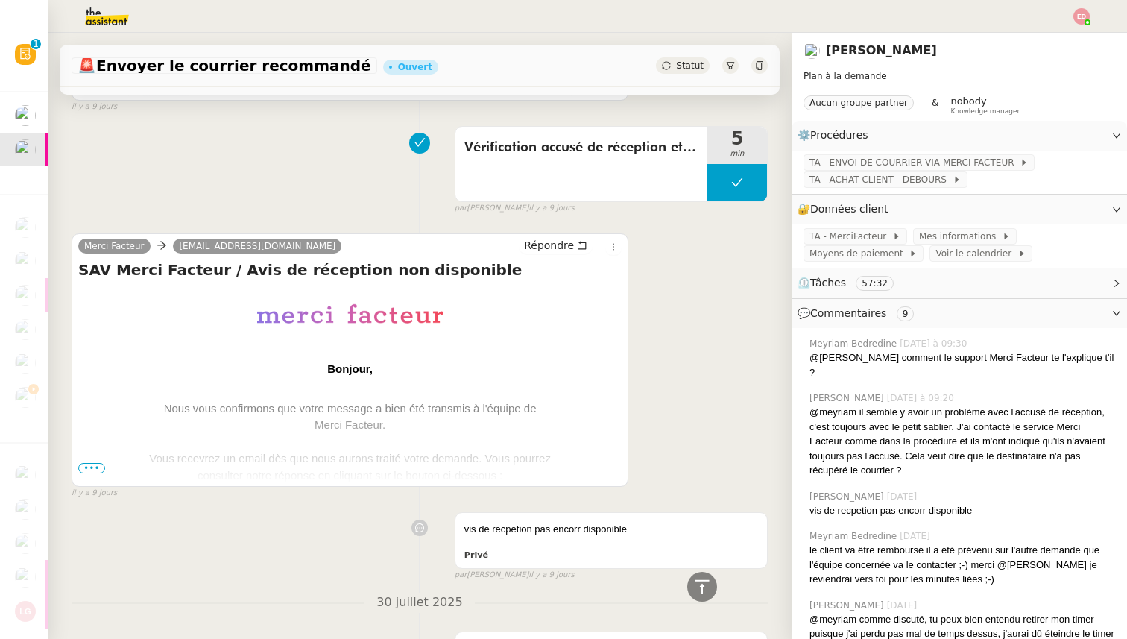
click at [92, 463] on span "•••" at bounding box center [91, 468] width 27 height 10
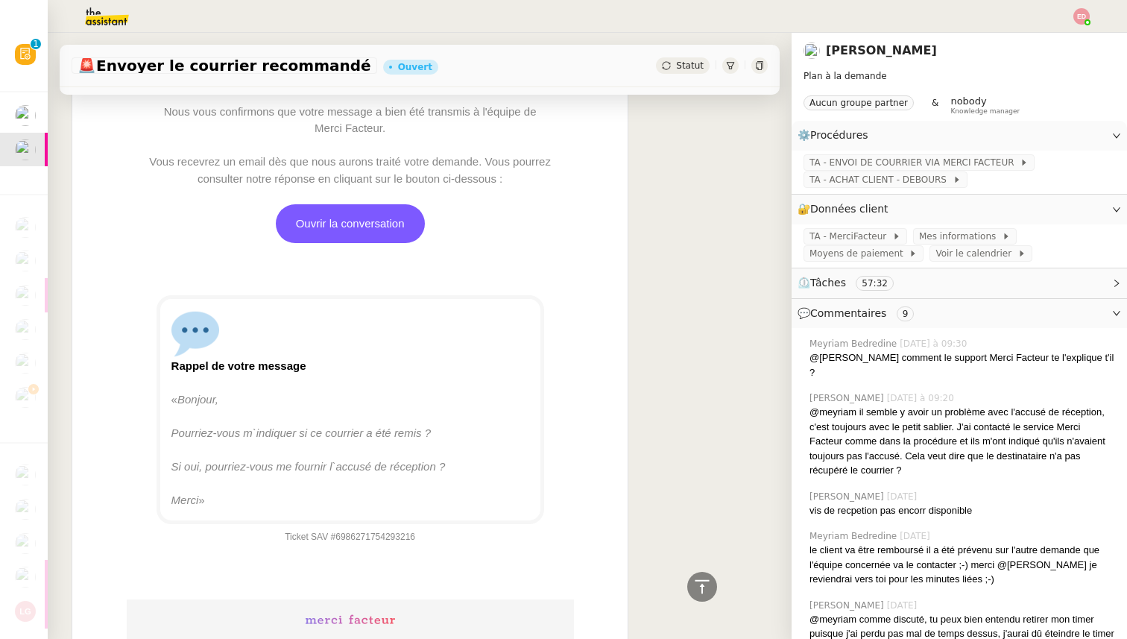
scroll to position [1710, 0]
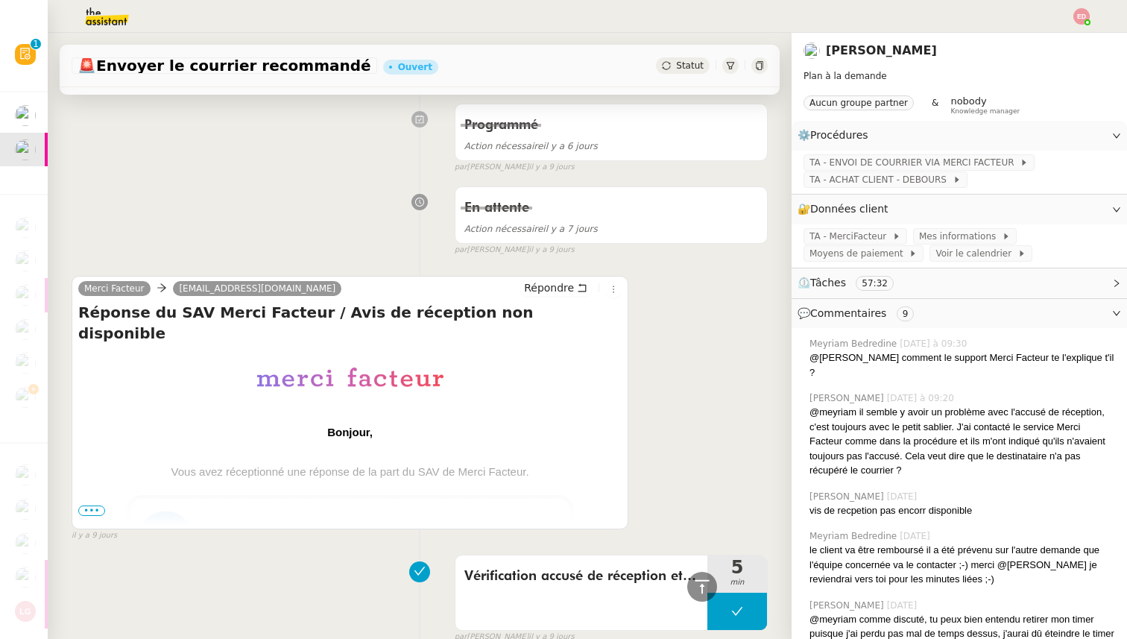
click at [92, 506] on span "•••" at bounding box center [91, 511] width 27 height 10
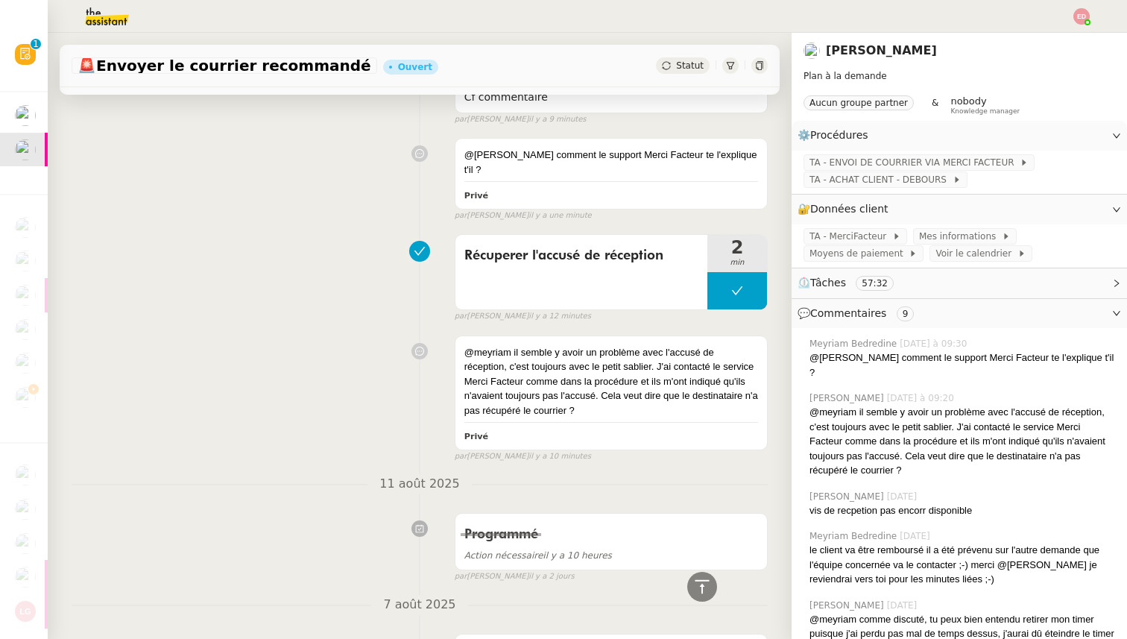
scroll to position [0, 0]
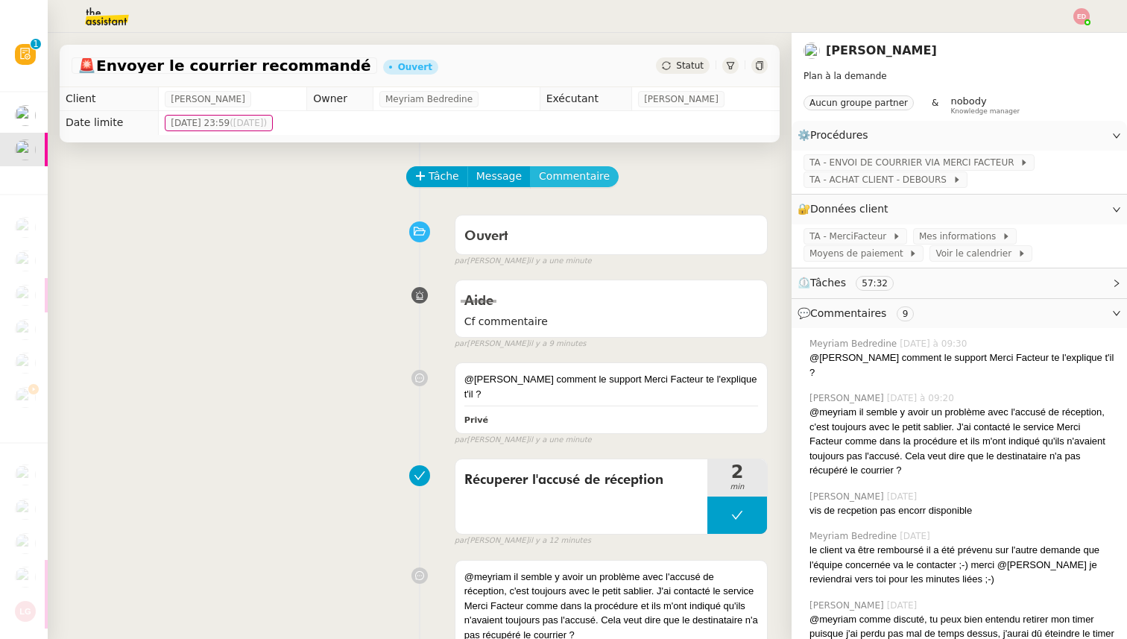
click at [544, 174] on span "Commentaire" at bounding box center [574, 176] width 71 height 17
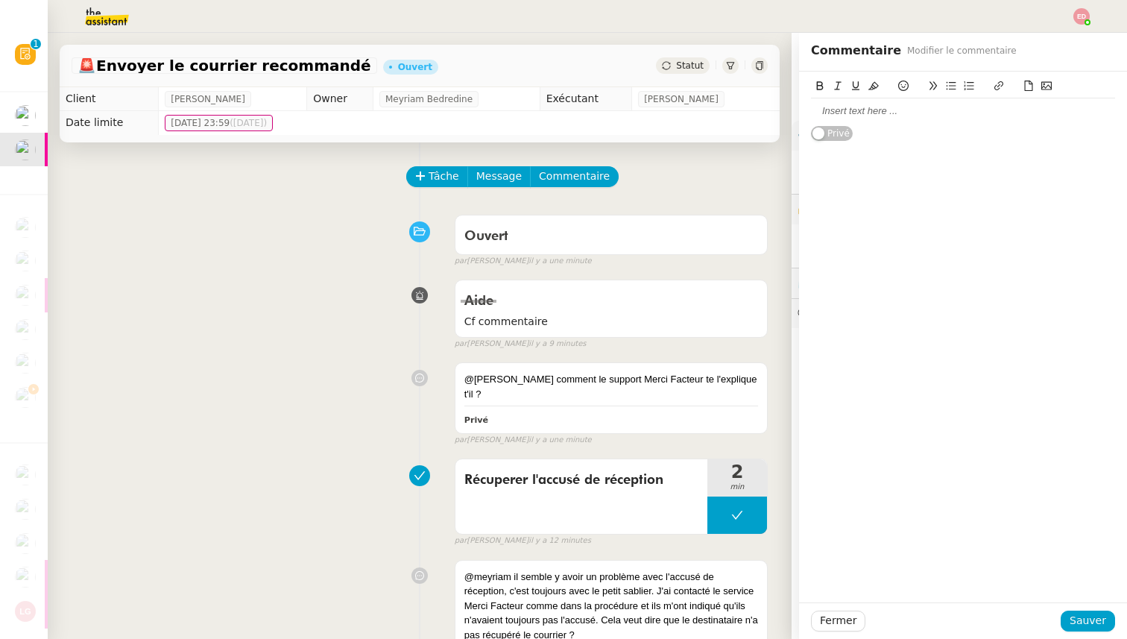
click at [927, 119] on div at bounding box center [963, 110] width 304 height 25
click at [1088, 623] on span "Sauver" at bounding box center [1088, 620] width 37 height 17
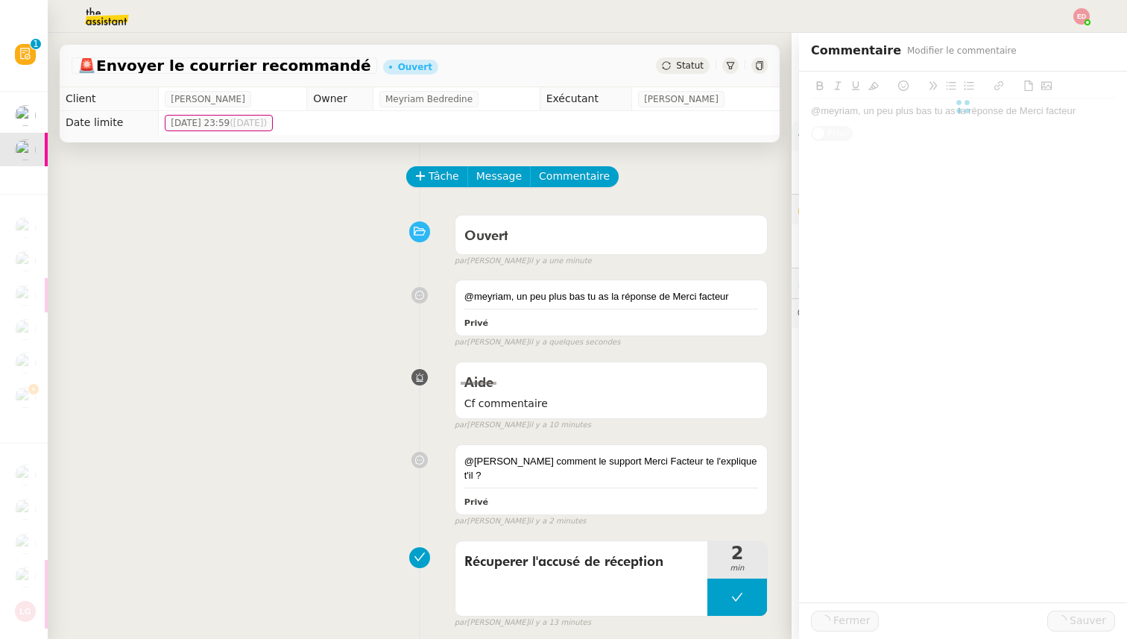
click at [687, 60] on span "Statut" at bounding box center [690, 65] width 28 height 10
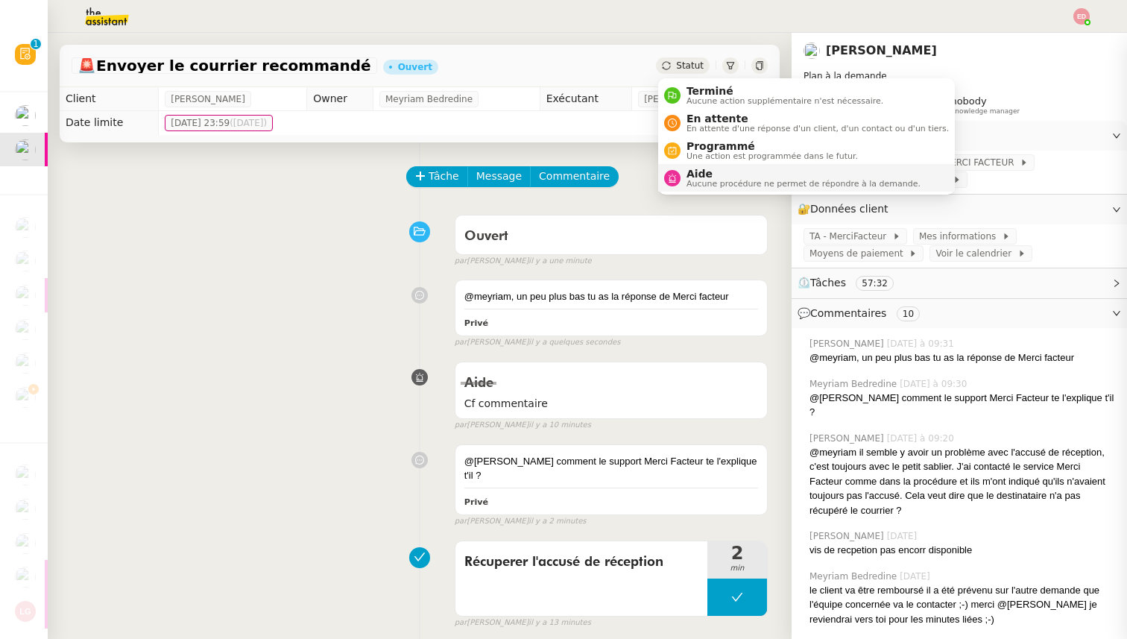
click at [691, 169] on span "Aide" at bounding box center [804, 174] width 234 height 12
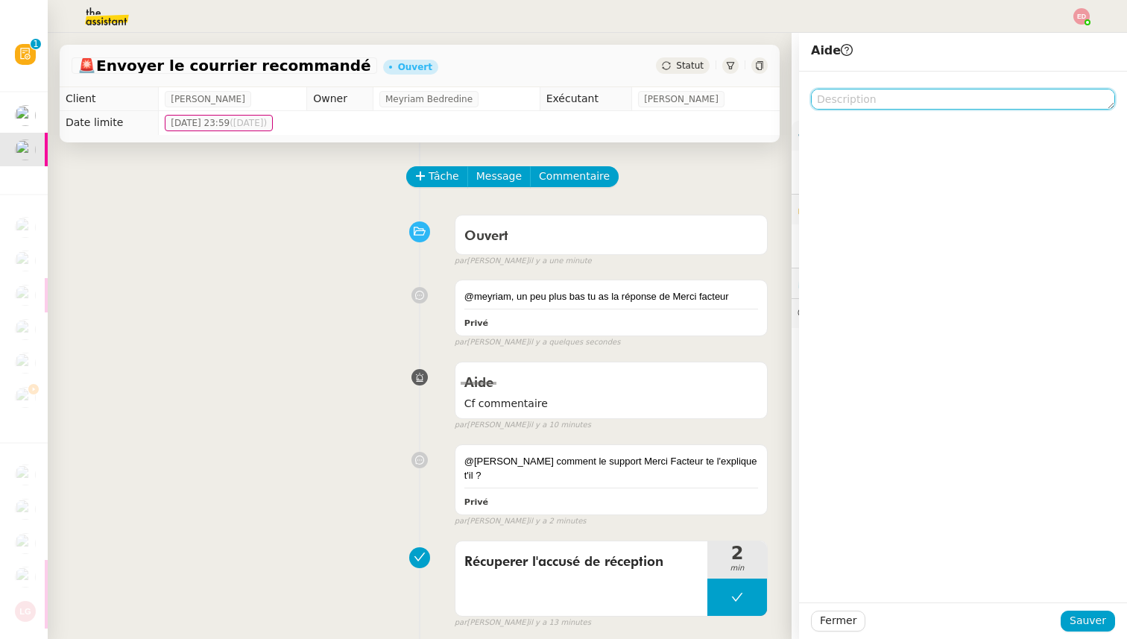
click at [837, 98] on textarea at bounding box center [963, 99] width 304 height 21
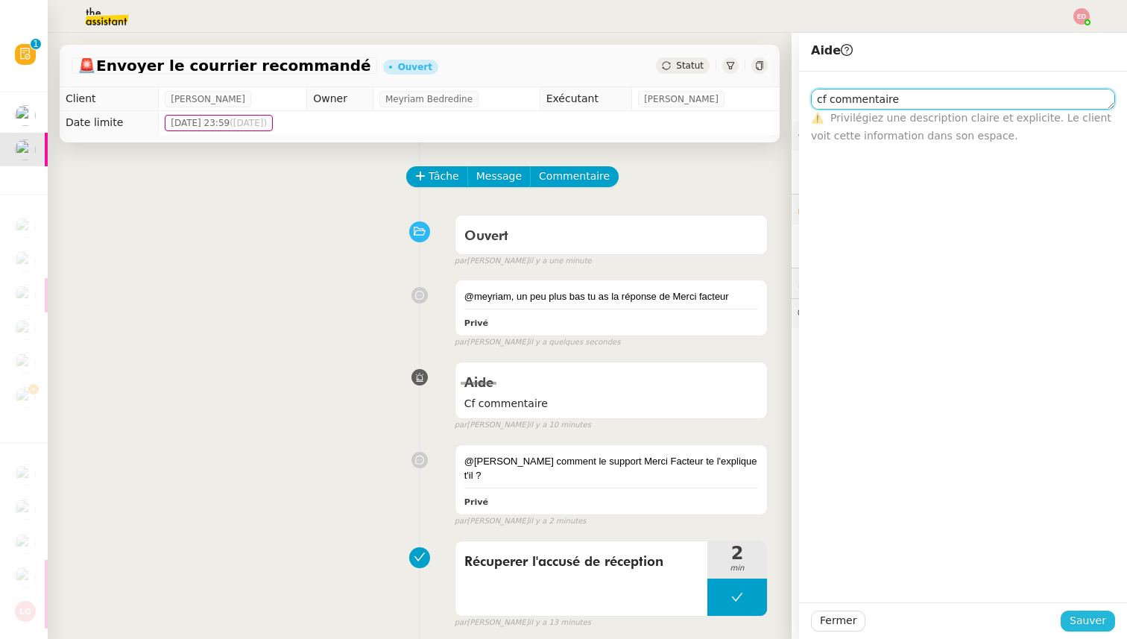
type textarea "cf commentaire"
click at [1076, 621] on span "Sauver" at bounding box center [1088, 620] width 37 height 17
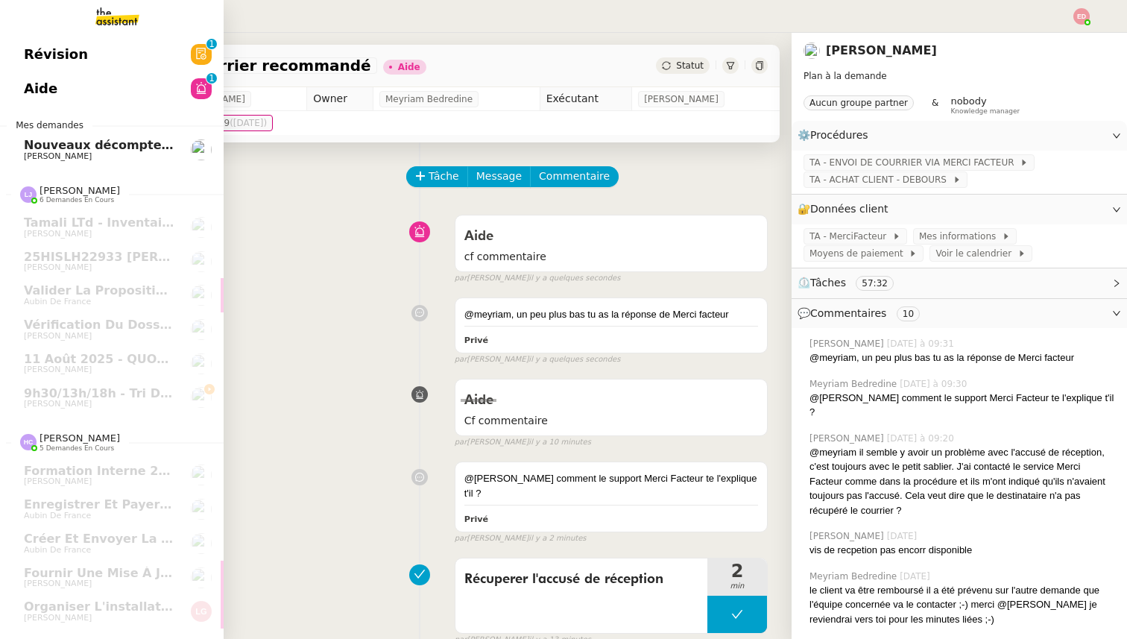
click at [56, 156] on span "[PERSON_NAME]" at bounding box center [58, 156] width 68 height 10
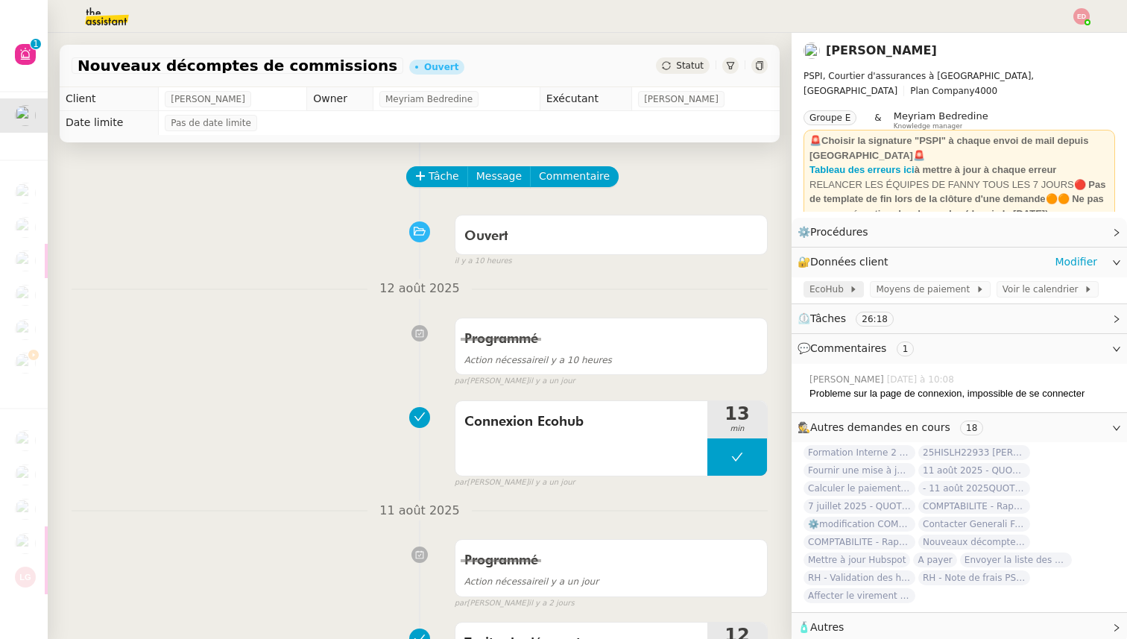
click at [816, 286] on span "EcoHub" at bounding box center [830, 289] width 40 height 15
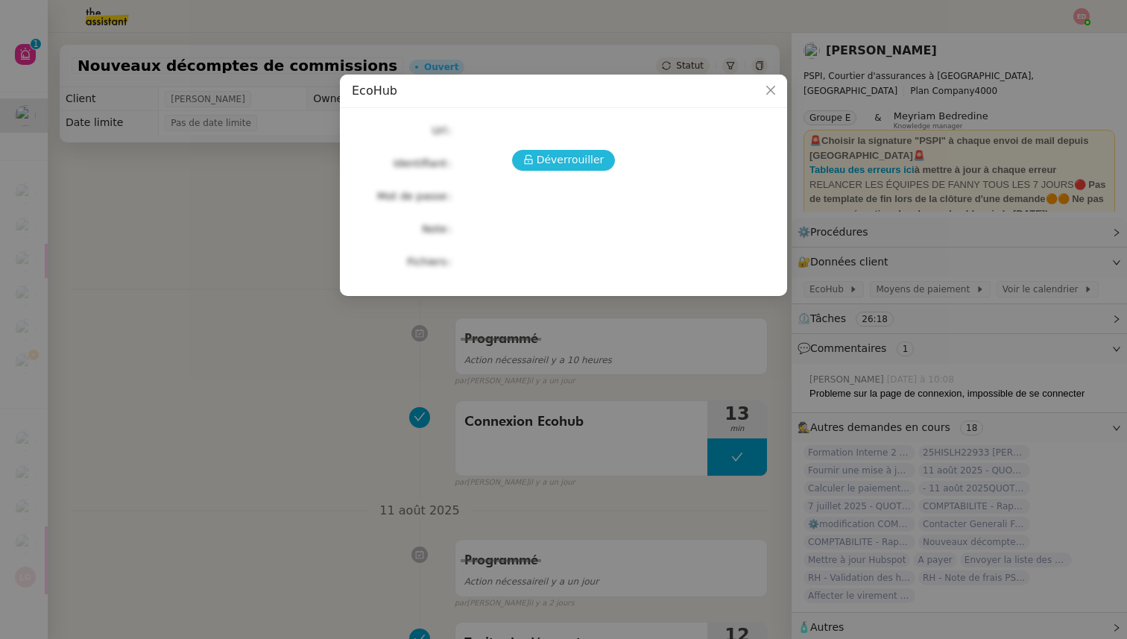
click at [538, 161] on button "Déverrouiller" at bounding box center [564, 160] width 104 height 21
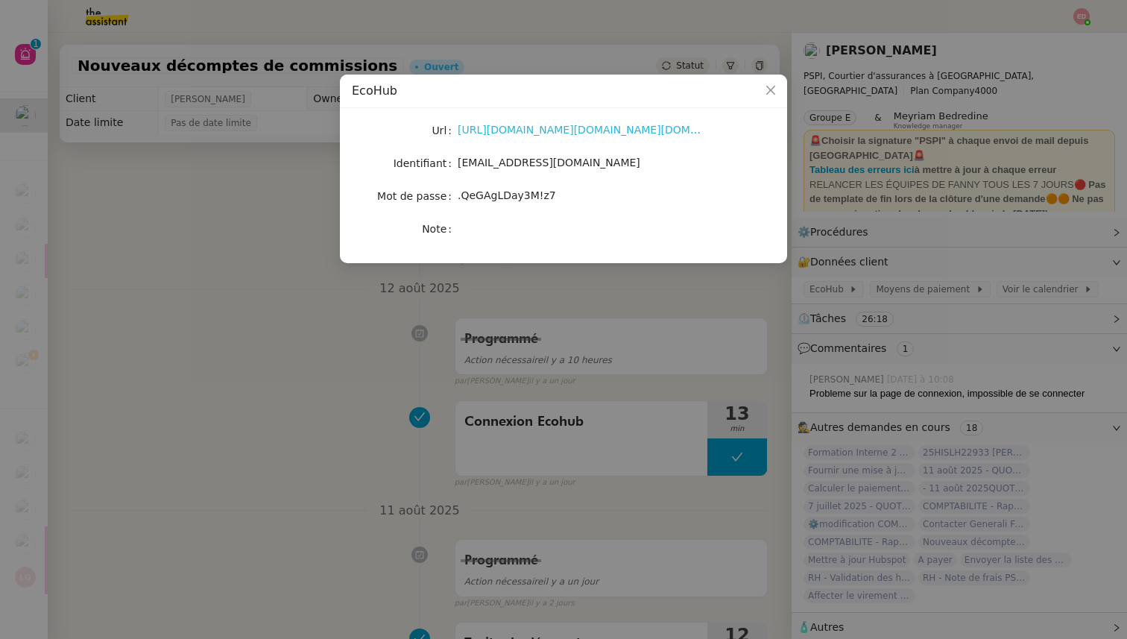
click at [514, 132] on link "[URL][DOMAIN_NAME][DOMAIN_NAME][DOMAIN_NAME]" at bounding box center [603, 130] width 291 height 12
click at [531, 128] on link "[URL][DOMAIN_NAME][DOMAIN_NAME][DOMAIN_NAME]" at bounding box center [603, 130] width 291 height 12
click at [167, 205] on nz-modal-container "EcoHub Url [URL][DOMAIN_NAME][DOMAIN_NAME][DOMAIN_NAME] Identifiant [EMAIL_ADDR…" at bounding box center [563, 319] width 1127 height 639
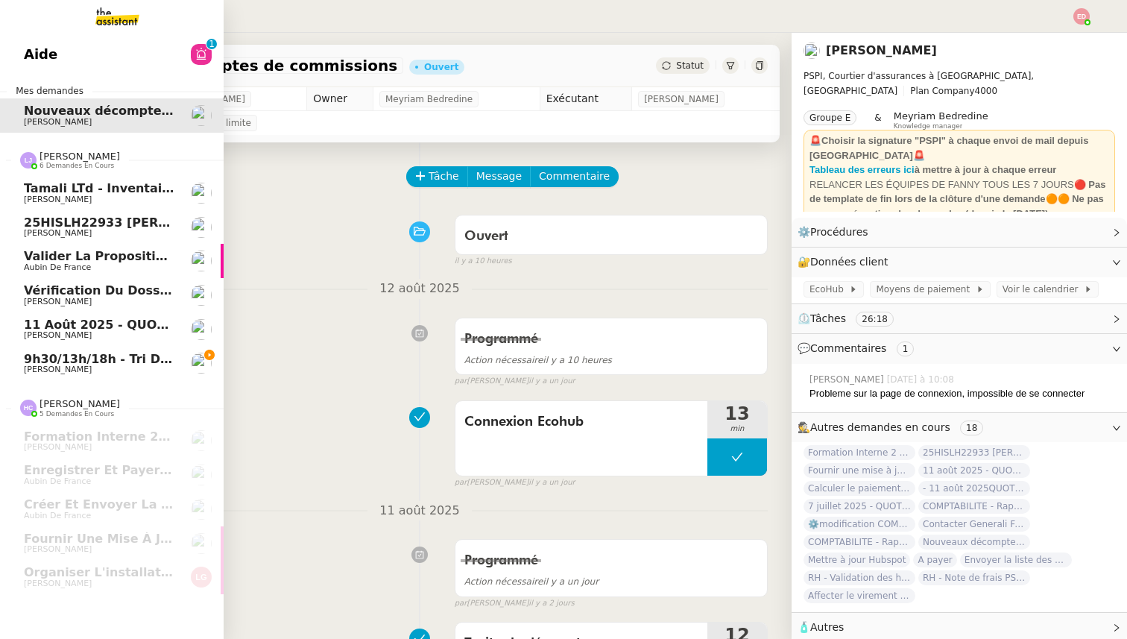
click at [45, 362] on span "9h30/13h/18h - Tri de la boite mail PRO - 8 août 2025" at bounding box center [205, 359] width 363 height 14
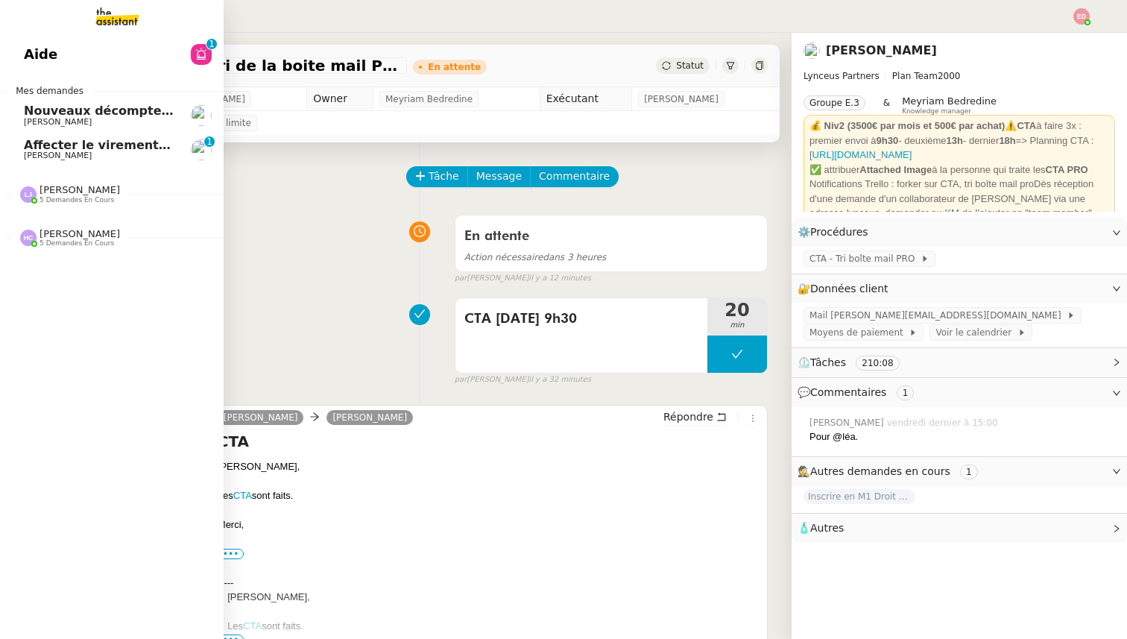
click at [121, 139] on span "Affecter le virement en attente" at bounding box center [129, 145] width 210 height 14
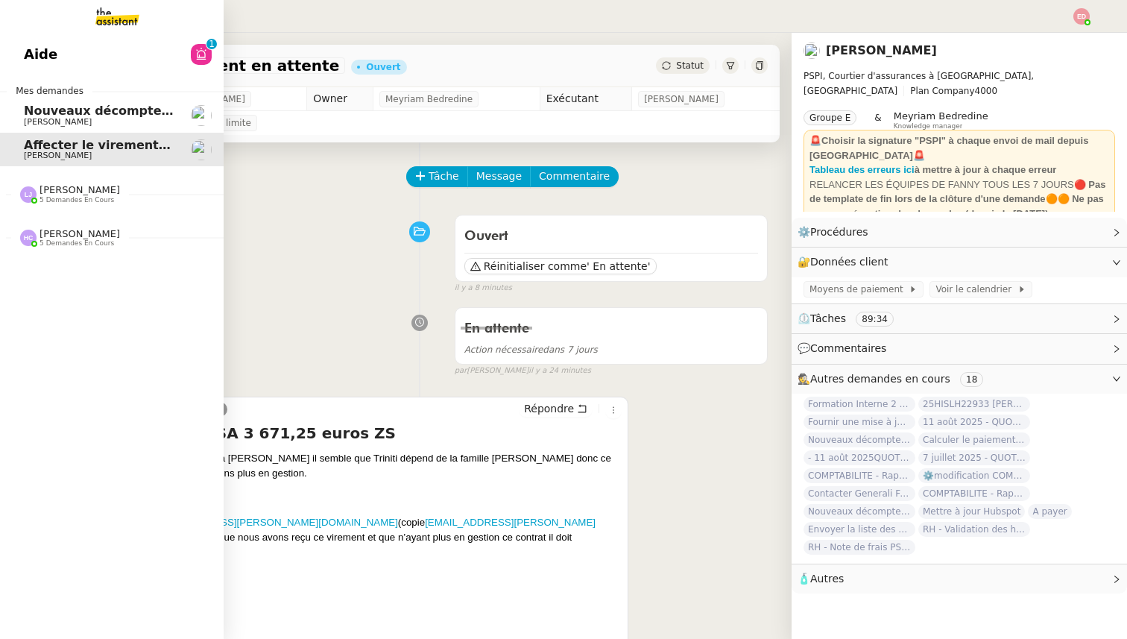
click at [32, 125] on span "[PERSON_NAME]" at bounding box center [58, 122] width 68 height 10
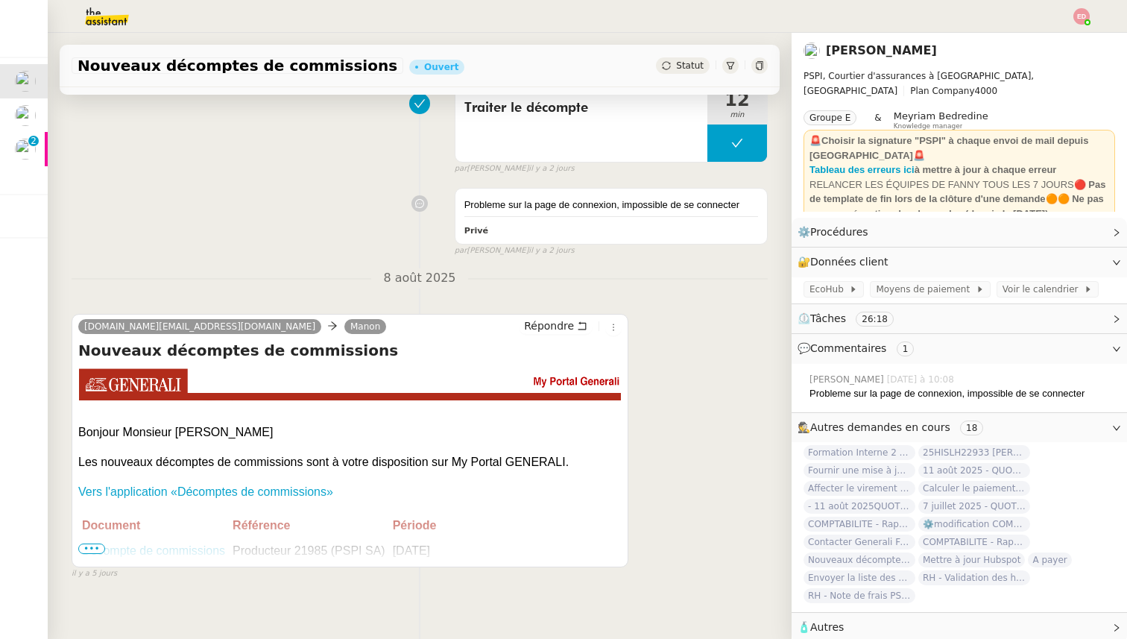
scroll to position [548, 0]
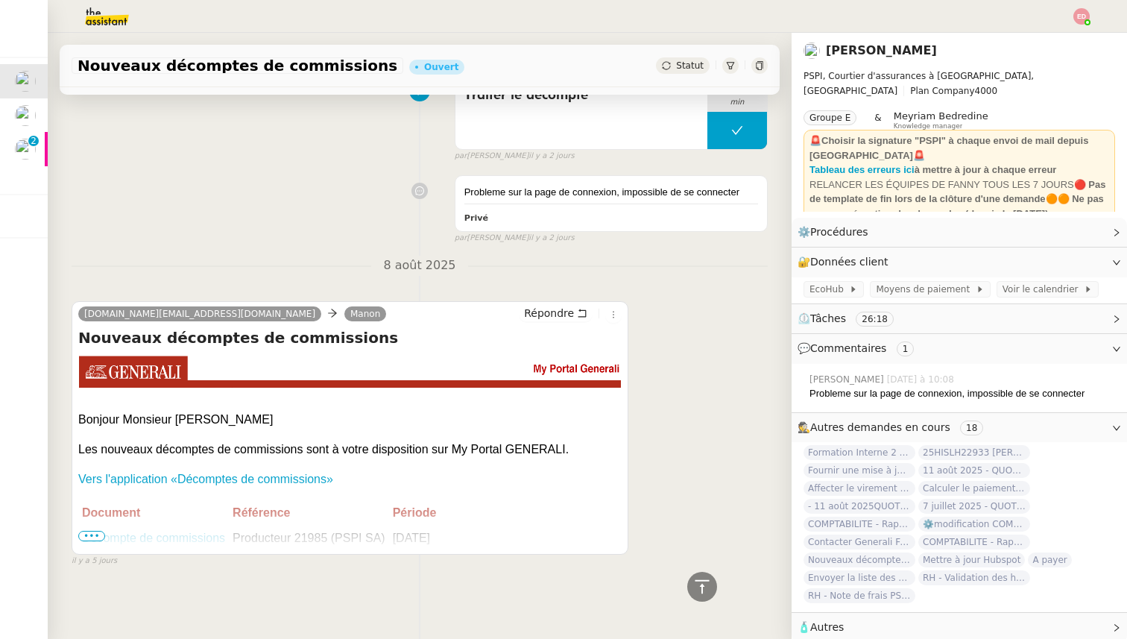
click at [91, 538] on span "•••" at bounding box center [91, 536] width 27 height 10
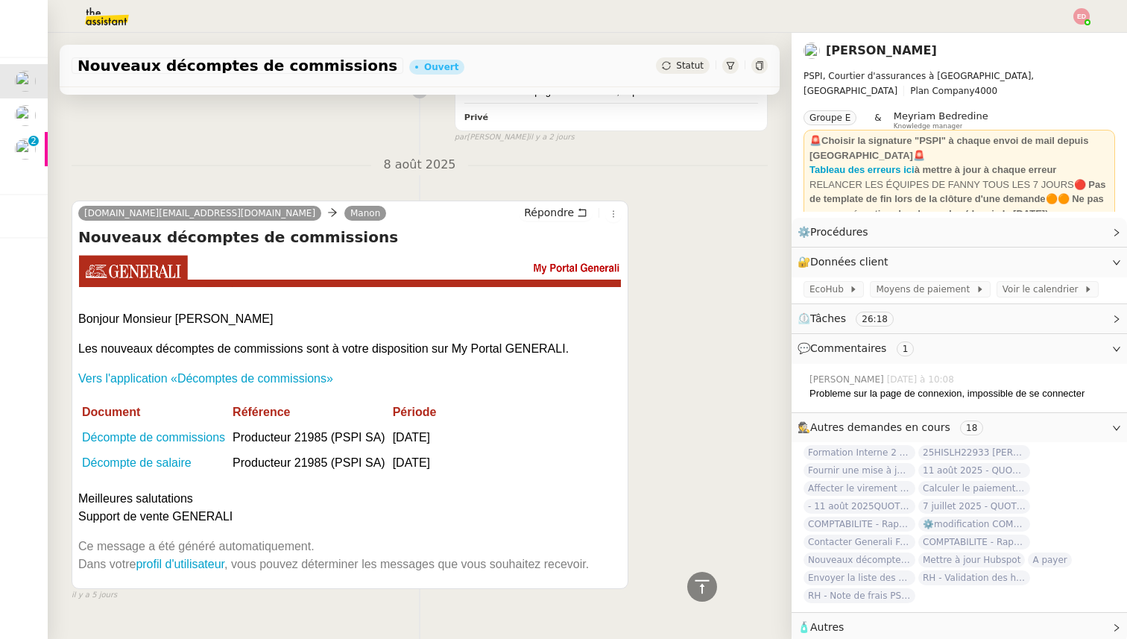
scroll to position [651, 0]
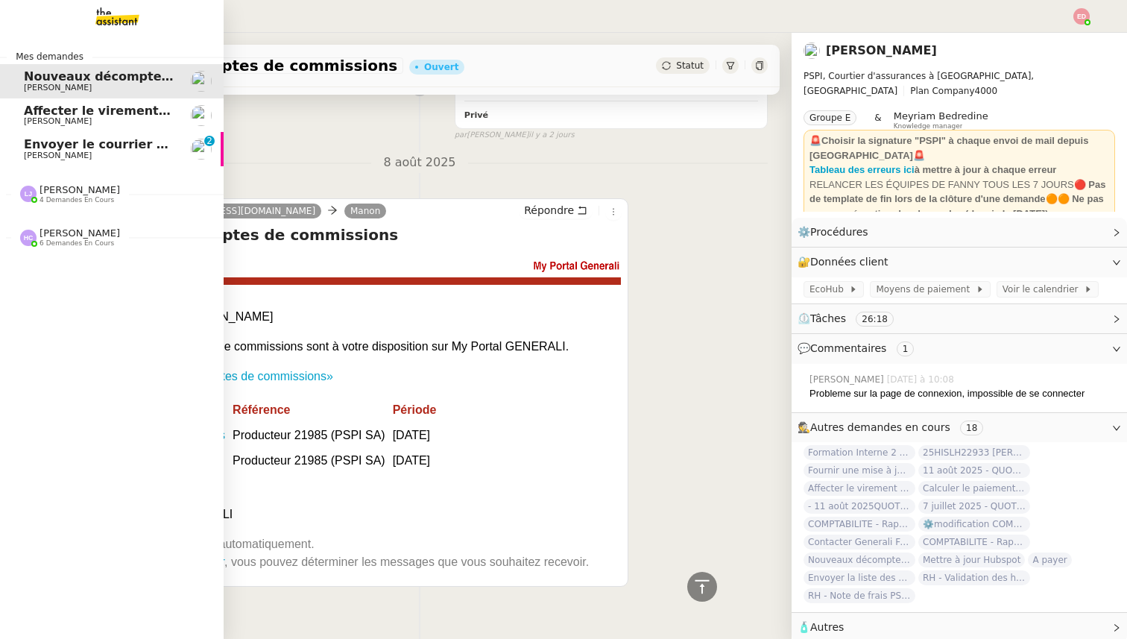
click at [88, 110] on span "Affecter le virement en attente" at bounding box center [129, 111] width 210 height 14
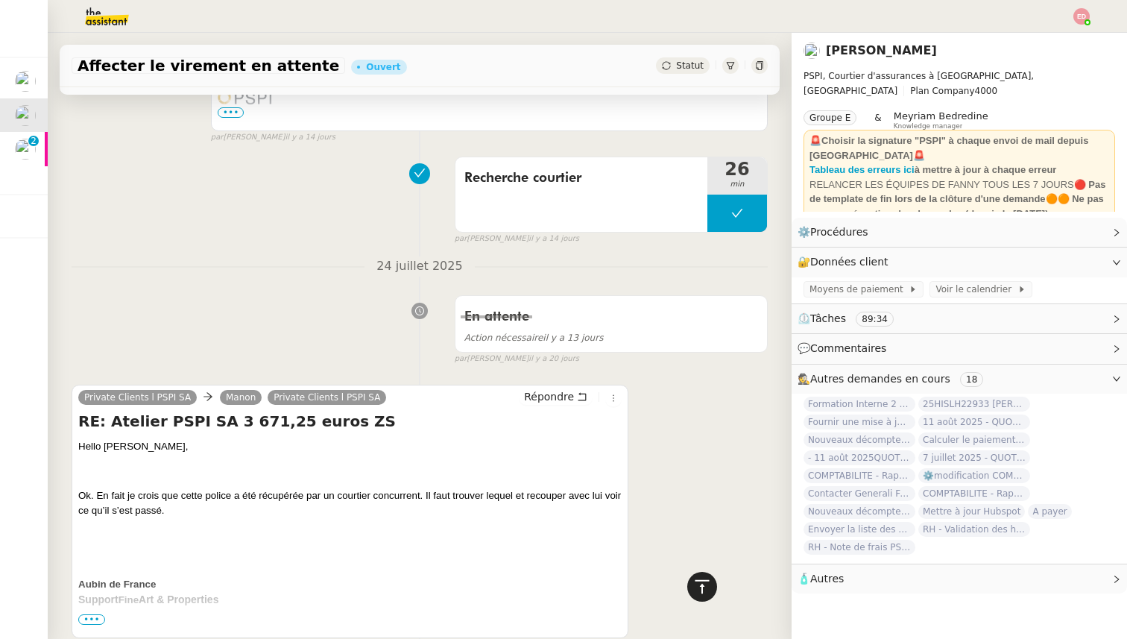
click at [703, 582] on icon at bounding box center [702, 585] width 14 height 13
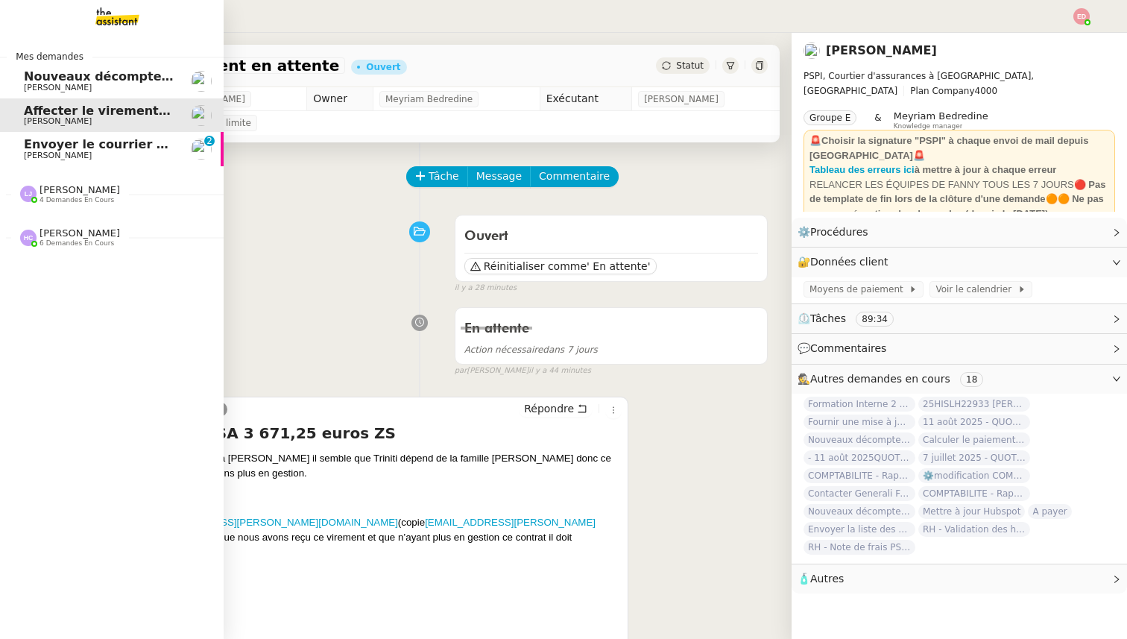
click at [26, 149] on span "Envoyer le courrier recommandé" at bounding box center [134, 144] width 220 height 14
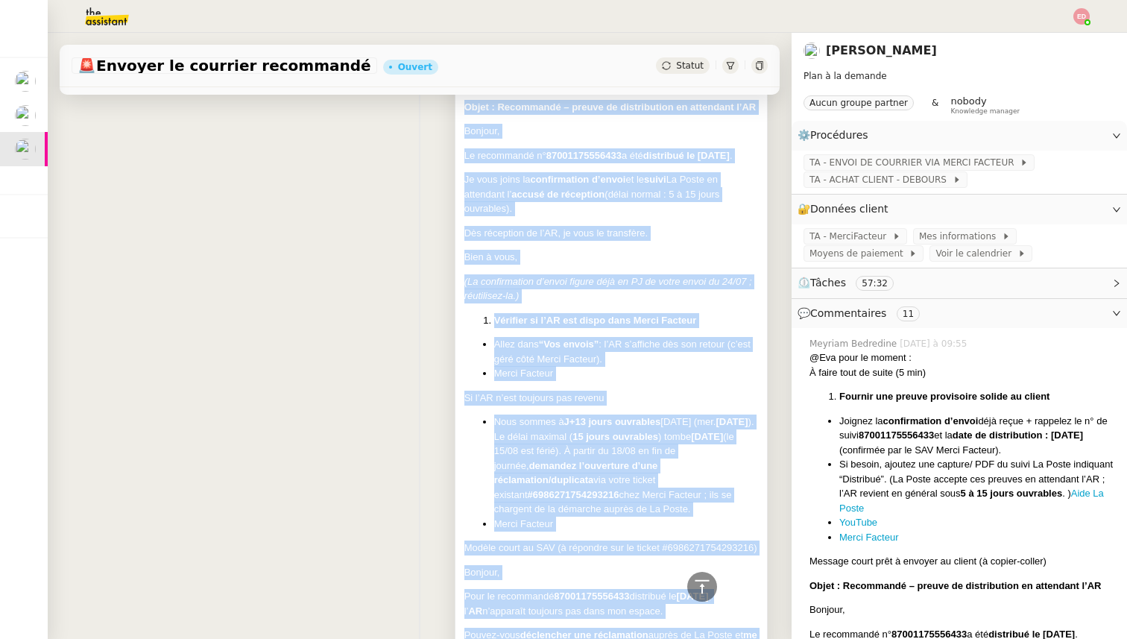
scroll to position [615, 0]
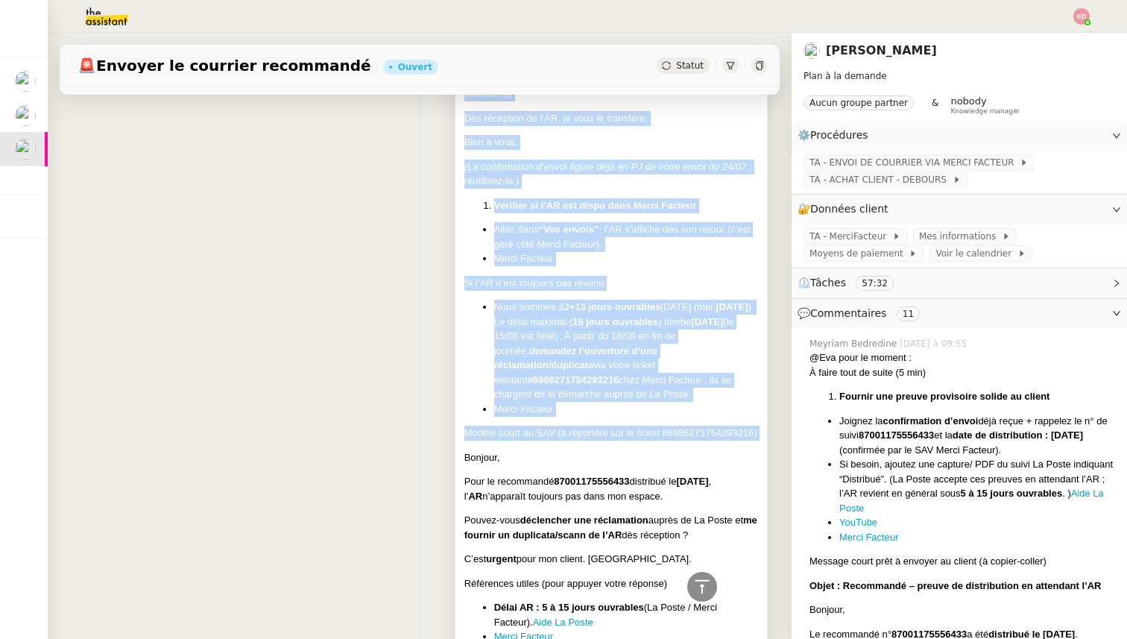
drag, startPoint x: 464, startPoint y: 296, endPoint x: 578, endPoint y: 448, distance: 190.1
click at [579, 449] on div "@[PERSON_NAME] pour le moment : À faire tout de suite (5 min) Fournir une preuv…" at bounding box center [612, 234] width 294 height 955
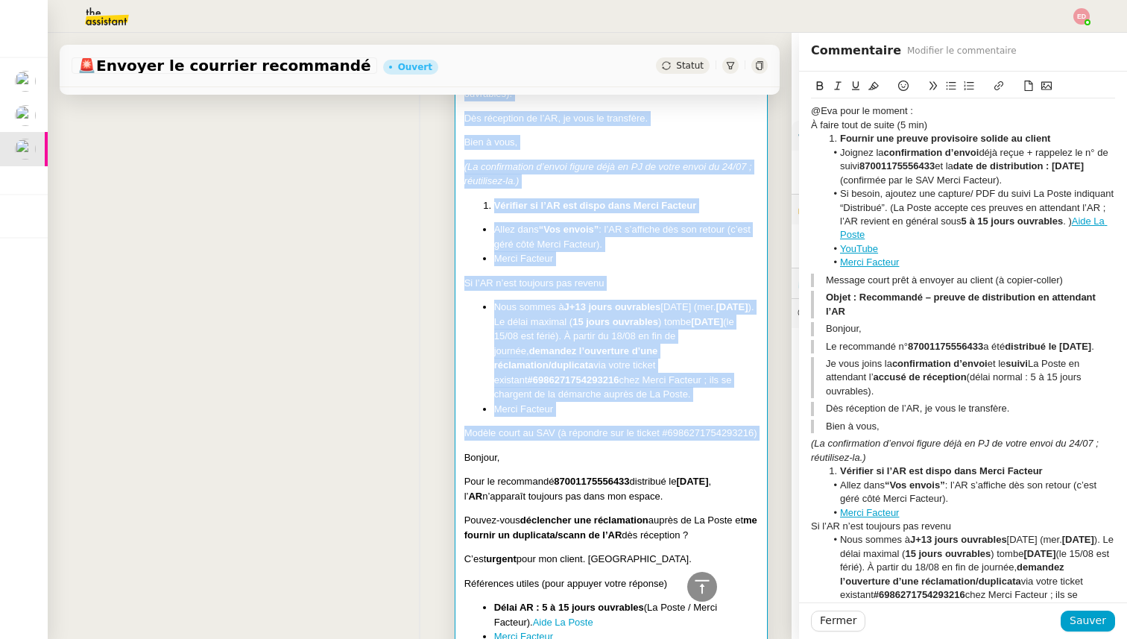
click at [578, 448] on div "@[PERSON_NAME] pour le moment : À faire tout de suite (5 min) Fournir une preuv…" at bounding box center [612, 234] width 294 height 955
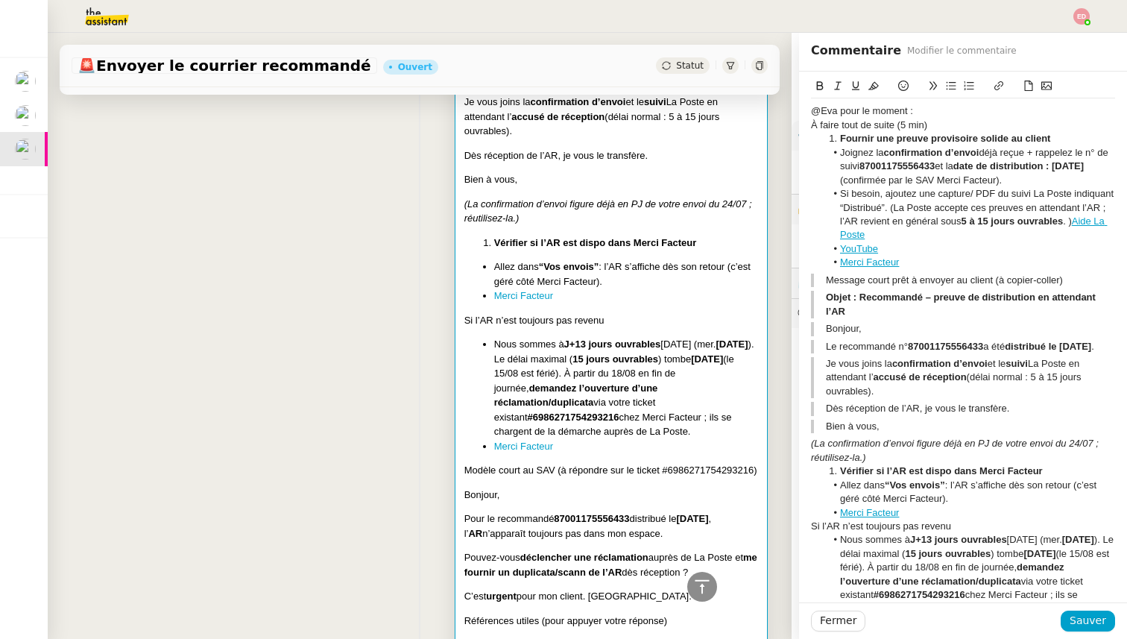
scroll to position [570, 0]
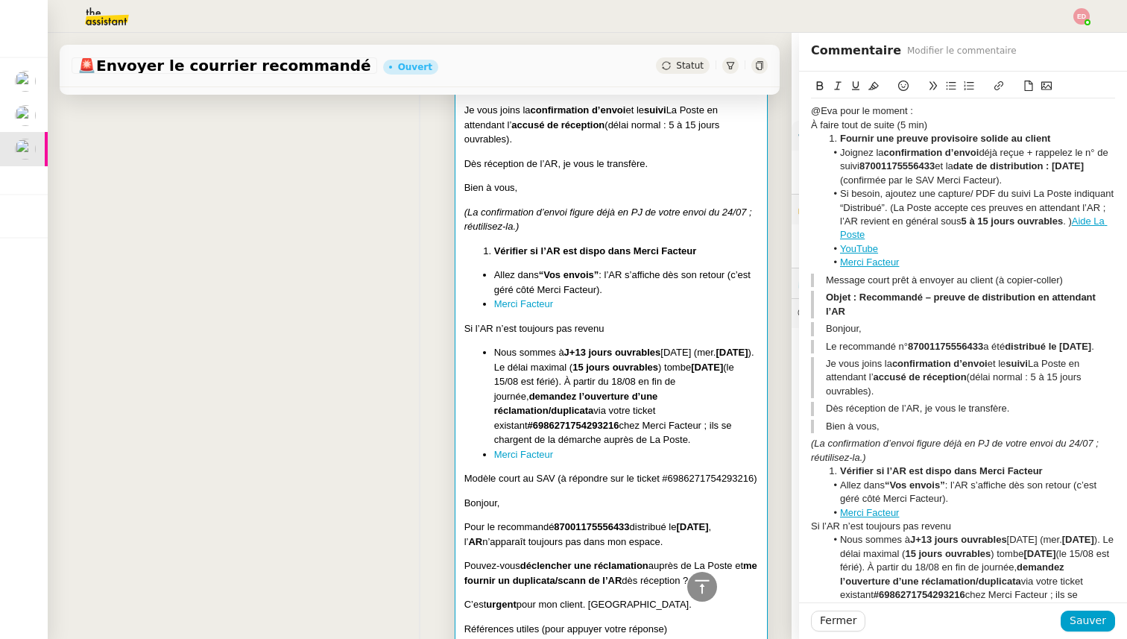
click at [382, 463] on div "@[PERSON_NAME] pour le moment : À faire tout de suite (5 min) Fournir une preuv…" at bounding box center [420, 294] width 696 height 1016
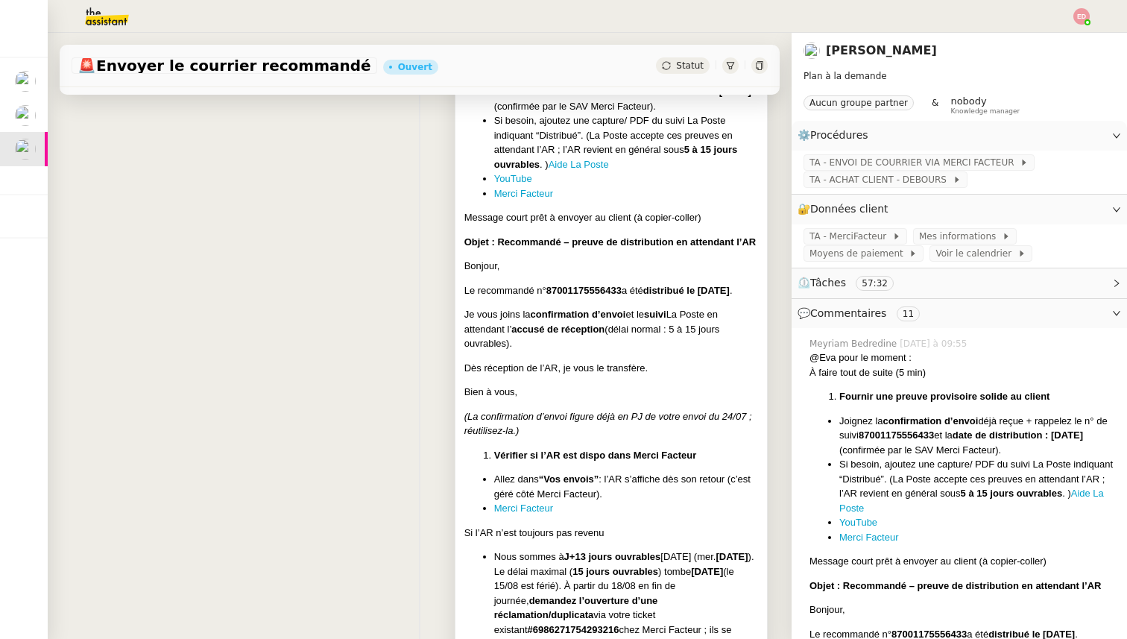
scroll to position [393, 0]
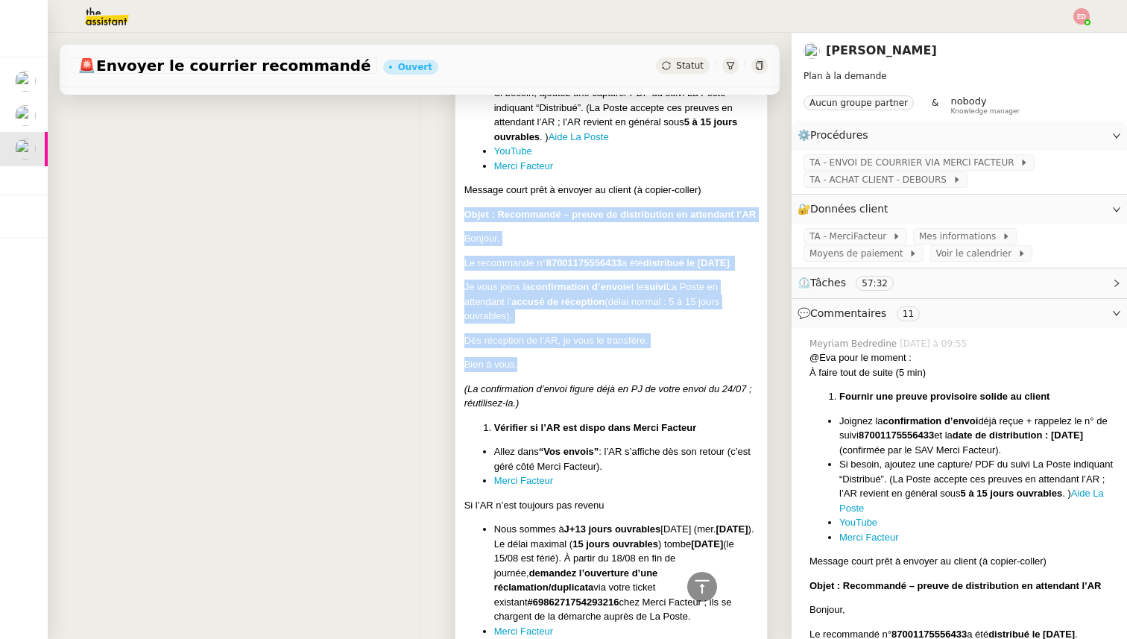
drag, startPoint x: 466, startPoint y: 212, endPoint x: 531, endPoint y: 364, distance: 165.4
click at [531, 365] on div "@[PERSON_NAME] pour le moment : À faire tout de suite (5 min) Fournir une preuv…" at bounding box center [612, 456] width 294 height 955
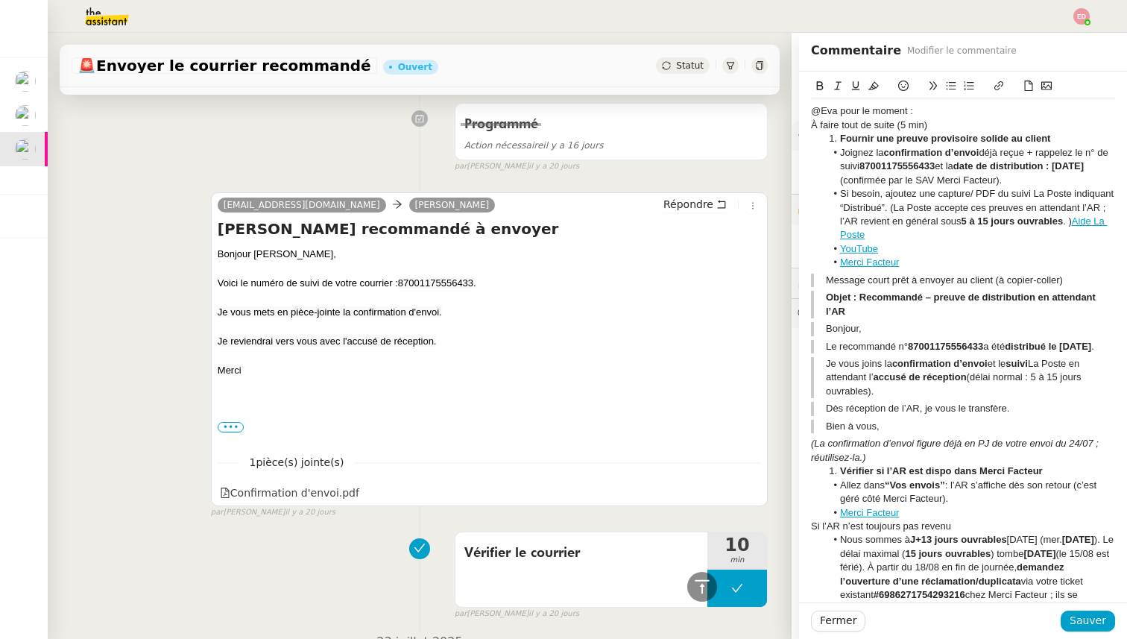
scroll to position [4537, 0]
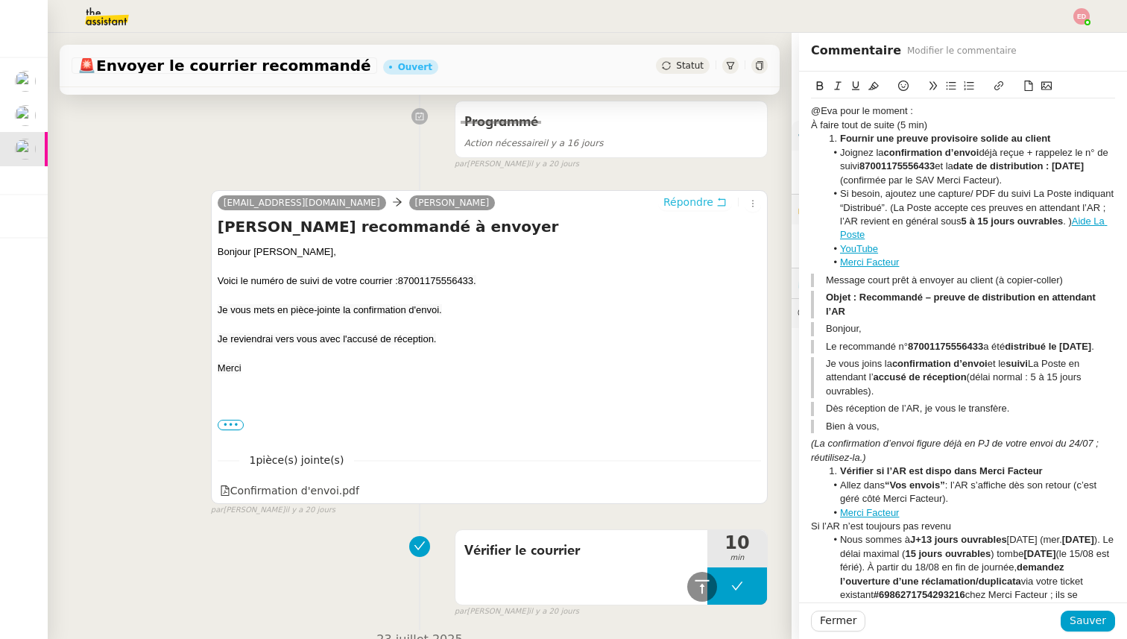
click at [673, 201] on span "Répondre" at bounding box center [689, 202] width 50 height 15
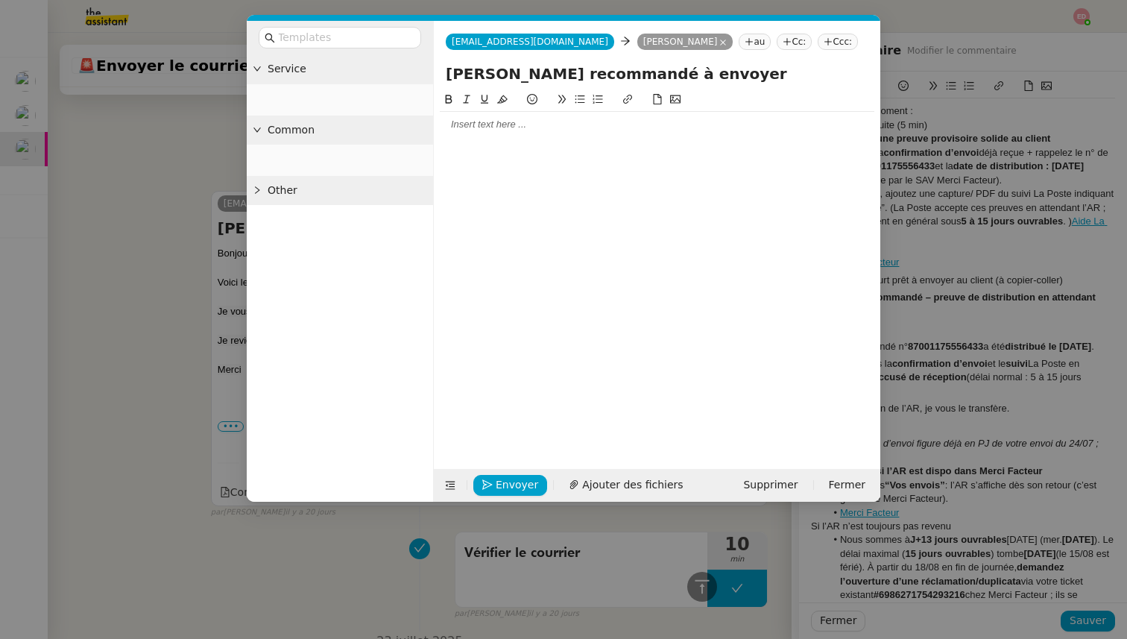
scroll to position [4652, 0]
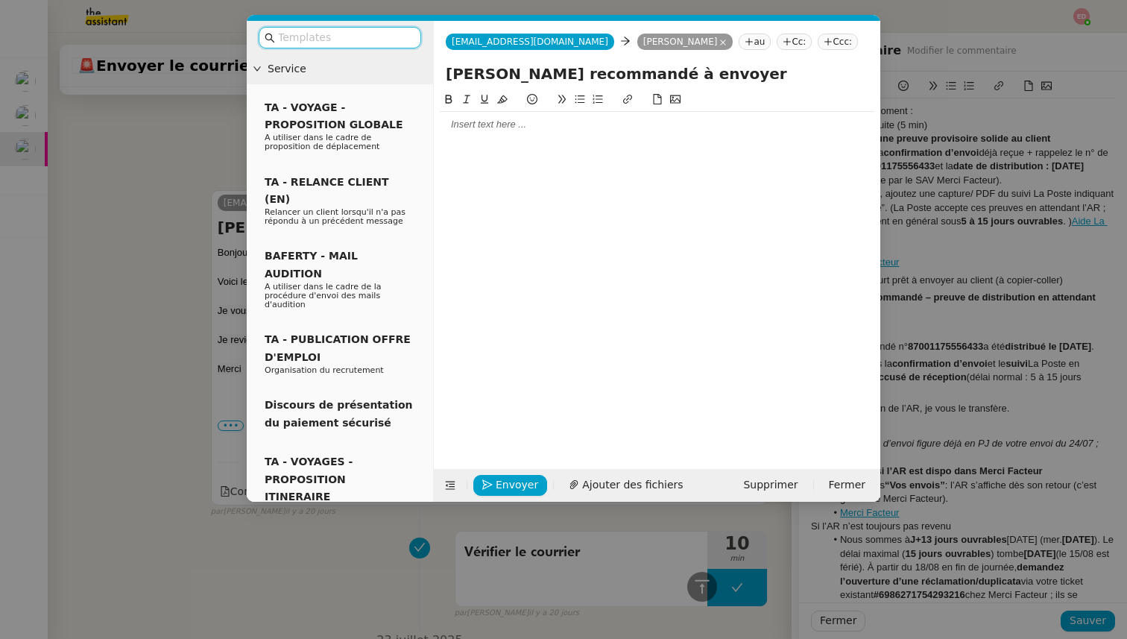
click at [486, 121] on div at bounding box center [657, 124] width 435 height 13
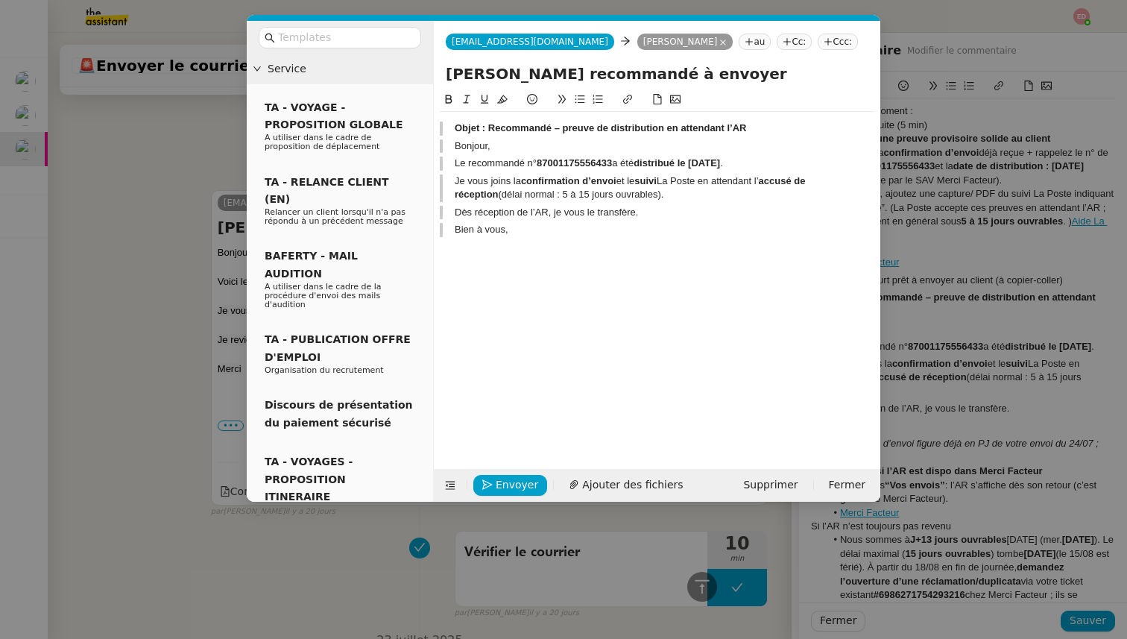
scroll to position [4826, 0]
drag, startPoint x: 747, startPoint y: 125, endPoint x: 489, endPoint y: 127, distance: 258.0
click at [489, 127] on blockquote "Objet : Recommandé – preuve de distribution en attendant l’AR" at bounding box center [657, 128] width 435 height 13
copy strong "Recommandé – preuve de distribution en attendant l’AR"
click at [537, 72] on input "[PERSON_NAME] recommandé à envoyer" at bounding box center [657, 74] width 423 height 22
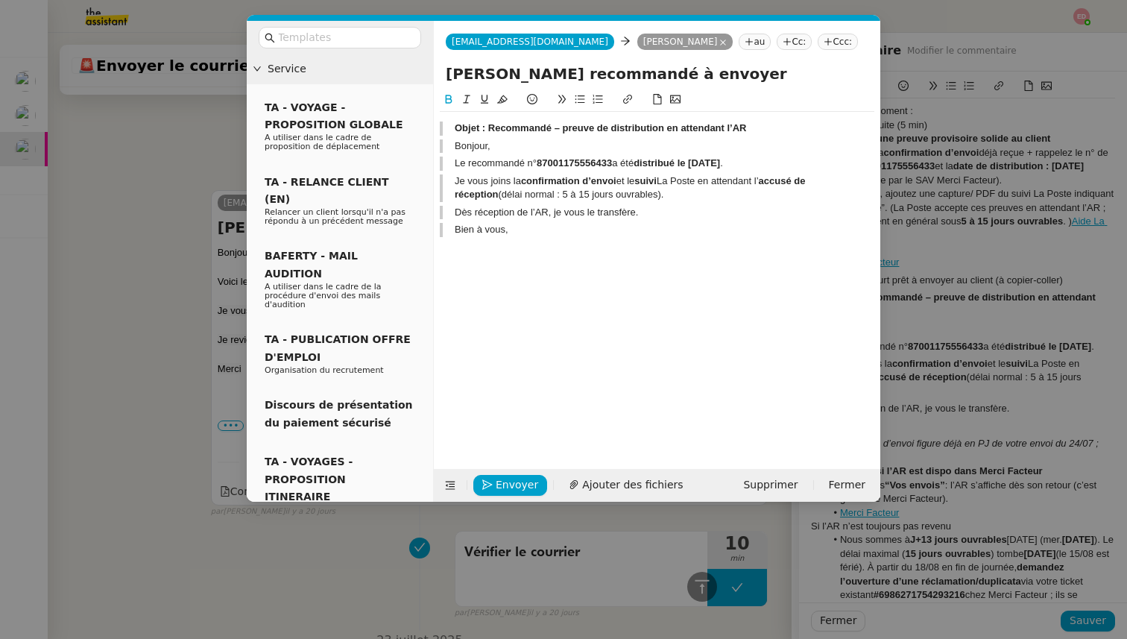
click at [537, 72] on input "[PERSON_NAME] recommandé à envoyer" at bounding box center [657, 74] width 423 height 22
paste input "Recommandé – preuve de distribution en attendant l’AR"
type input "Recommandé – preuve de distribution en attendant l’AR"
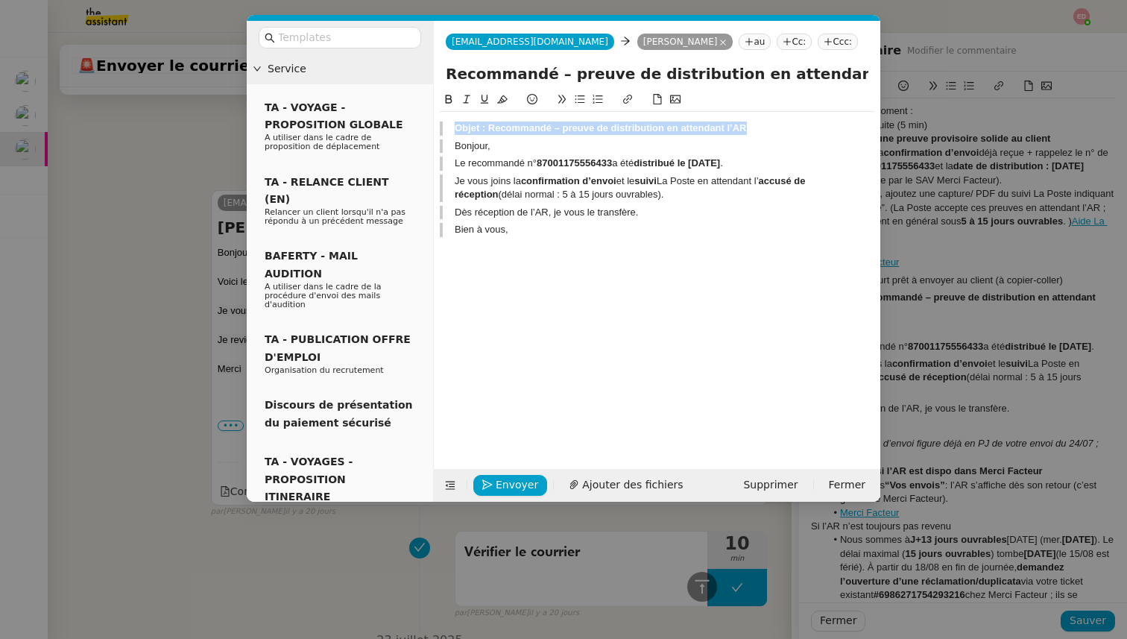
drag, startPoint x: 749, startPoint y: 124, endPoint x: 454, endPoint y: 124, distance: 295.3
click at [454, 124] on blockquote "Objet : Recommandé – preuve de distribution en attendant l’AR" at bounding box center [657, 128] width 435 height 13
click at [455, 165] on blockquote "Le recommandé n° 87001175556433 a été distribué le [DATE] ." at bounding box center [657, 163] width 435 height 13
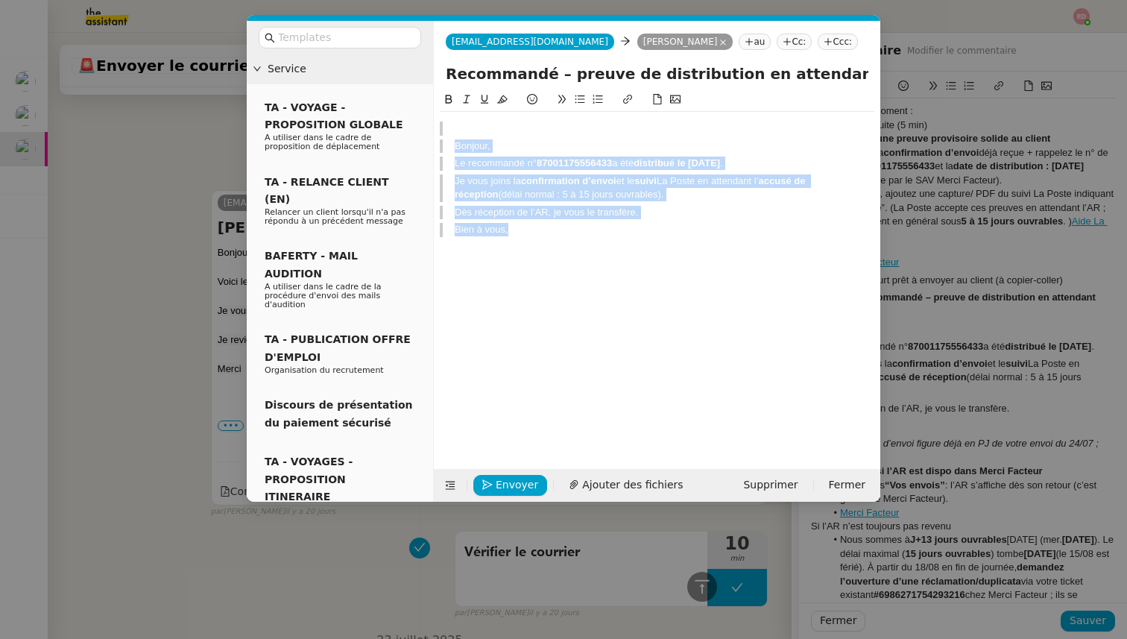
drag, startPoint x: 513, startPoint y: 230, endPoint x: 456, endPoint y: 143, distance: 104.4
click at [456, 143] on div "Bonjour, Le recommandé n° 87001175556433 a été distribué le [DATE] . Je vous jo…" at bounding box center [657, 186] width 435 height 148
copy div "Bonjour, Le recommandé n° 87001175556433 a été distribué le [DATE] . Je vous jo…"
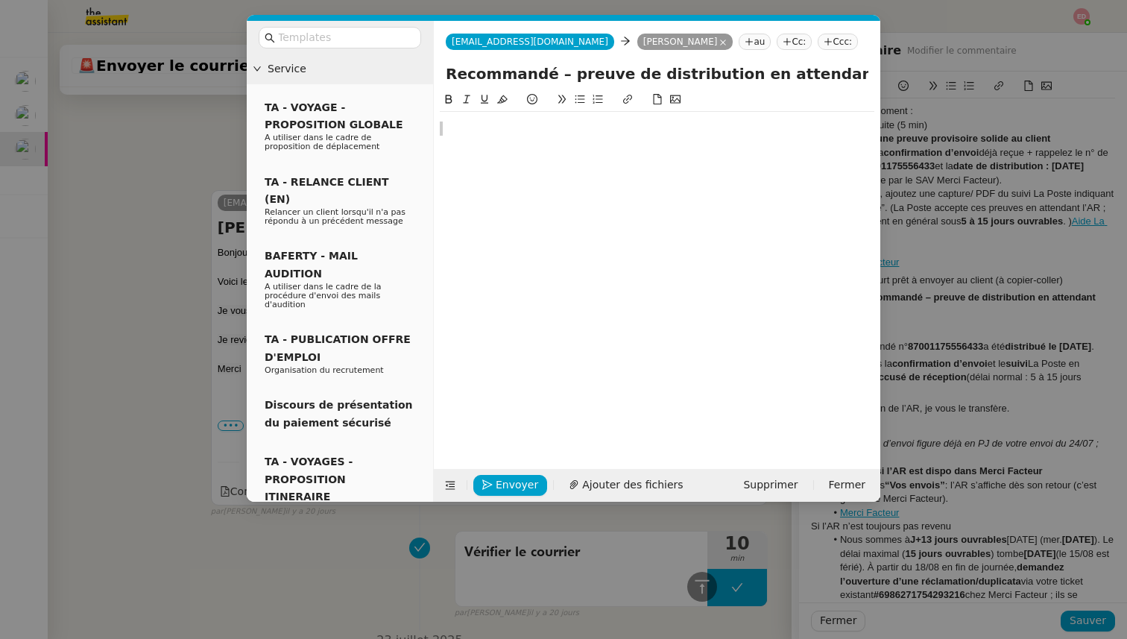
scroll to position [4691, 0]
click at [767, 485] on span "Supprimer" at bounding box center [770, 484] width 54 height 17
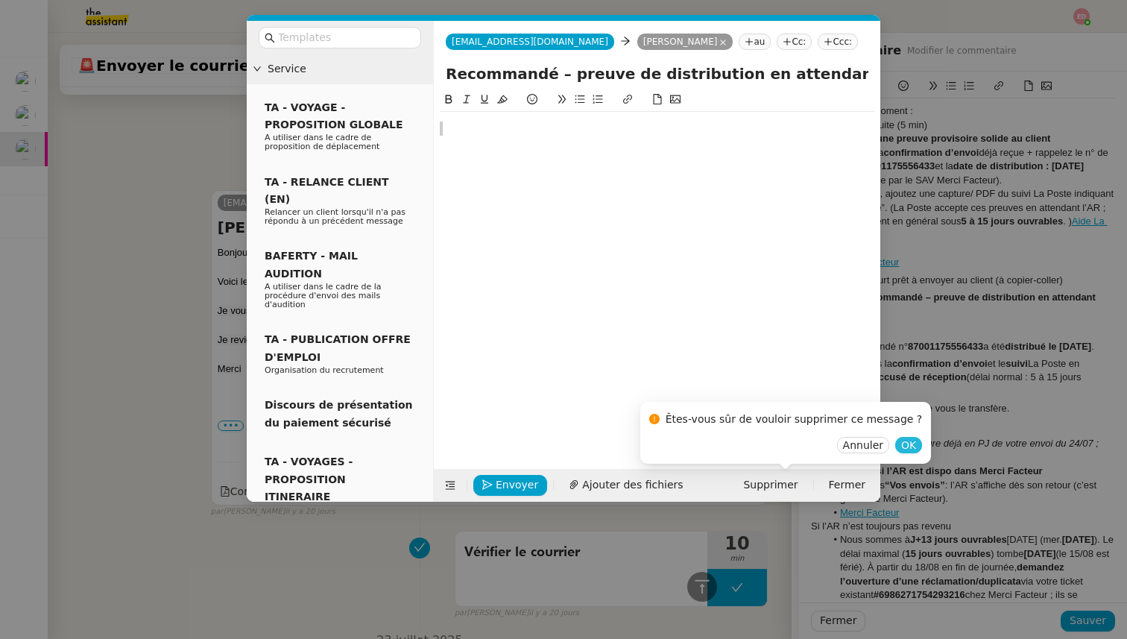
click at [901, 444] on span "OK" at bounding box center [908, 445] width 15 height 15
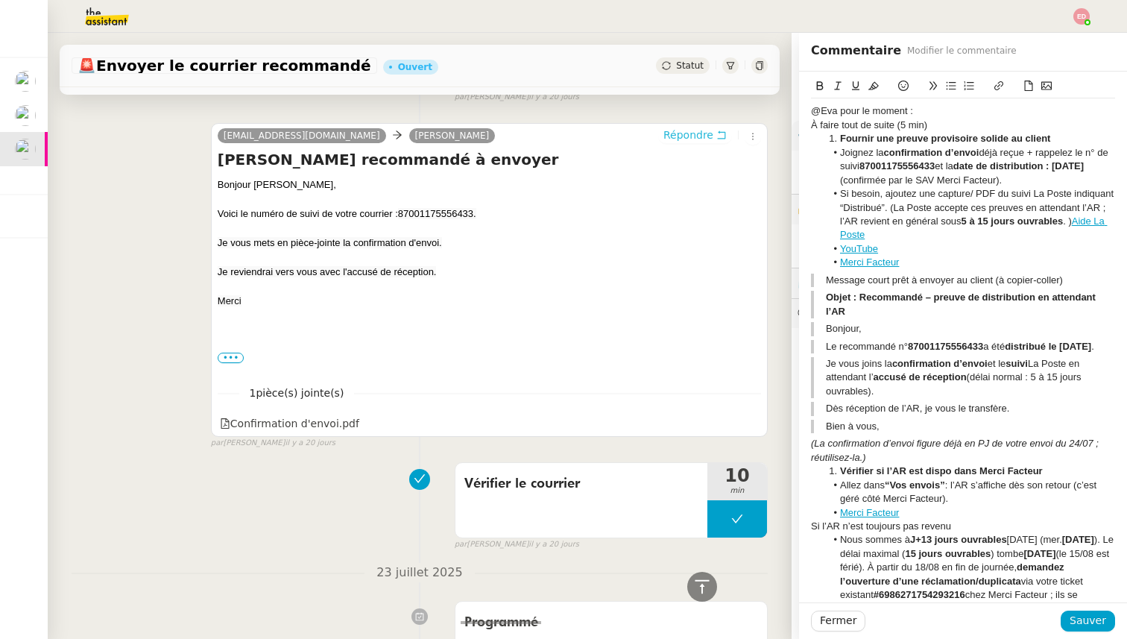
scroll to position [4593, 0]
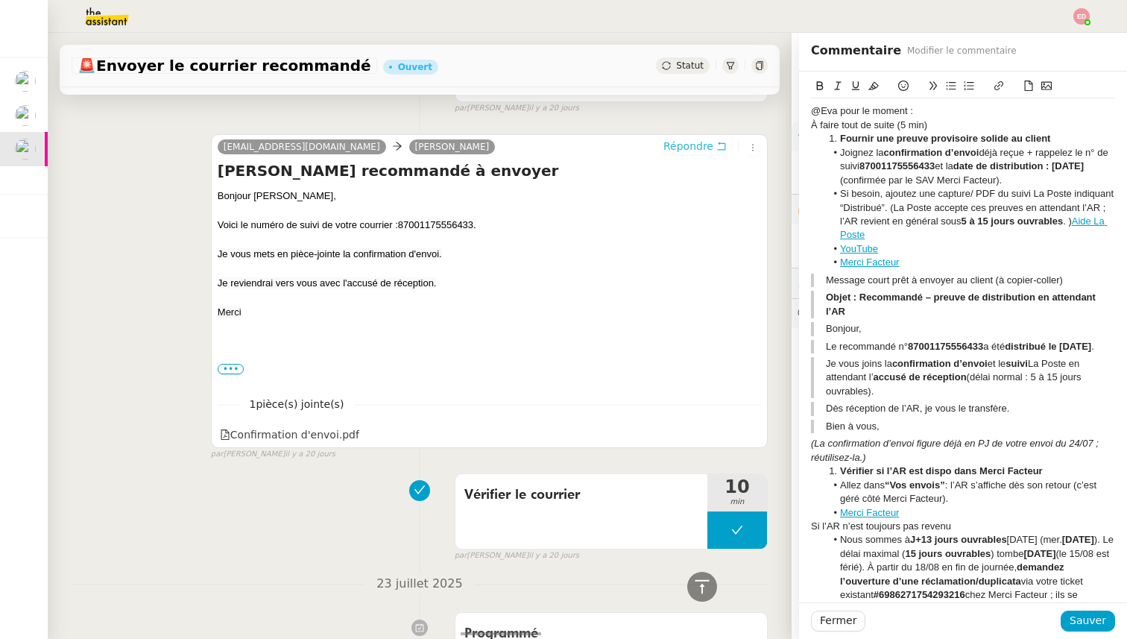
click at [687, 145] on span "Répondre" at bounding box center [689, 146] width 50 height 15
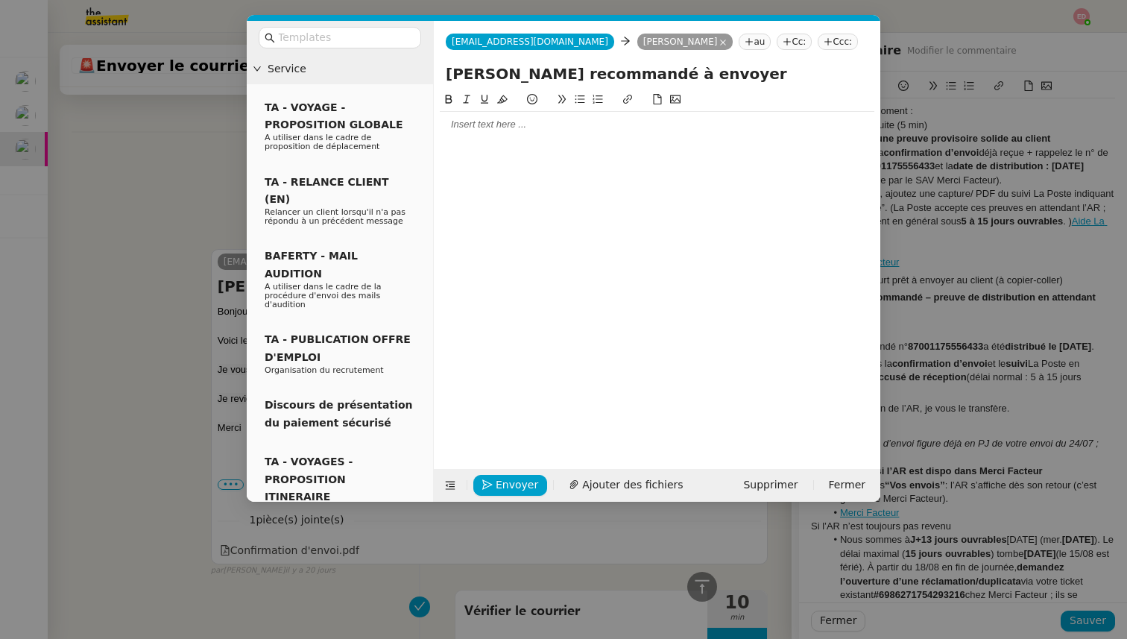
scroll to position [4709, 0]
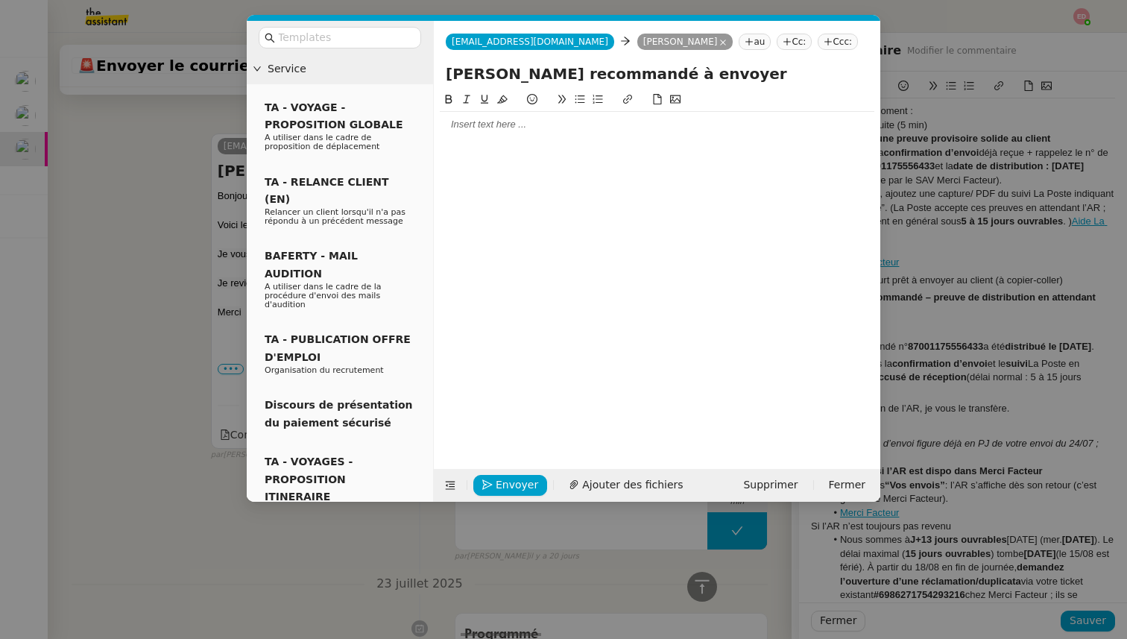
click at [498, 126] on div at bounding box center [657, 124] width 435 height 13
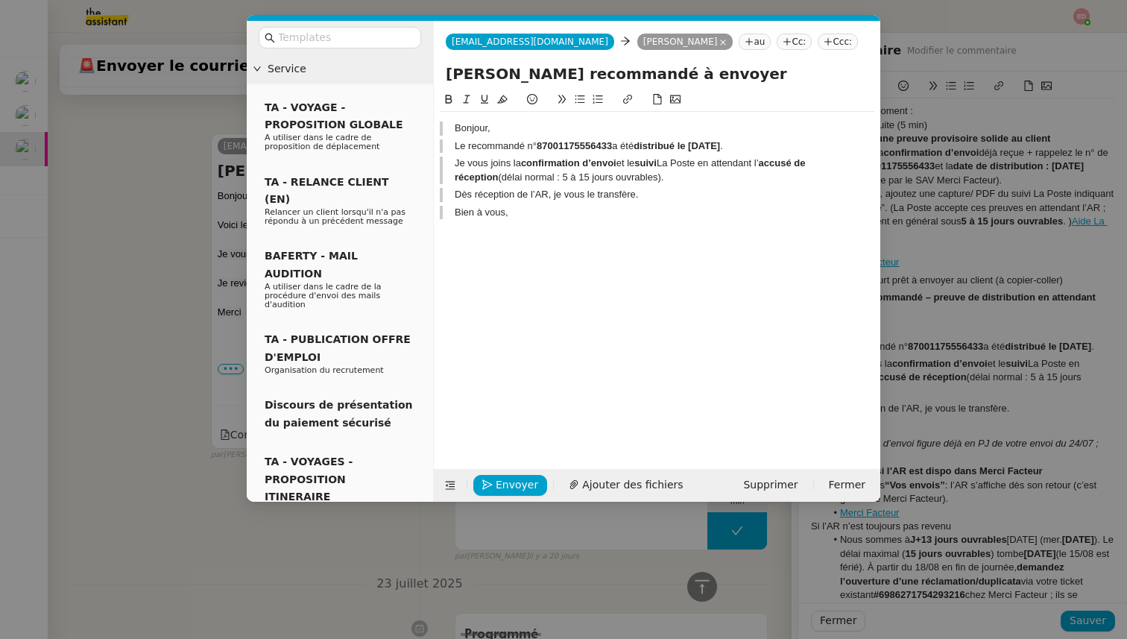
scroll to position [4858, 0]
click at [451, 214] on blockquote "Bien à vous," at bounding box center [657, 212] width 435 height 13
click at [453, 190] on blockquote "Dès réception de l’AR, je vous le transfère.Bien à vous," at bounding box center [657, 194] width 435 height 13
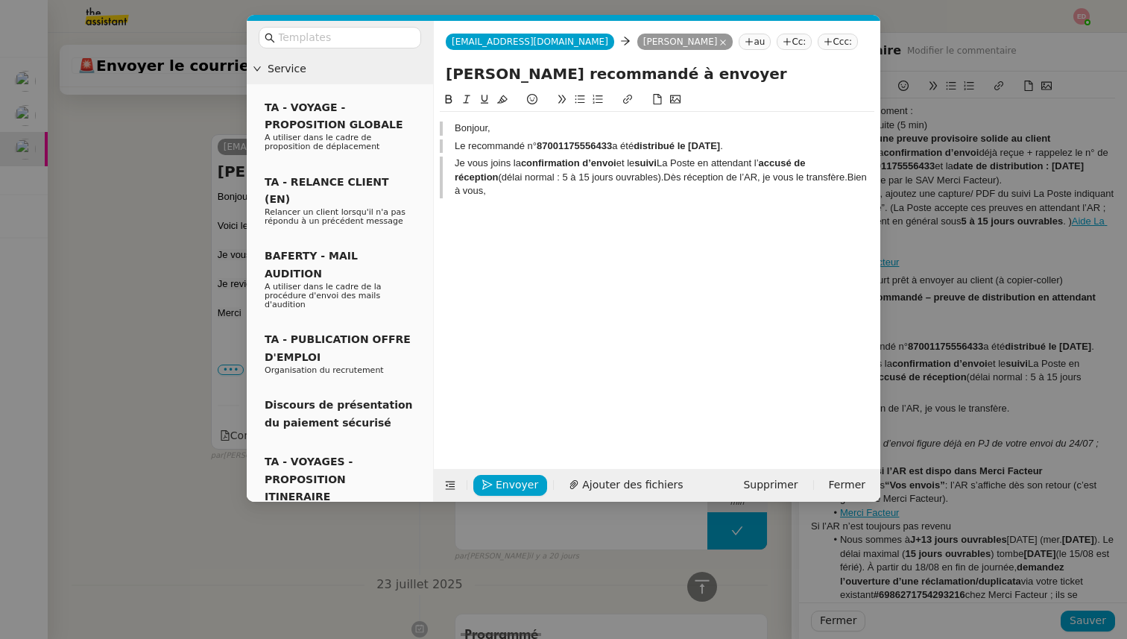
click at [455, 161] on blockquote "Je vous joins la confirmation d’envoi et le suivi La Poste en attendant l’ accu…" at bounding box center [657, 177] width 435 height 41
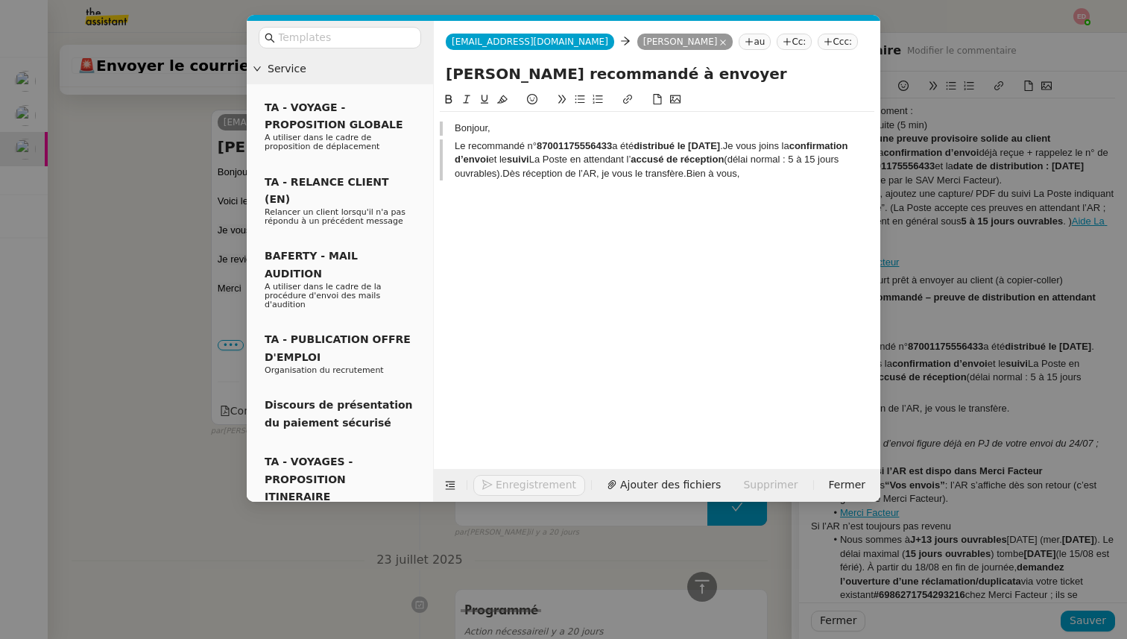
scroll to position [4800, 0]
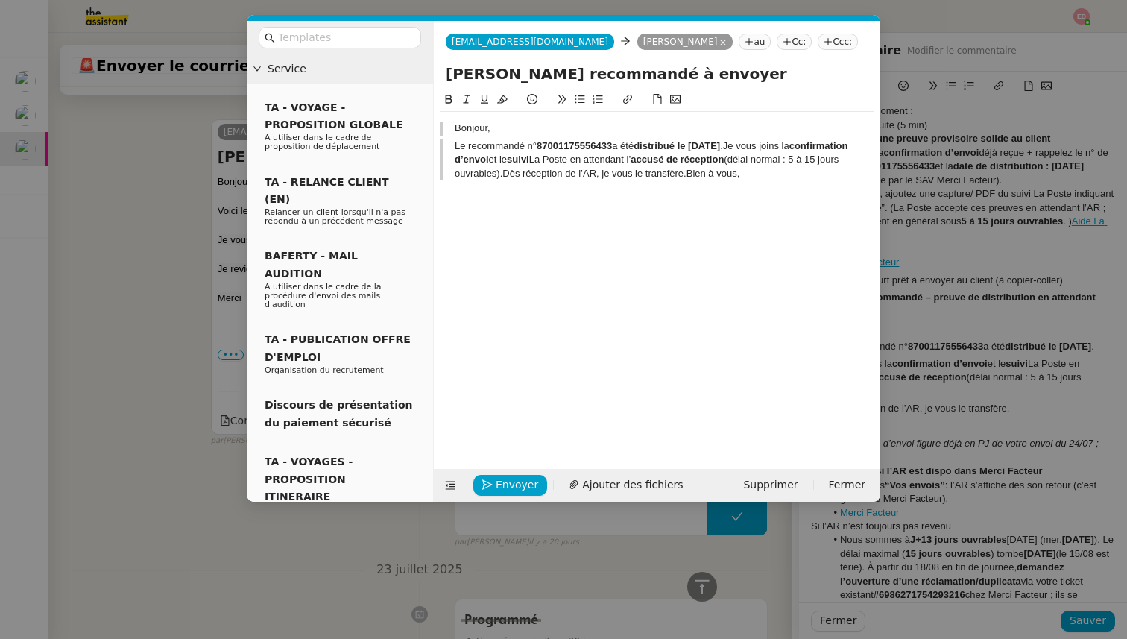
click at [453, 150] on blockquote "Le recommandé n° 87001175556433 a été distribué le [DATE] .Je vous joins la con…" at bounding box center [657, 159] width 435 height 41
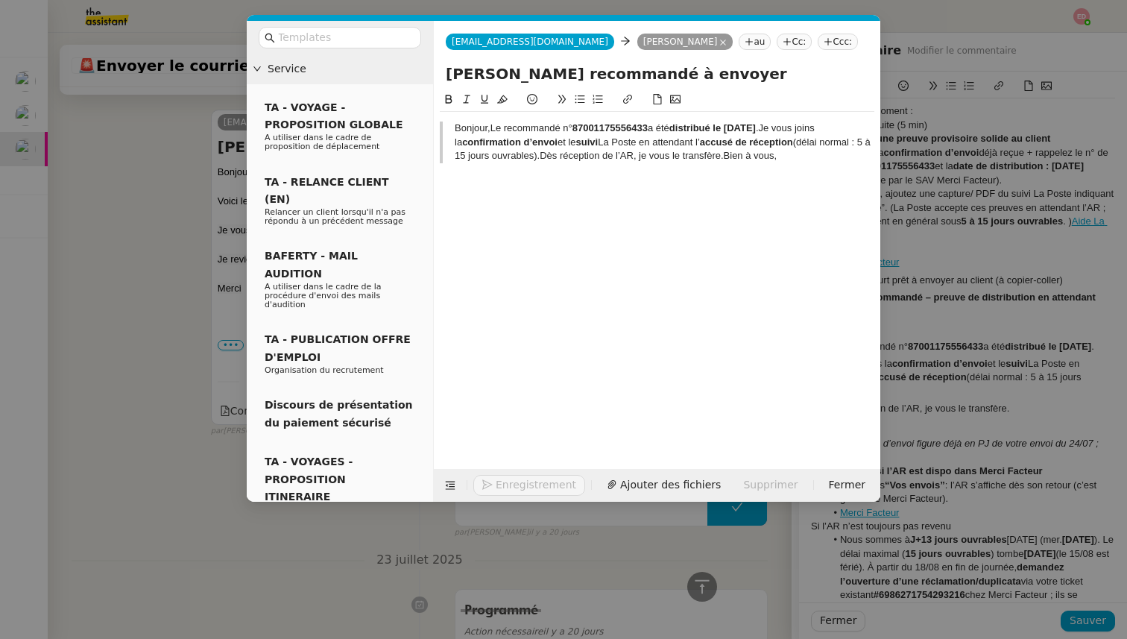
scroll to position [4776, 0]
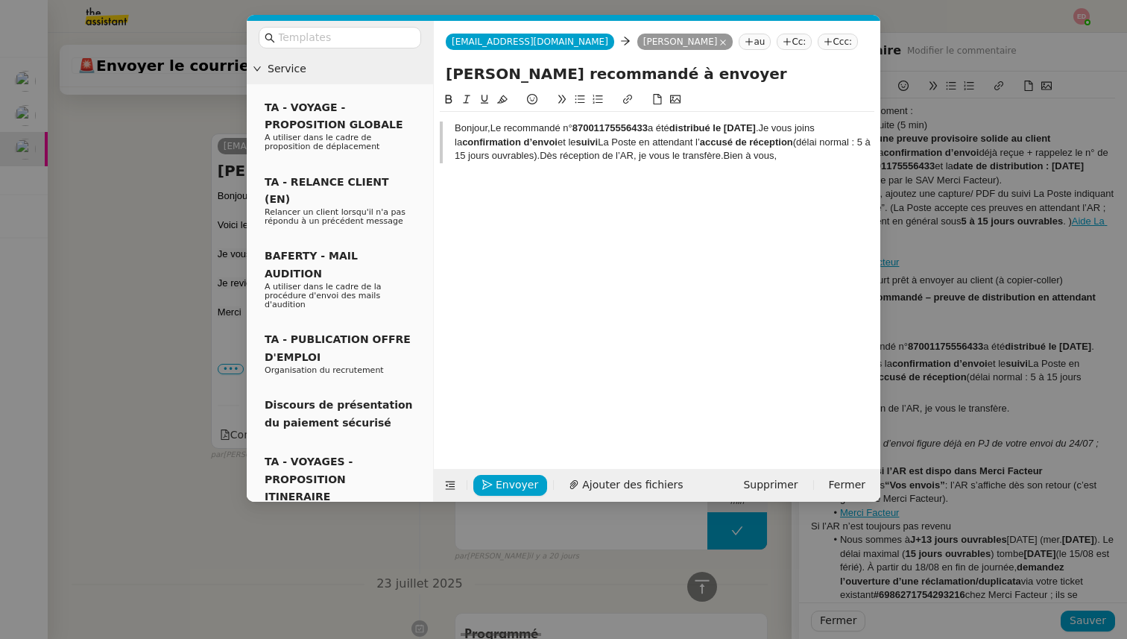
click at [454, 128] on blockquote "Bonjour,Le recommandé n° 87001175556433 a été distribué le [DATE] .Je vous join…" at bounding box center [657, 142] width 435 height 41
drag, startPoint x: 799, startPoint y: 155, endPoint x: 444, endPoint y: 123, distance: 355.6
click at [444, 123] on blockquote "Bonjour,Le recommandé n° 87001175556433 a été distribué le [DATE] .Je vous join…" at bounding box center [657, 142] width 435 height 41
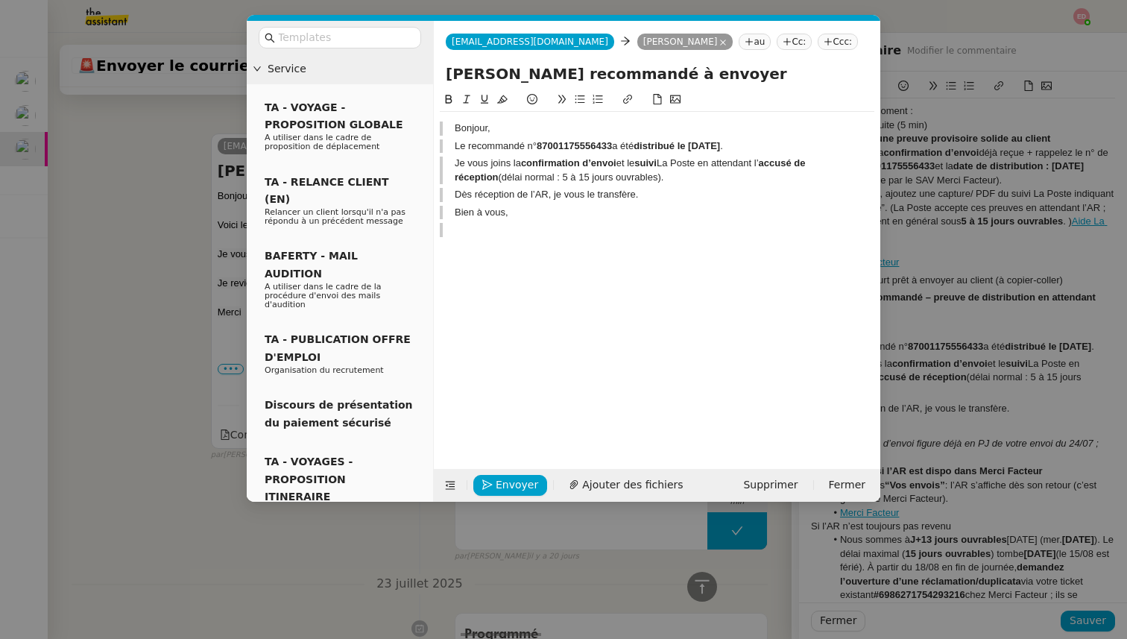
scroll to position [4883, 0]
click at [141, 309] on nz-modal-container "Service TA - VOYAGE - PROPOSITION GLOBALE A utiliser dans le cadre de propositi…" at bounding box center [563, 319] width 1127 height 639
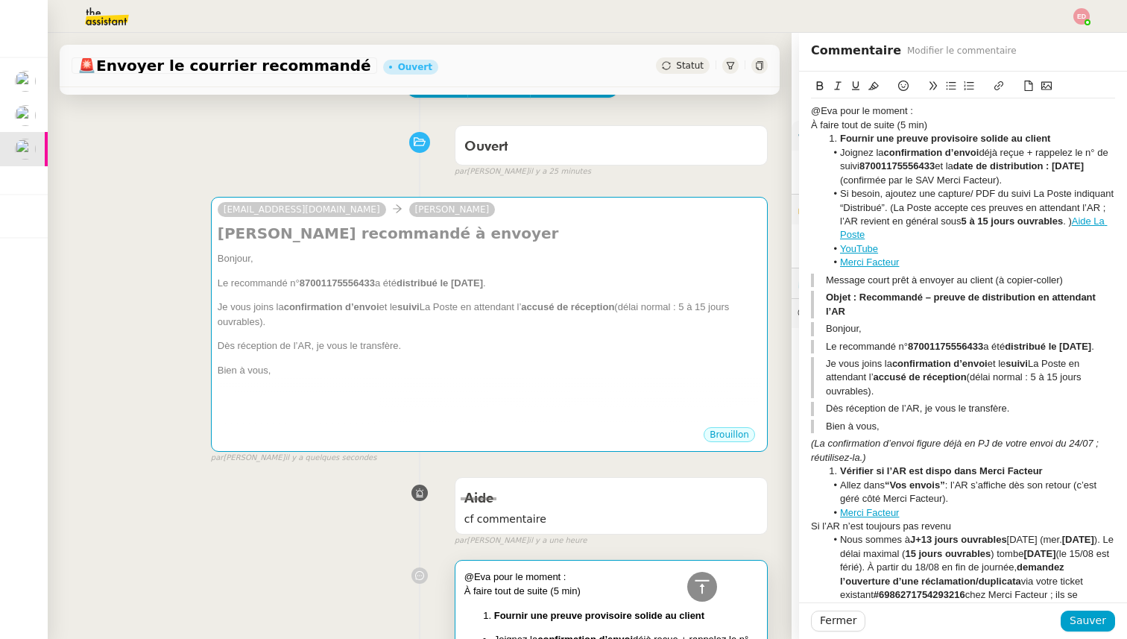
scroll to position [0, 0]
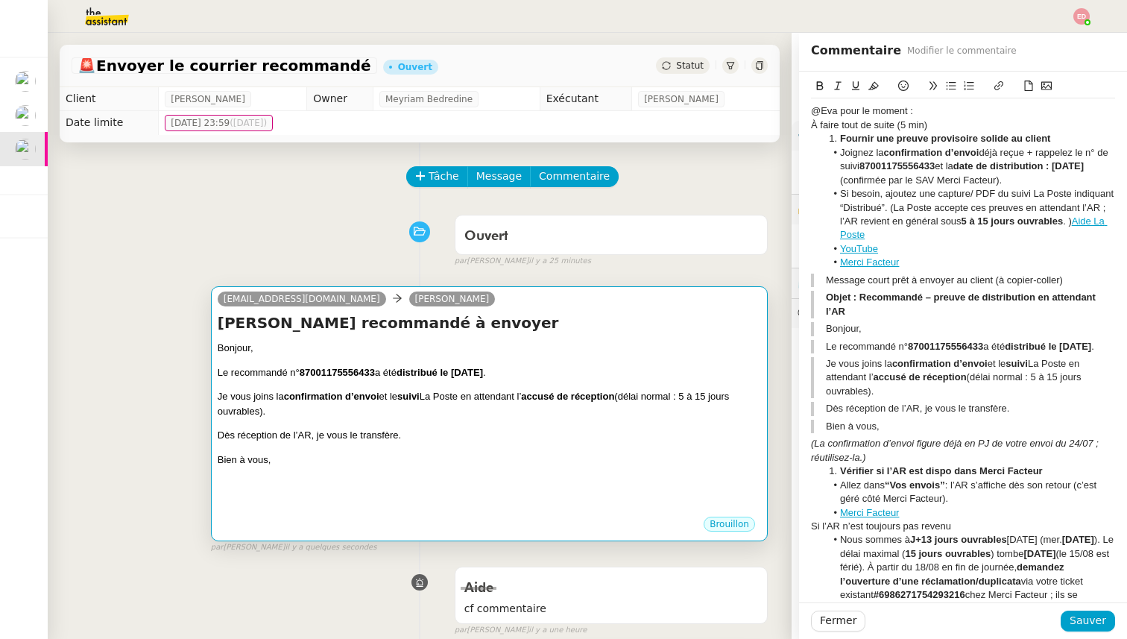
click at [303, 424] on div "Bonjour, Le recommandé n° 87001175556433 a été distribué le [DATE] . Je vous jo…" at bounding box center [490, 428] width 544 height 174
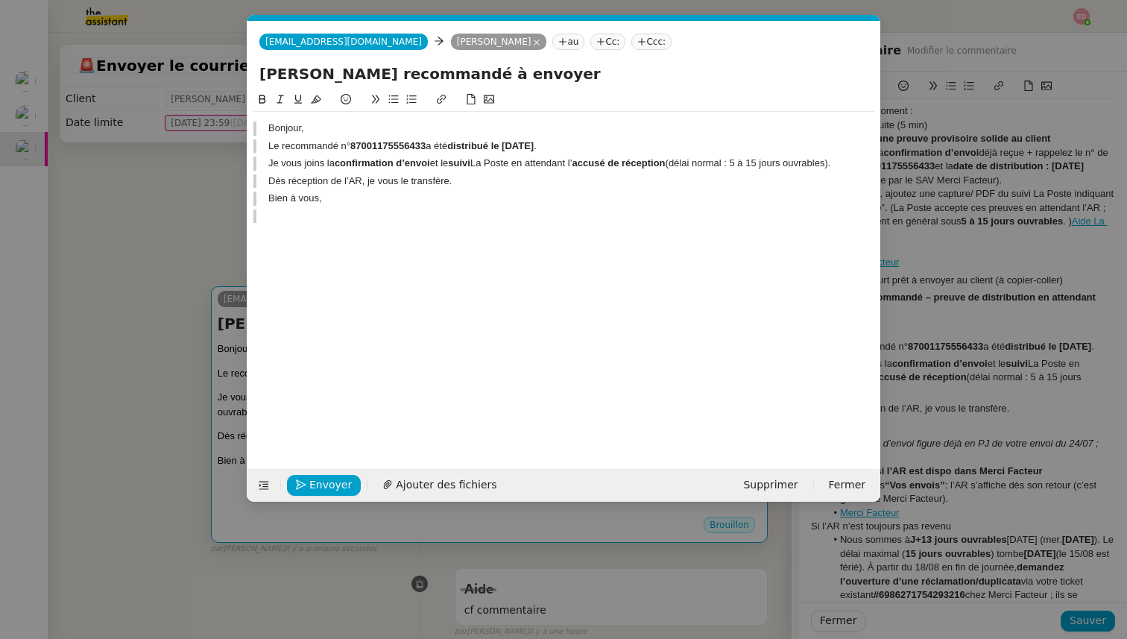
scroll to position [0, 31]
click at [139, 320] on nz-modal-container "Service TA - VOYAGE - PROPOSITION GLOBALE A utiliser dans le cadre de propositi…" at bounding box center [563, 319] width 1127 height 639
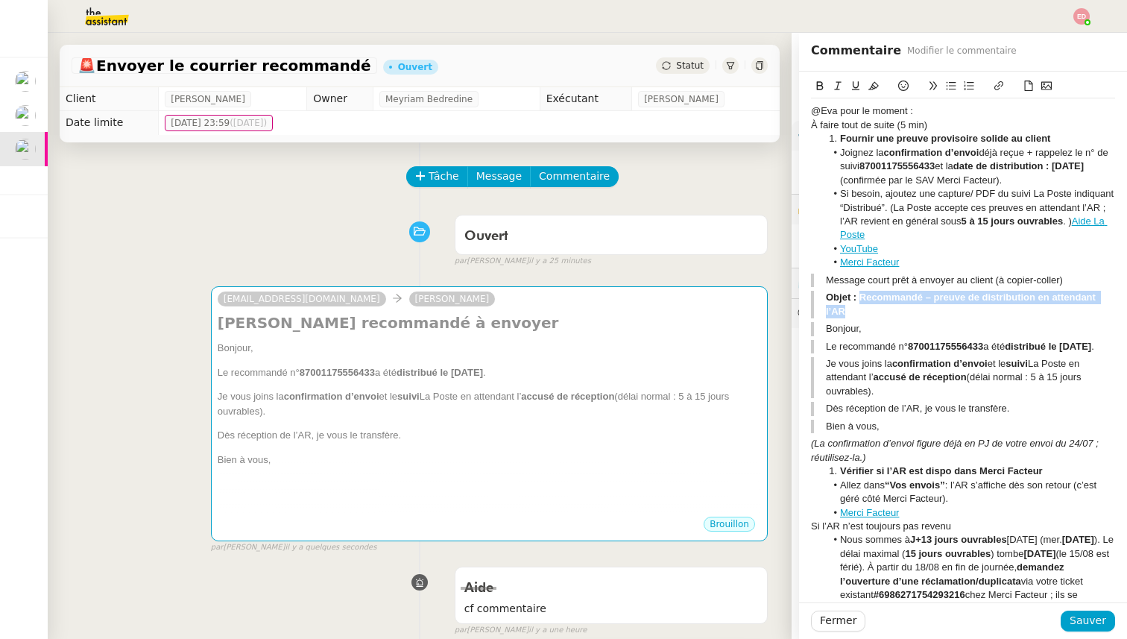
drag, startPoint x: 843, startPoint y: 313, endPoint x: 857, endPoint y: 295, distance: 23.9
click at [858, 295] on strong "Objet : Recommandé – preuve de distribution en attendant l’AR" at bounding box center [962, 304] width 273 height 25
copy strong "Recommandé – preuve de distribution en attendant l’AR"
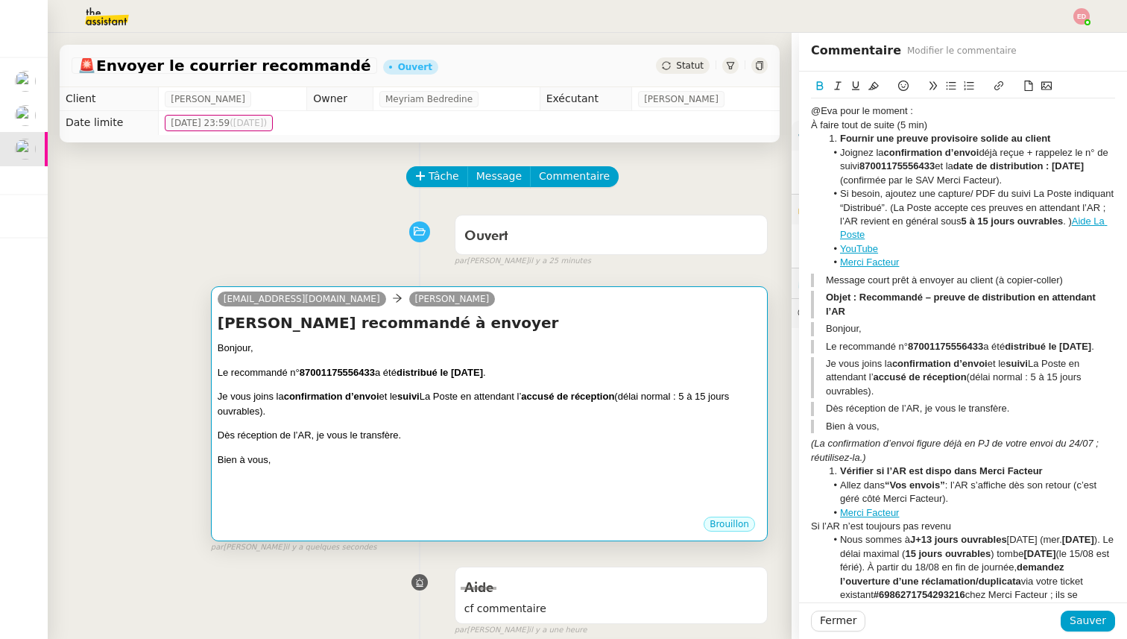
click at [541, 303] on div "[EMAIL_ADDRESS][DOMAIN_NAME] [PERSON_NAME]" at bounding box center [490, 301] width 544 height 22
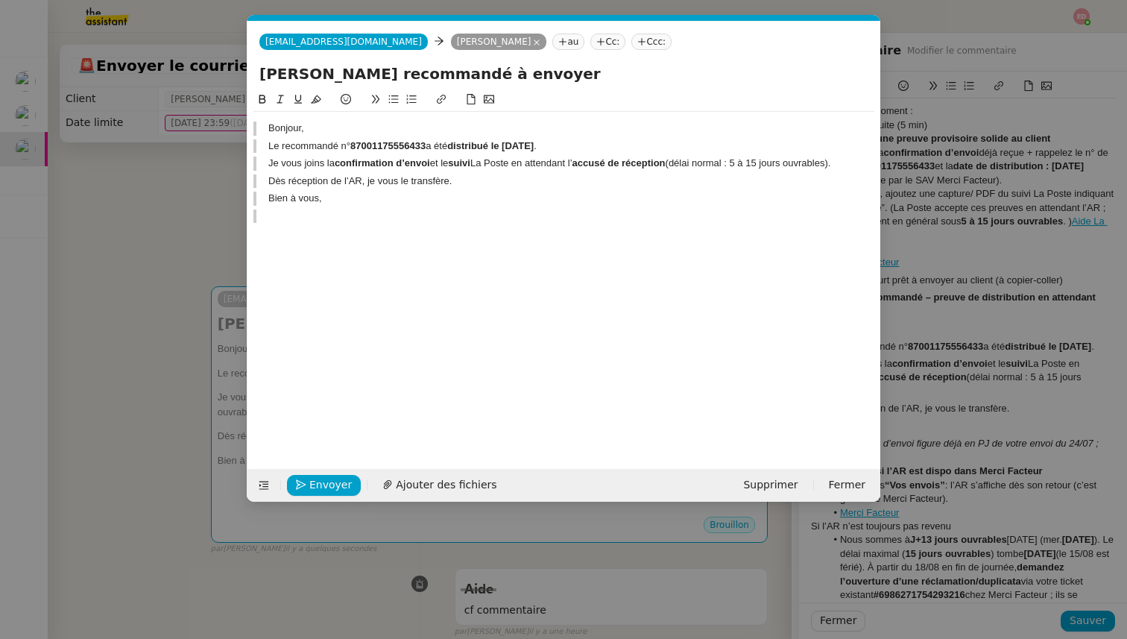
click at [443, 74] on input "[PERSON_NAME] recommandé à envoyer" at bounding box center [563, 74] width 609 height 22
paste input "Recommandé – preuve de distribution en attendant l’AR"
type input "Recommandé – preuve de distribution en attendant l’AR"
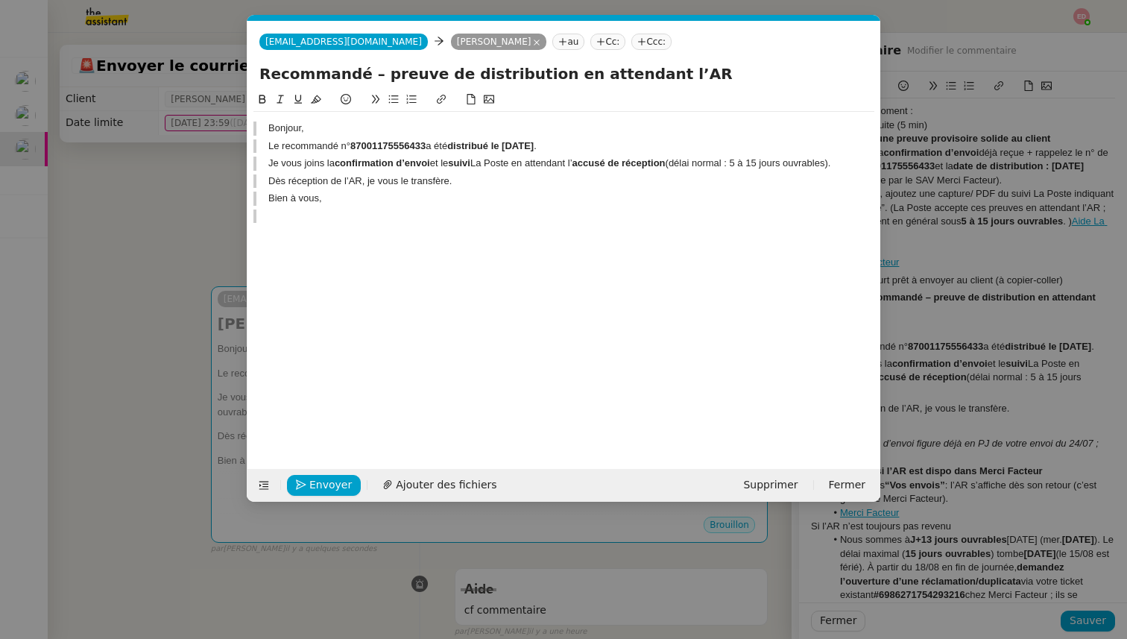
click at [237, 274] on nz-modal-container "Service TA - VOYAGE - PROPOSITION GLOBALE A utiliser dans le cadre de propositi…" at bounding box center [563, 319] width 1127 height 639
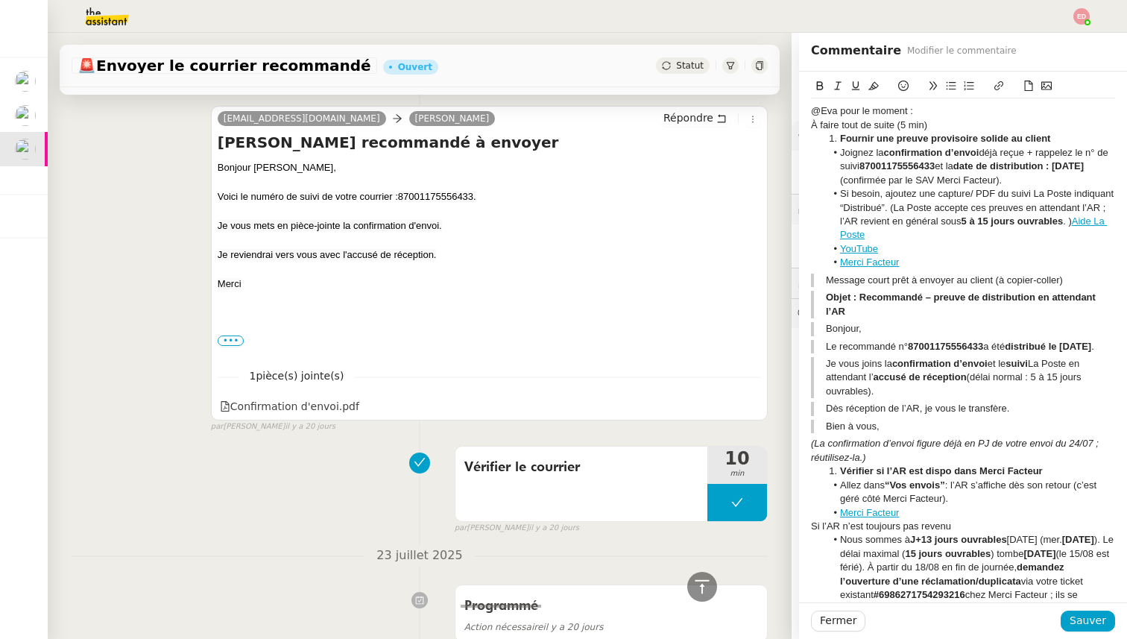
scroll to position [4909, 0]
click at [751, 405] on icon at bounding box center [751, 404] width 9 height 8
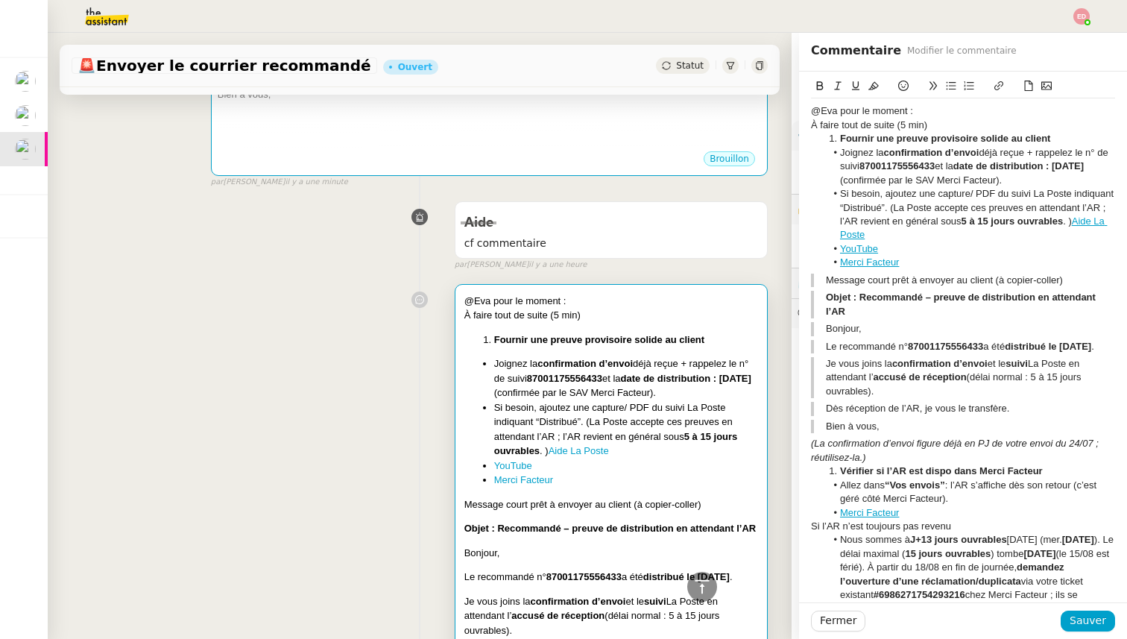
scroll to position [0, 0]
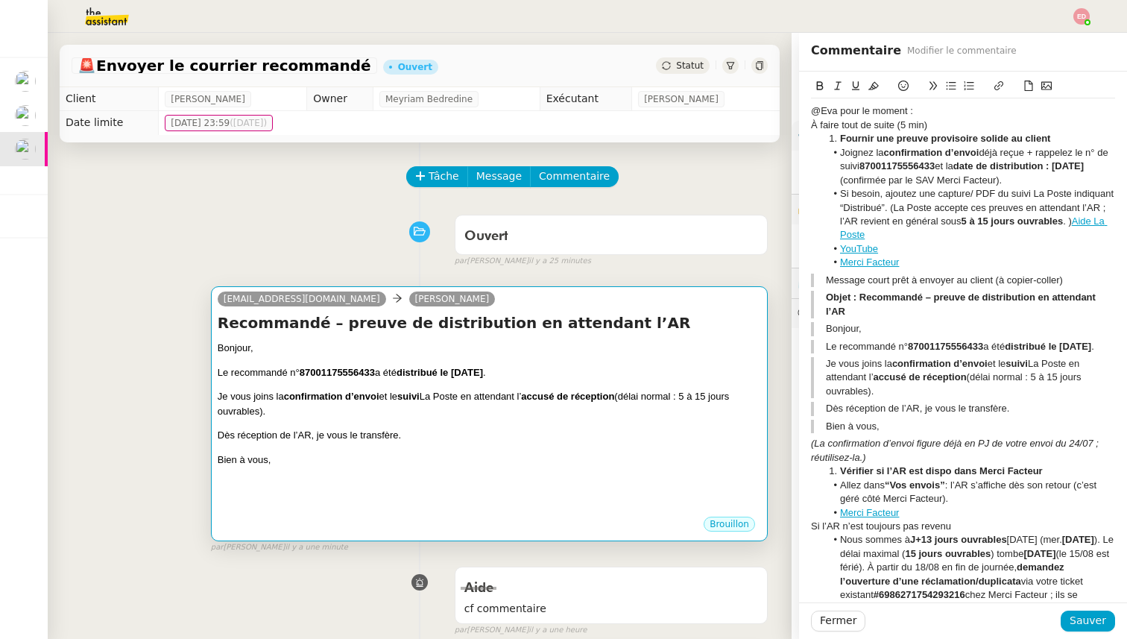
click at [337, 471] on div "Bonjour, Le recommandé n° 87001175556433 a été distribué le [DATE] . Je vous jo…" at bounding box center [490, 428] width 544 height 174
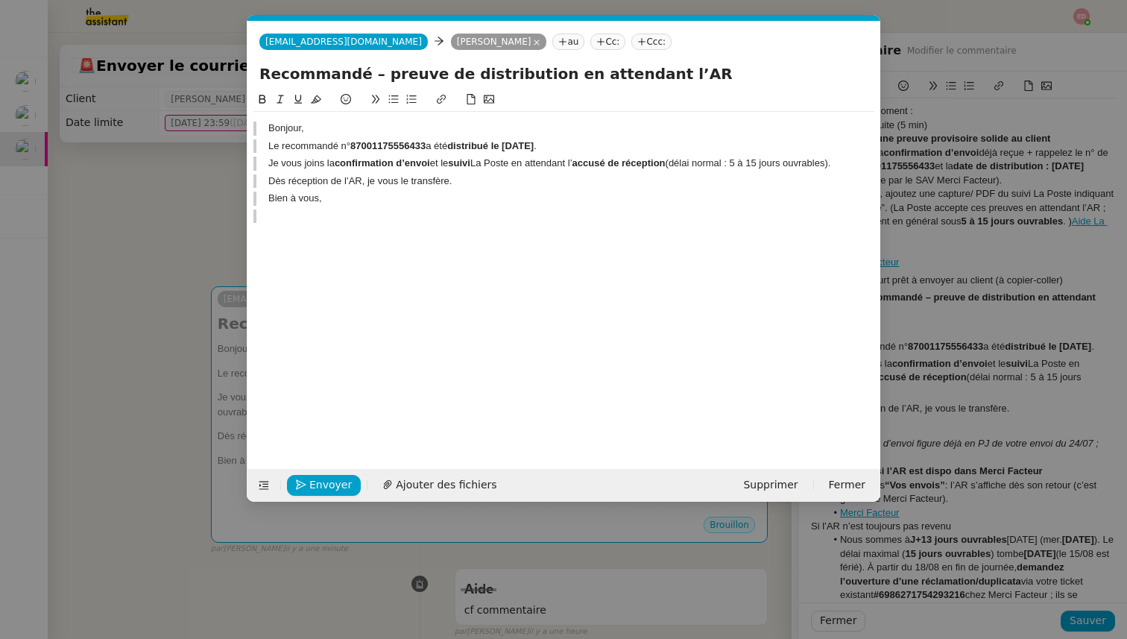
scroll to position [0, 31]
click at [421, 487] on span "Ajouter des fichiers" at bounding box center [446, 484] width 101 height 17
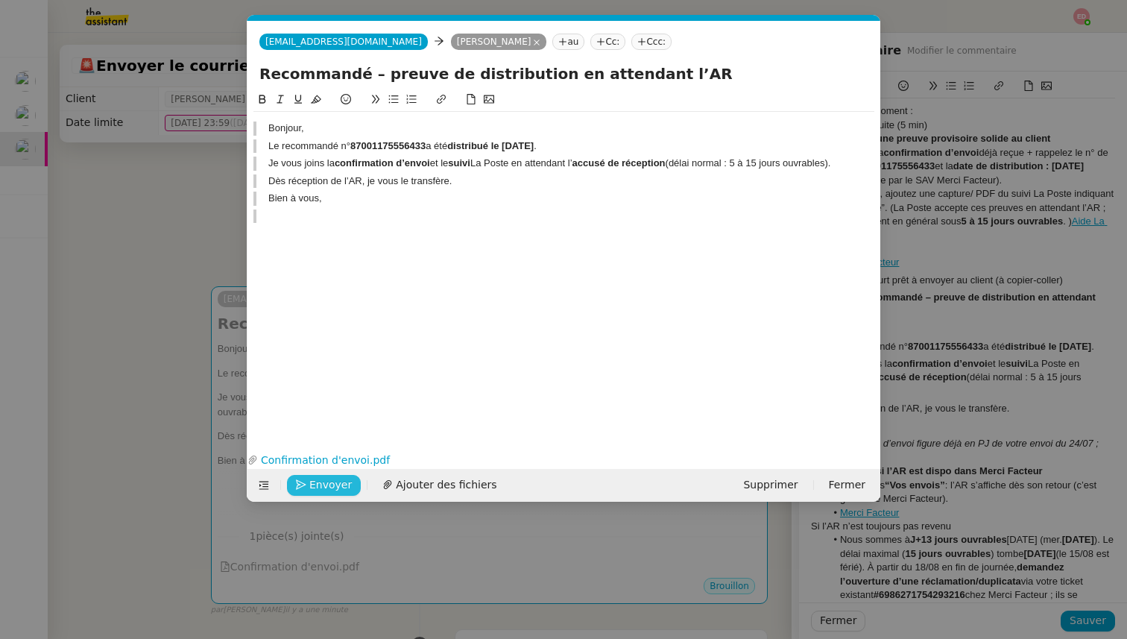
click at [312, 486] on span "Envoyer" at bounding box center [330, 484] width 42 height 17
click at [312, 486] on span "Confirmer l'envoi" at bounding box center [353, 484] width 89 height 17
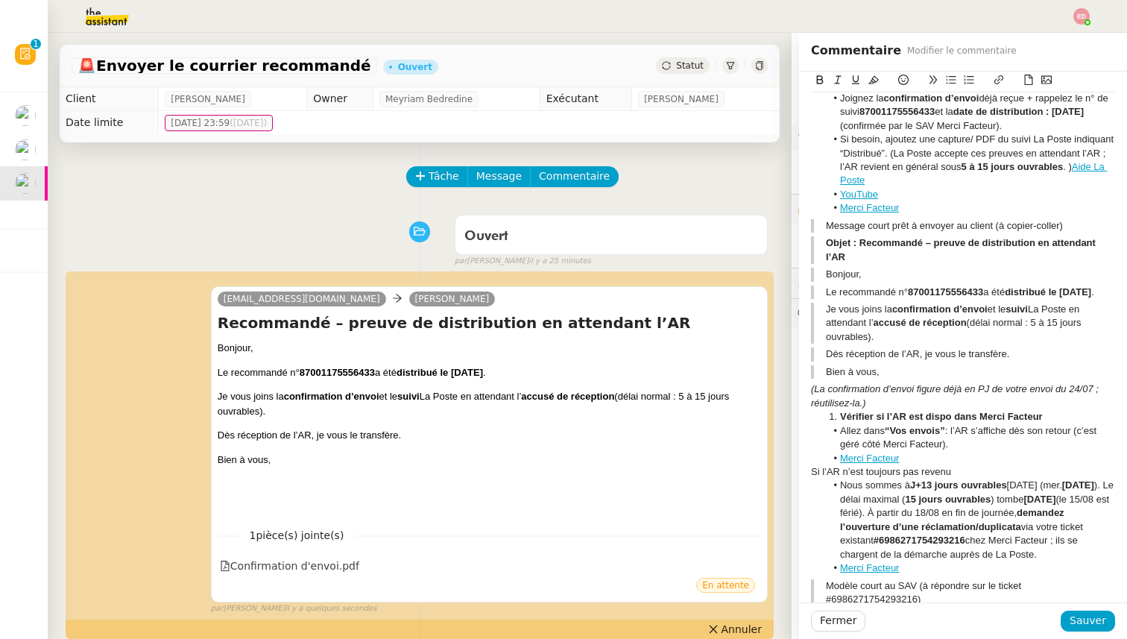
scroll to position [0, 0]
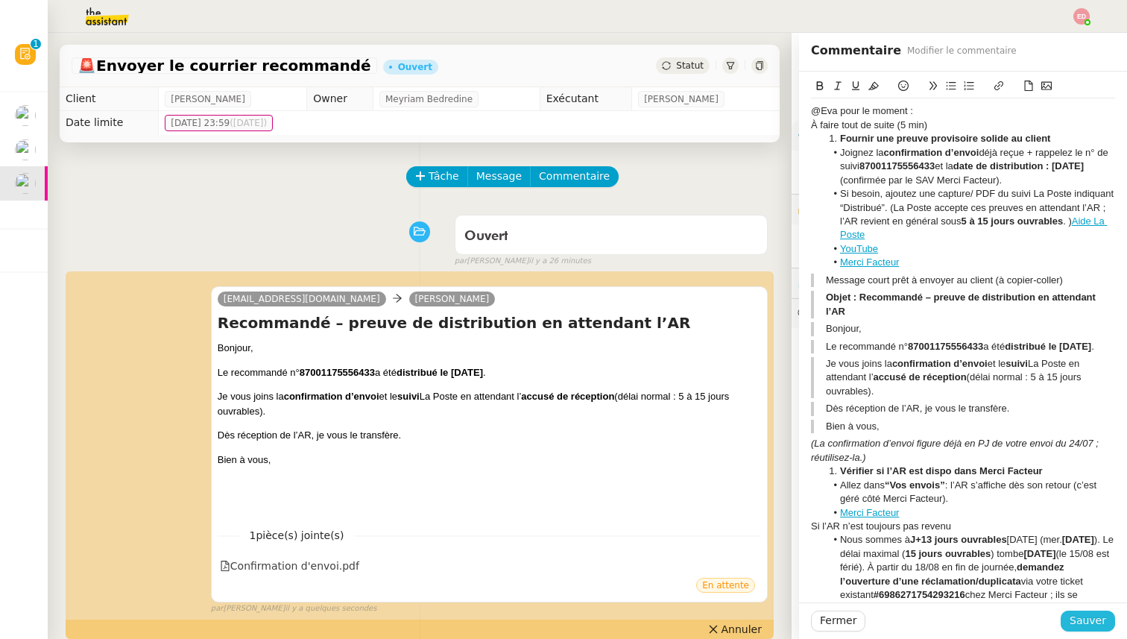
click at [1086, 621] on span "Sauver" at bounding box center [1088, 620] width 37 height 17
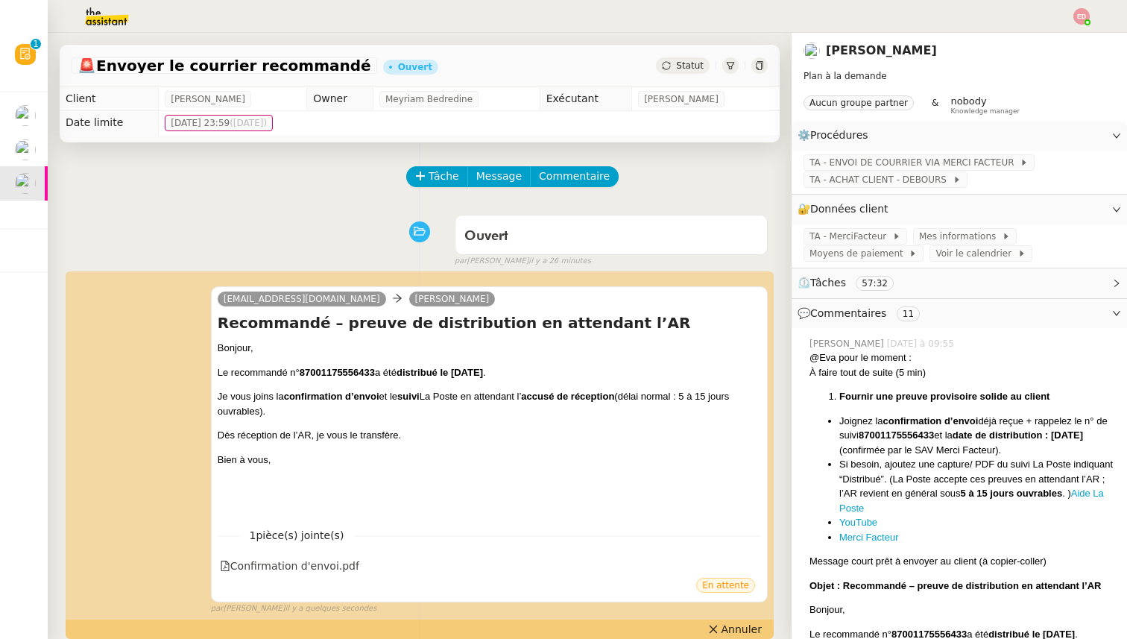
click at [679, 69] on span "Statut" at bounding box center [690, 65] width 28 height 10
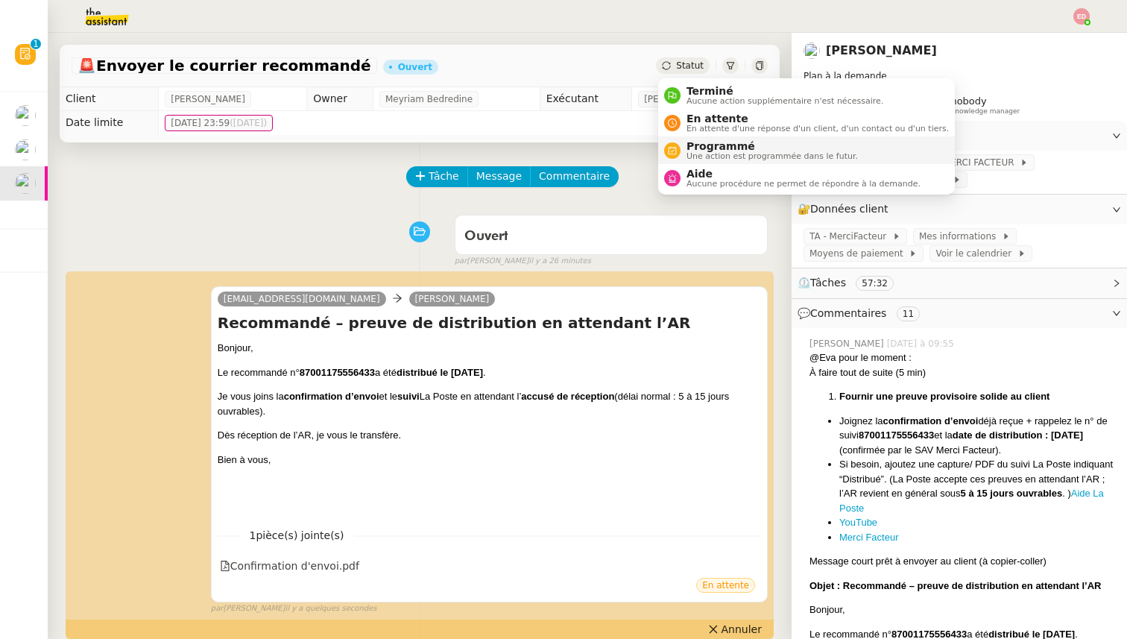
click at [727, 161] on li "Programmé Une action est programmée dans le futur." at bounding box center [806, 150] width 297 height 28
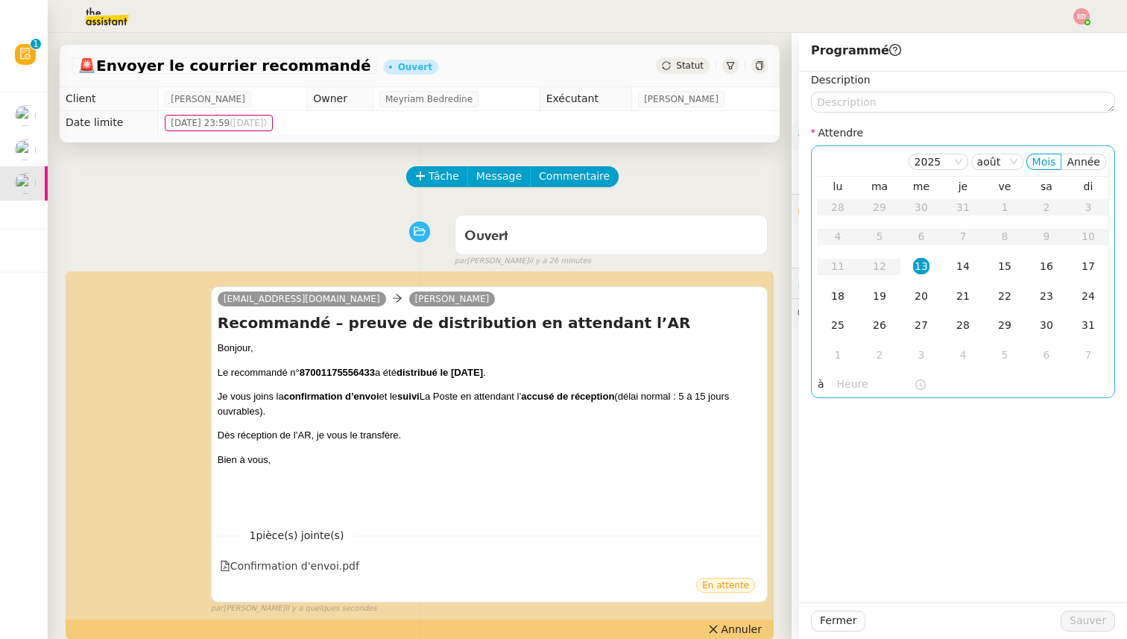
click at [830, 300] on div "18" at bounding box center [838, 296] width 16 height 16
click at [1082, 625] on span "Sauver" at bounding box center [1088, 620] width 37 height 17
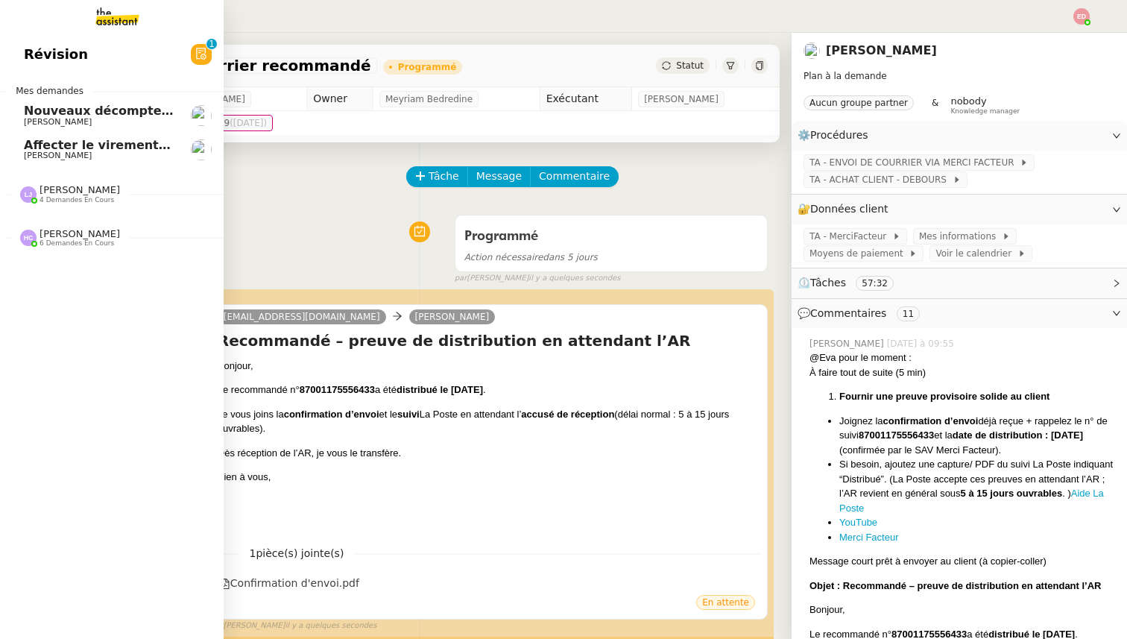
click at [39, 157] on span "[PERSON_NAME]" at bounding box center [58, 156] width 68 height 10
